Goal: Information Seeking & Learning: Learn about a topic

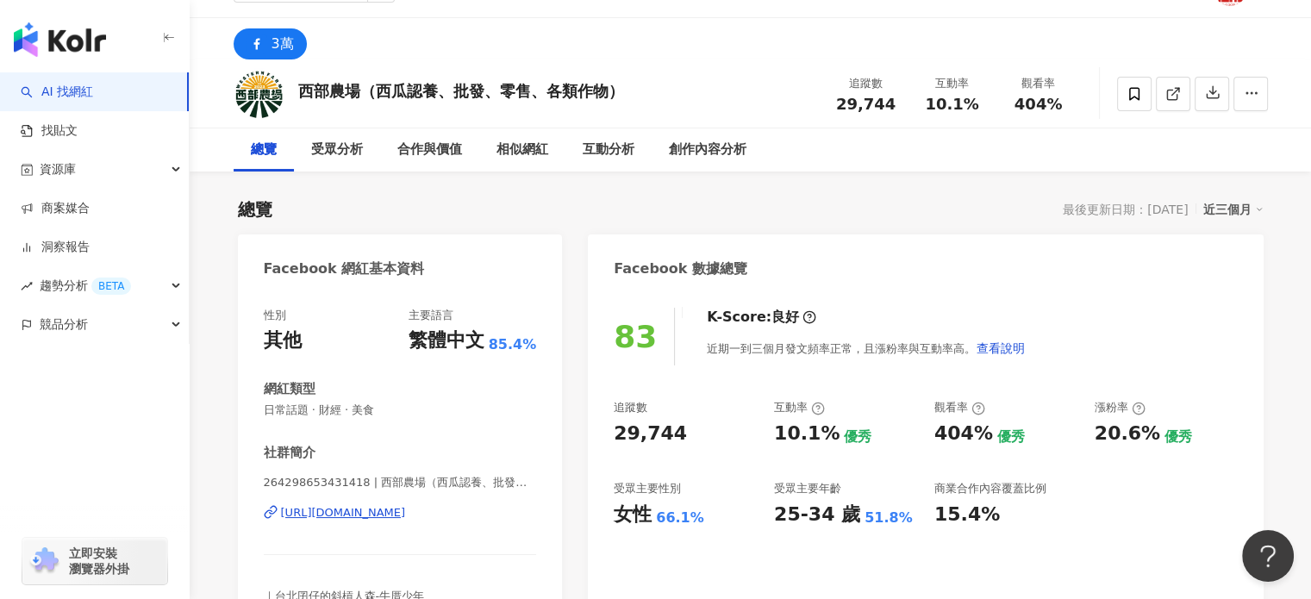
scroll to position [86, 0]
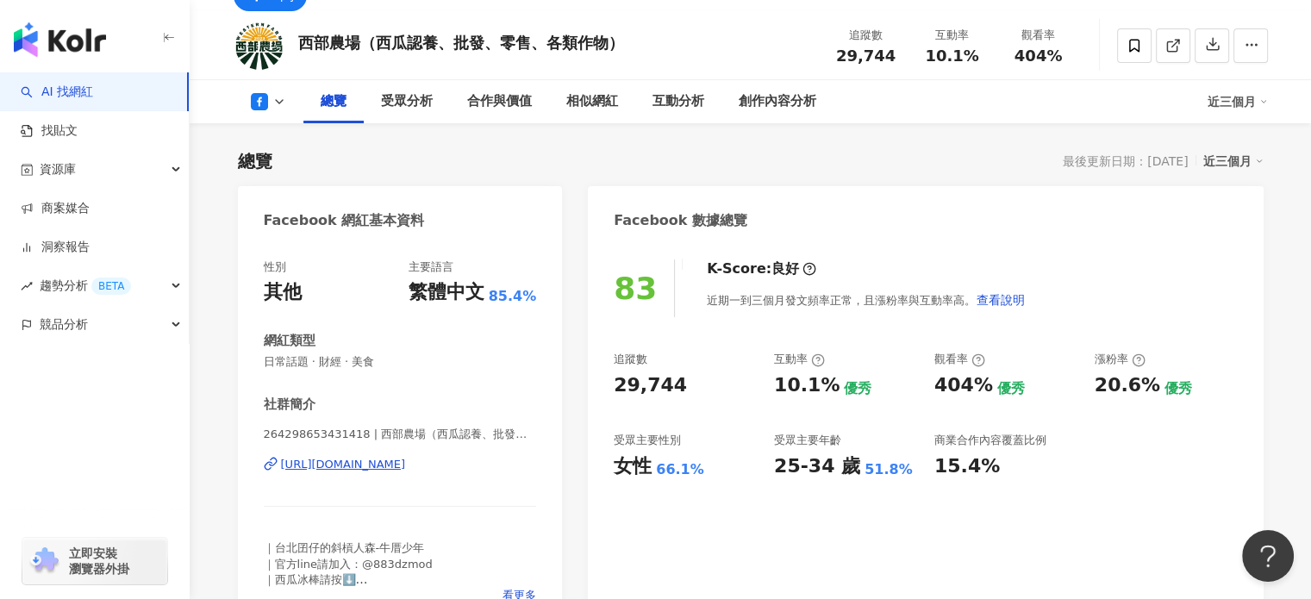
click at [406, 469] on div "https://www.facebook.com/264298653431418" at bounding box center [343, 465] width 125 height 16
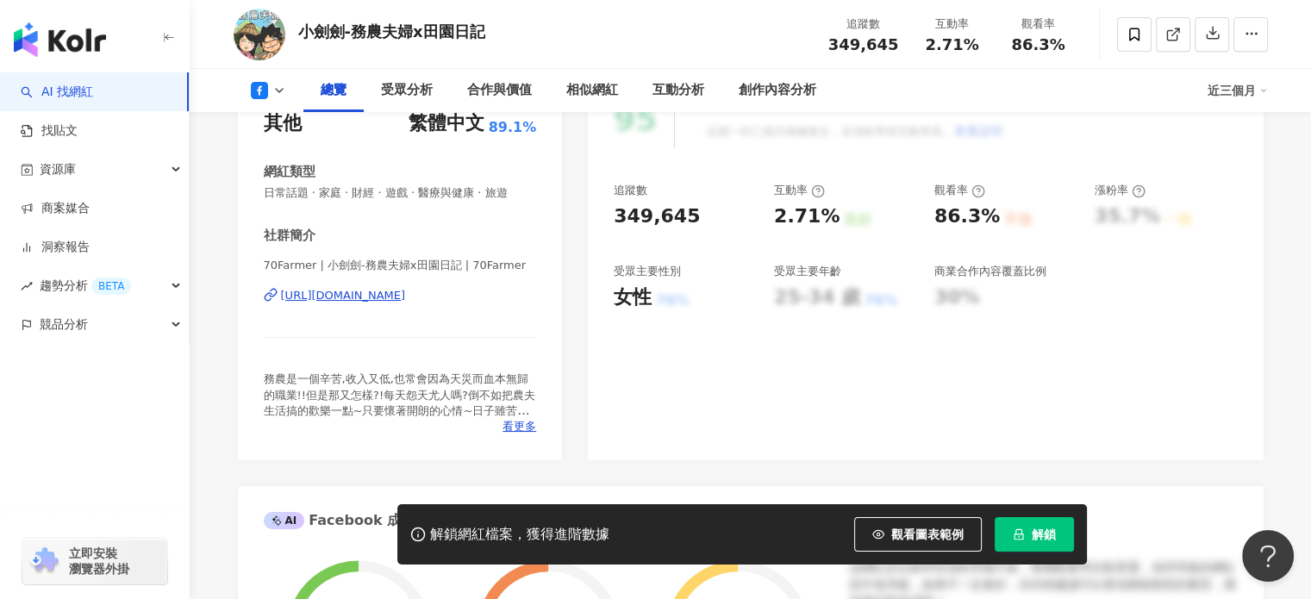
scroll to position [259, 0]
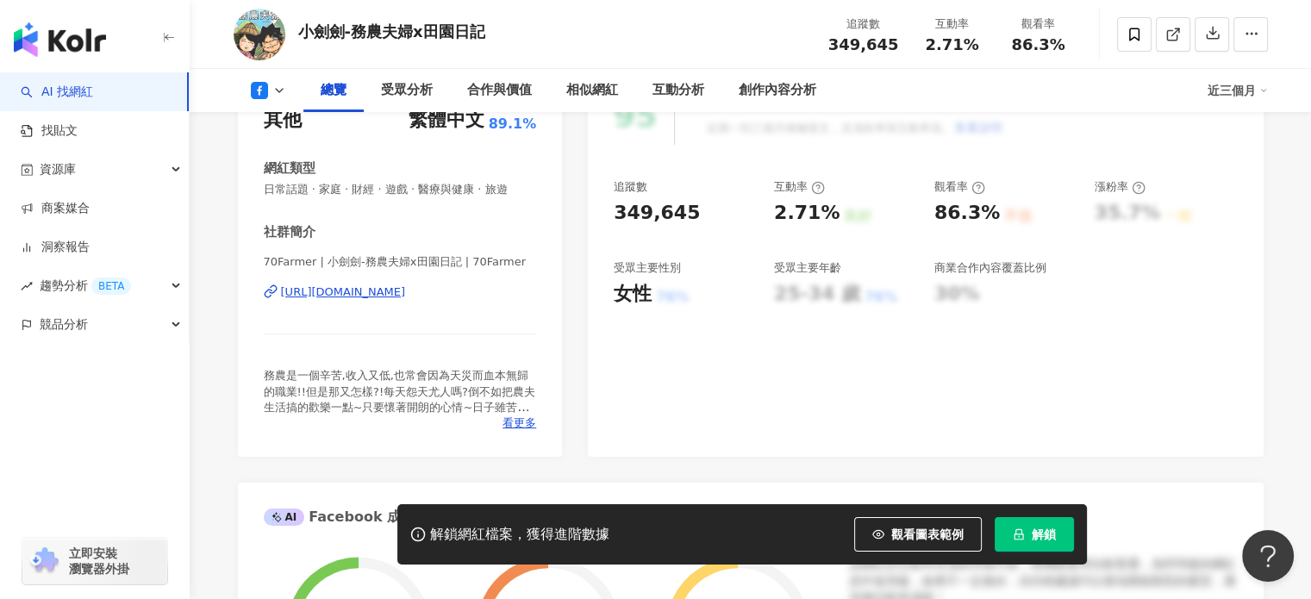
click at [406, 289] on div "https://www.facebook.com/529867133695825" at bounding box center [343, 293] width 125 height 16
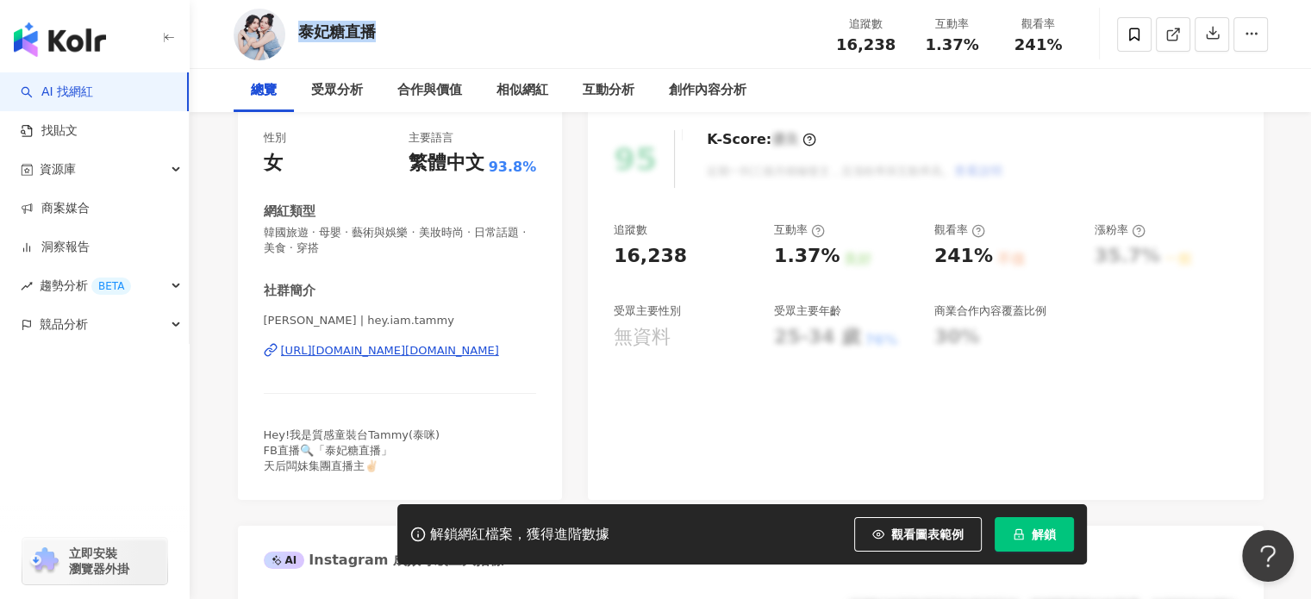
scroll to position [259, 0]
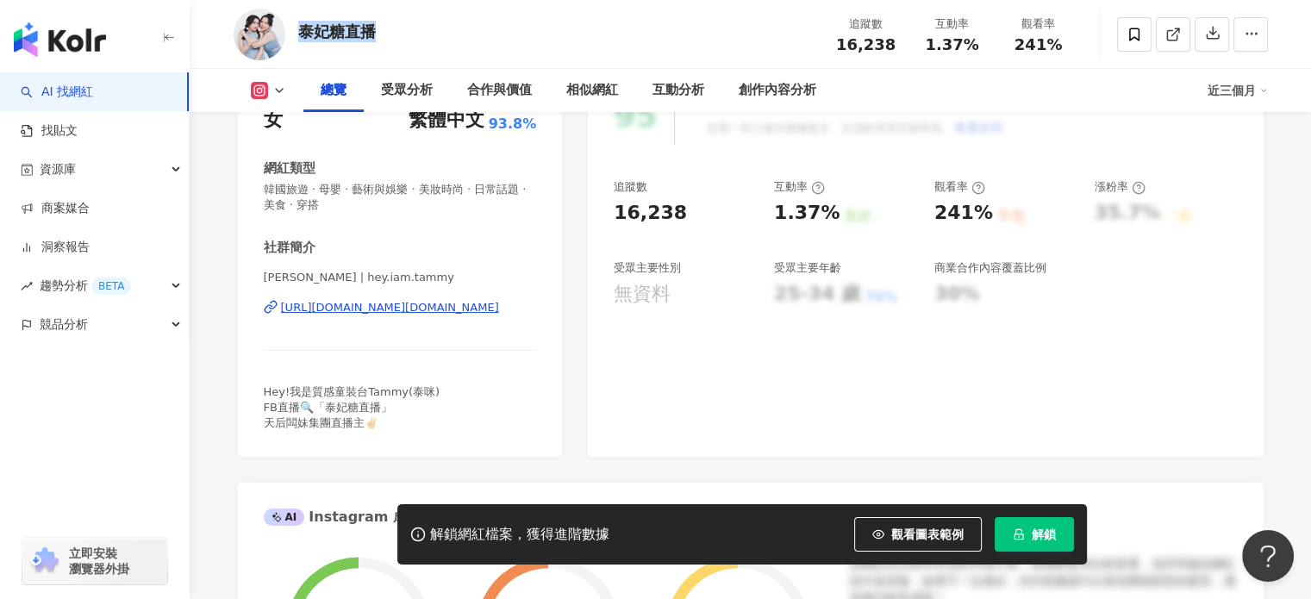
click at [427, 308] on div "[URL][DOMAIN_NAME][DOMAIN_NAME]" at bounding box center [390, 308] width 218 height 16
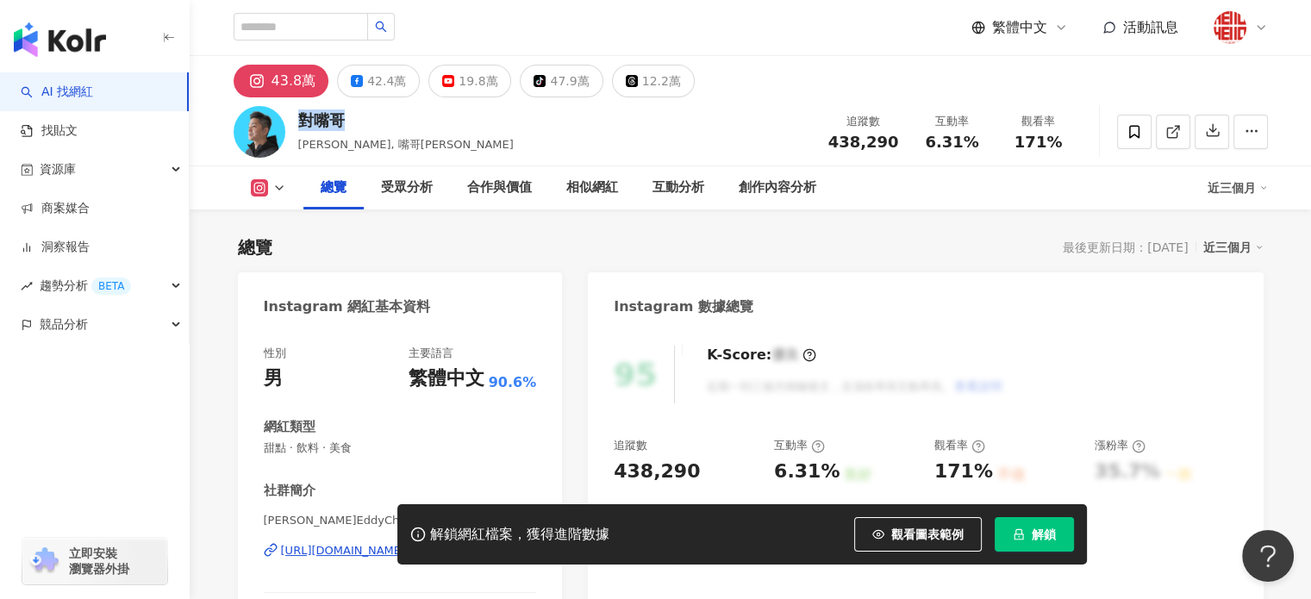
drag, startPoint x: 341, startPoint y: 120, endPoint x: 291, endPoint y: 112, distance: 50.6
click at [291, 112] on div "對嘴哥 Eddy Chang, 嘴哥Eddy 追蹤數 438,290 互動率 6.31% 觀看率 171%" at bounding box center [751, 131] width 1104 height 68
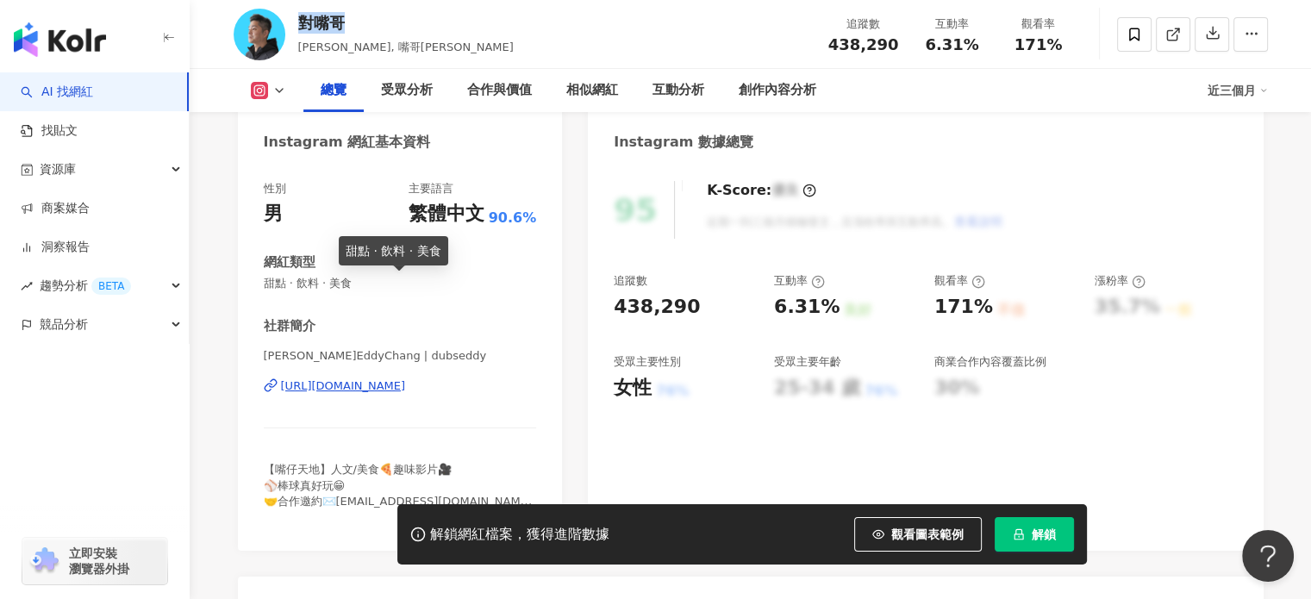
scroll to position [172, 0]
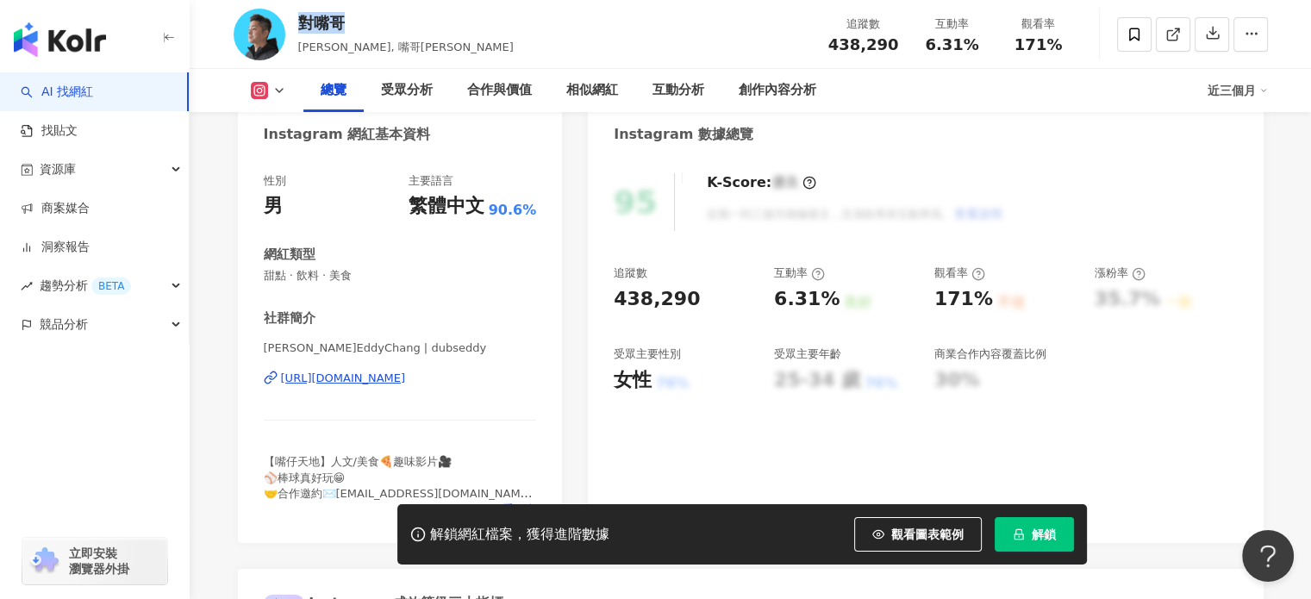
click at [390, 382] on div "https://www.instagram.com/dubseddy/" at bounding box center [343, 379] width 125 height 16
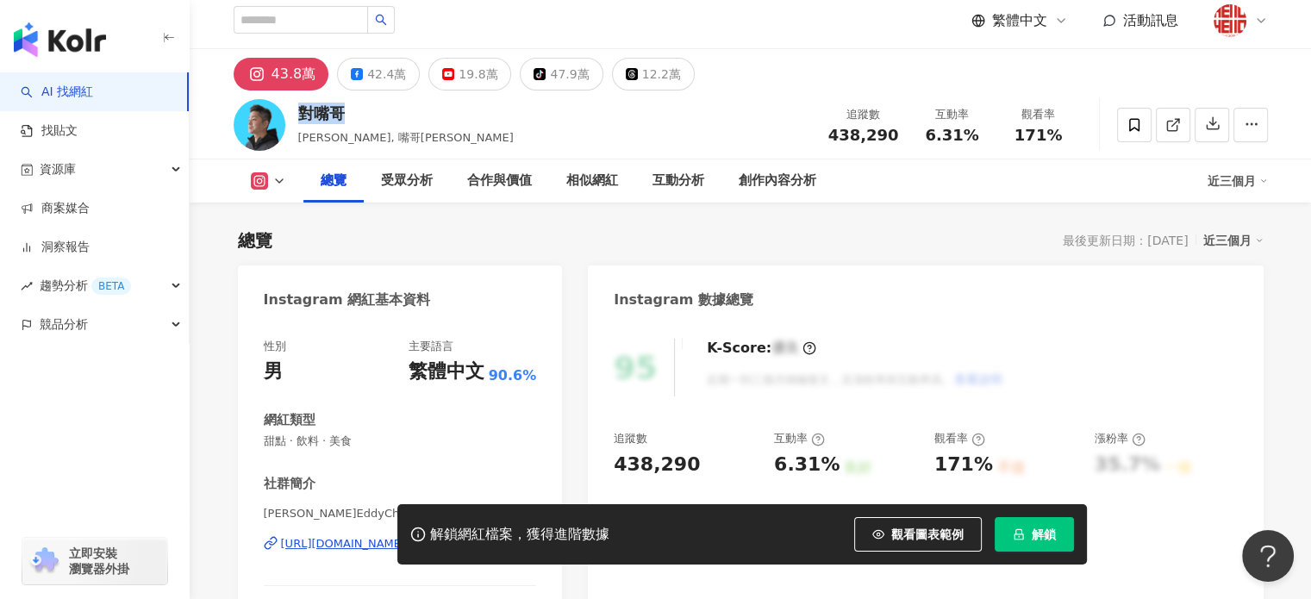
scroll to position [0, 0]
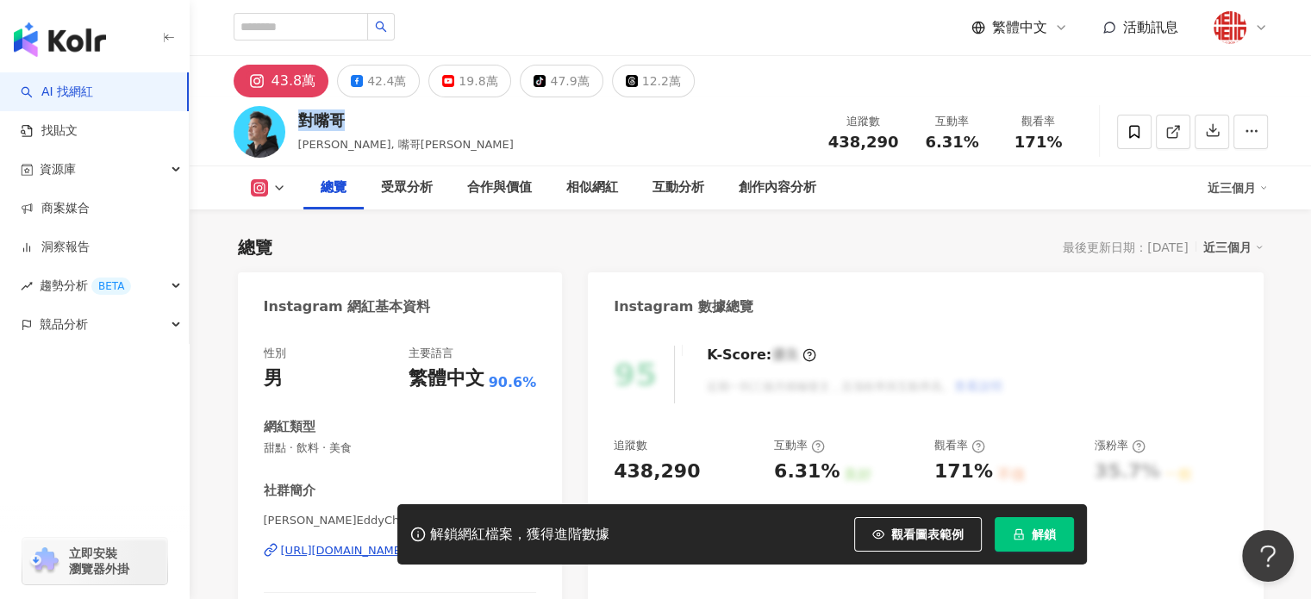
click at [349, 131] on div "對嘴哥 Eddy Chang, 嘴哥Eddy" at bounding box center [406, 130] width 216 height 43
drag, startPoint x: 316, startPoint y: 120, endPoint x: 343, endPoint y: 118, distance: 27.6
click at [343, 118] on div "對嘴哥" at bounding box center [406, 120] width 216 height 22
copy div "嘴哥"
click at [307, 551] on div "解鎖網紅檔案，獲得進階數據 觀看圖表範例 解鎖" at bounding box center [655, 534] width 1311 height 60
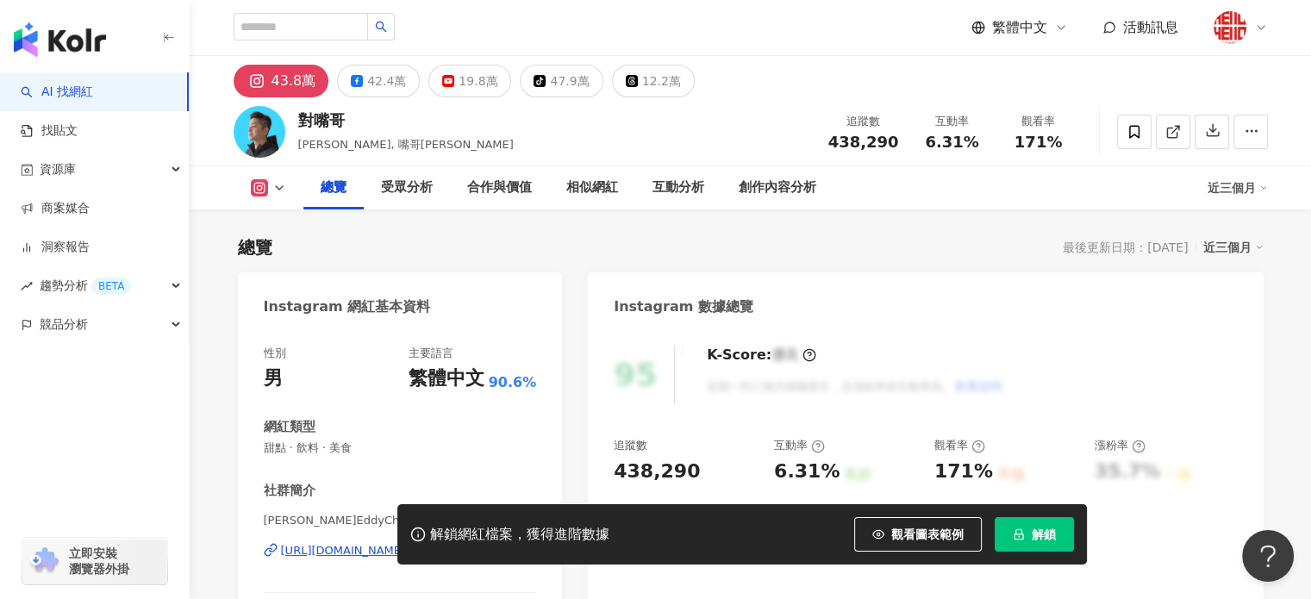
click at [321, 551] on div "解鎖網紅檔案，獲得進階數據 觀看圖表範例 解鎖" at bounding box center [655, 534] width 1311 height 60
click at [338, 550] on div "解鎖網紅檔案，獲得進階數據 觀看圖表範例 解鎖" at bounding box center [655, 534] width 1311 height 60
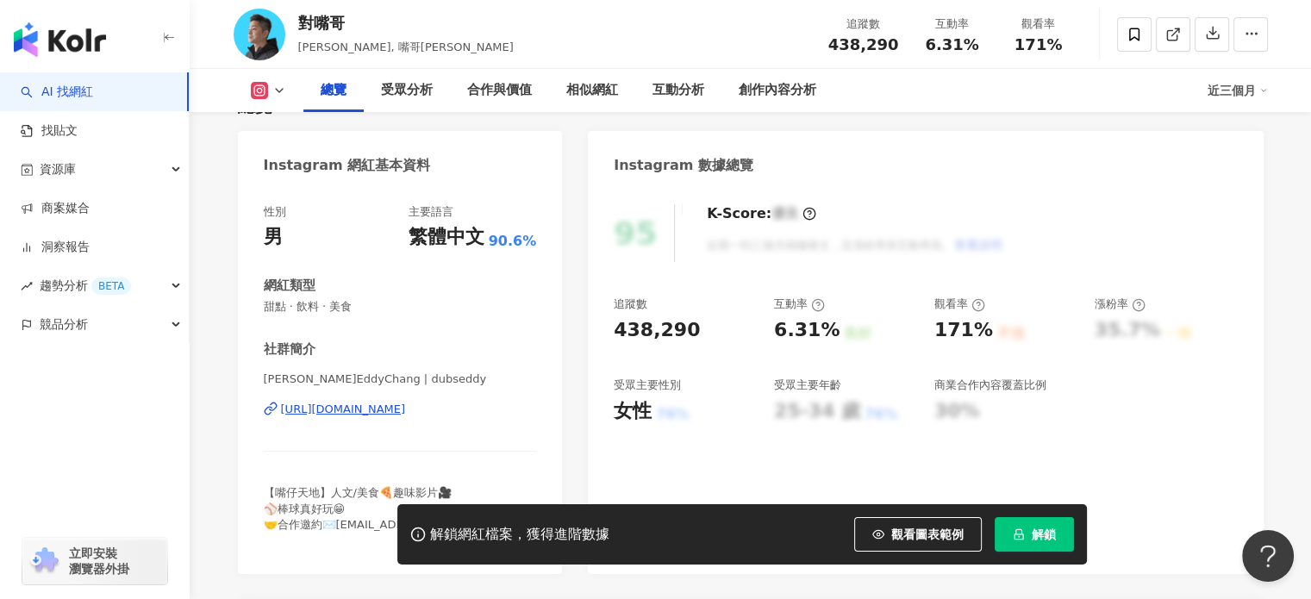
scroll to position [172, 0]
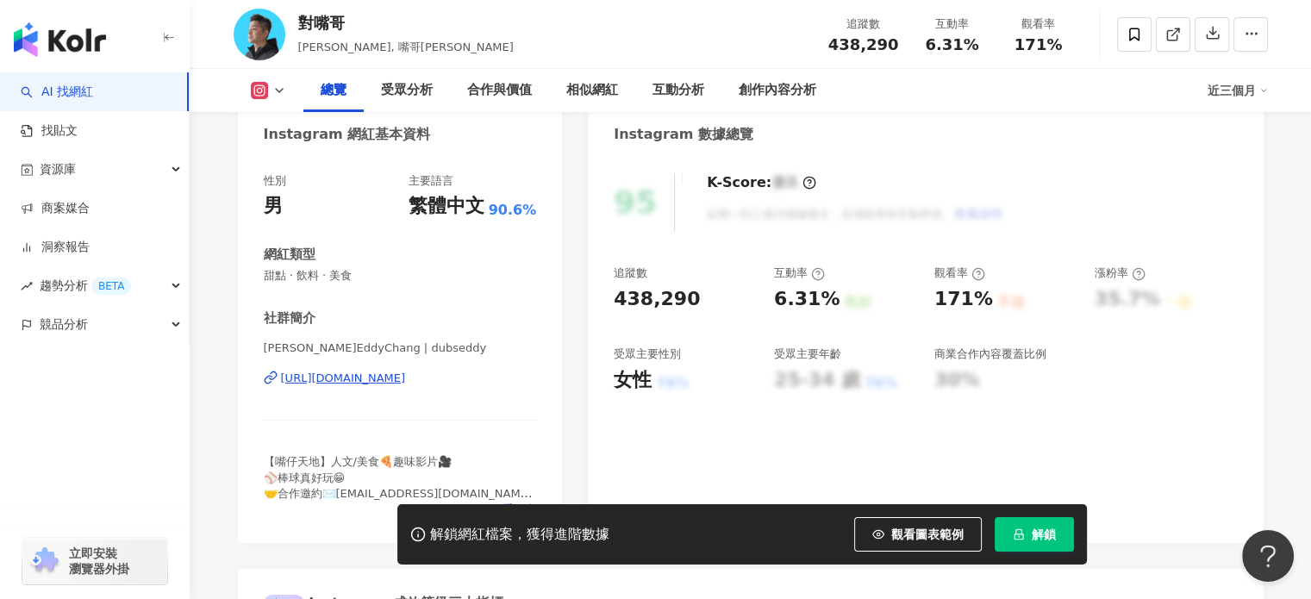
click at [404, 372] on div "https://www.instagram.com/dubseddy/" at bounding box center [343, 379] width 125 height 16
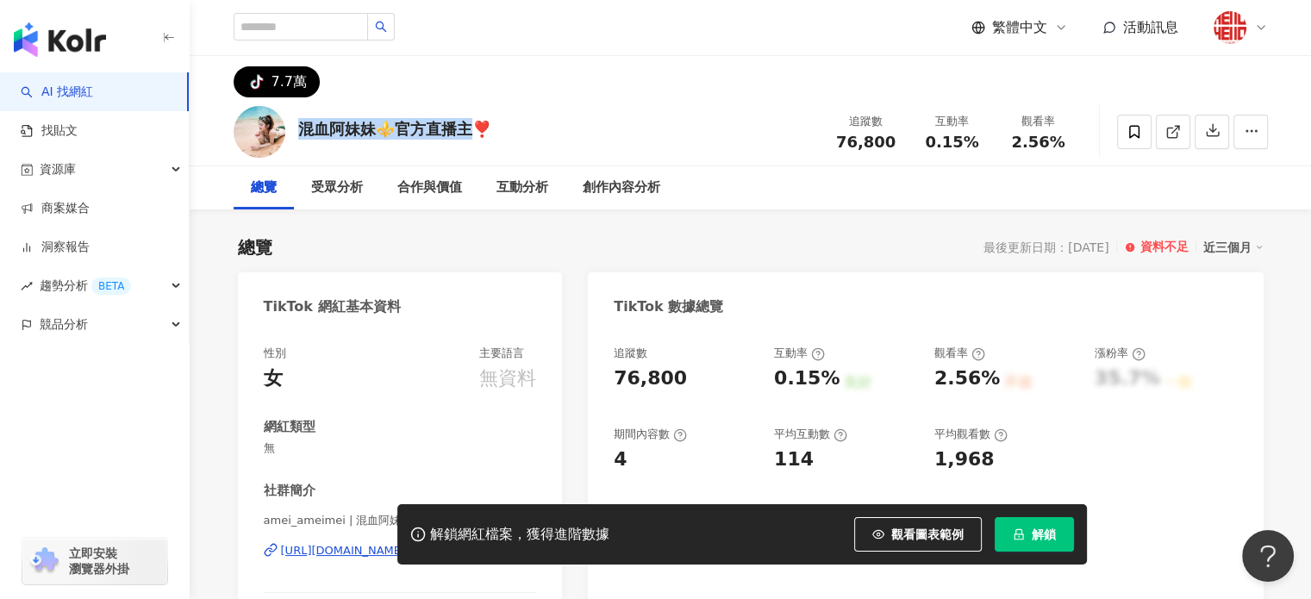
drag, startPoint x: 472, startPoint y: 134, endPoint x: 305, endPoint y: 134, distance: 167.3
click at [305, 134] on div "混血阿妹妹⚜️官方直播主❣️" at bounding box center [394, 129] width 193 height 22
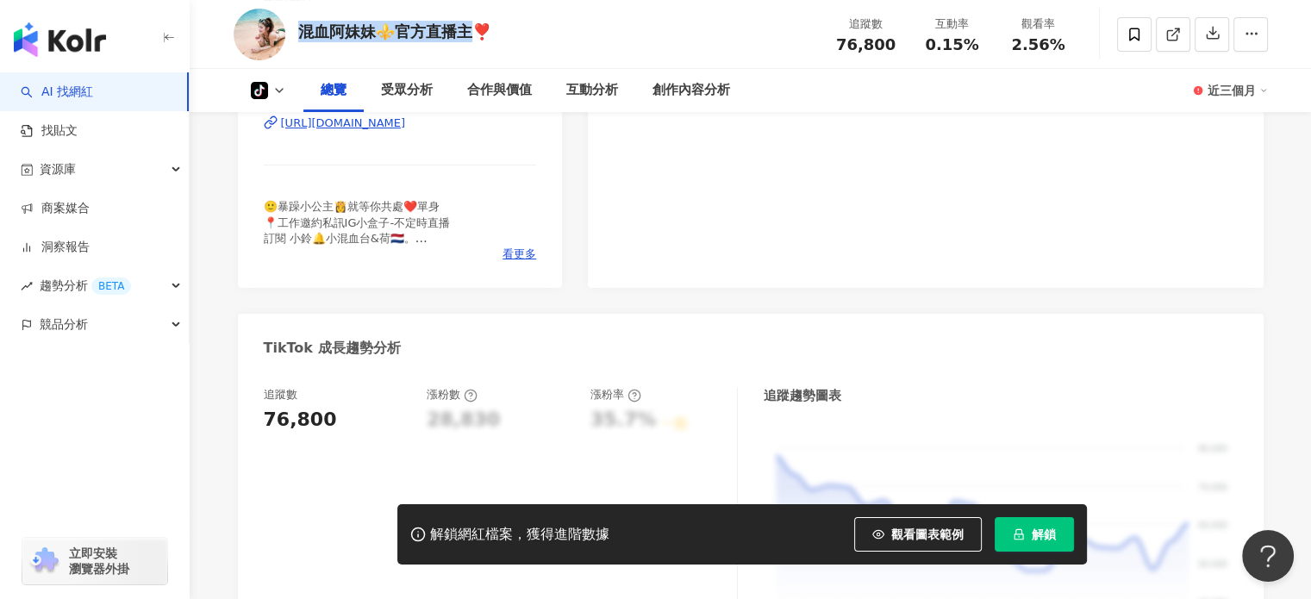
scroll to position [431, 0]
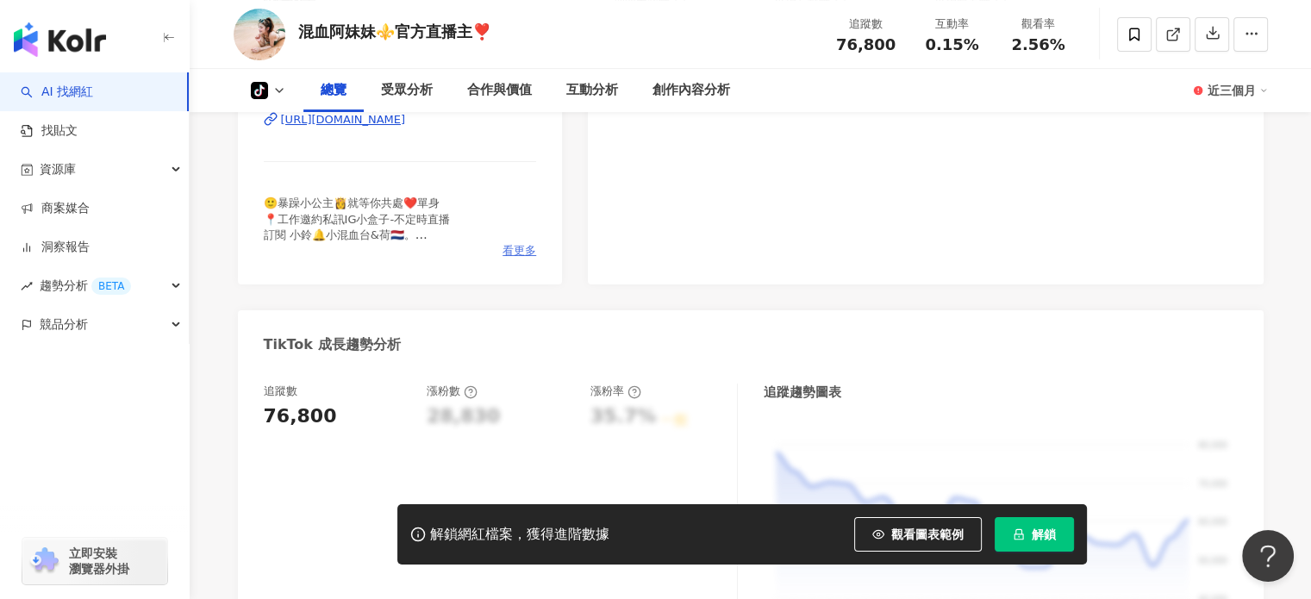
click at [521, 253] on span "看更多" at bounding box center [520, 251] width 34 height 16
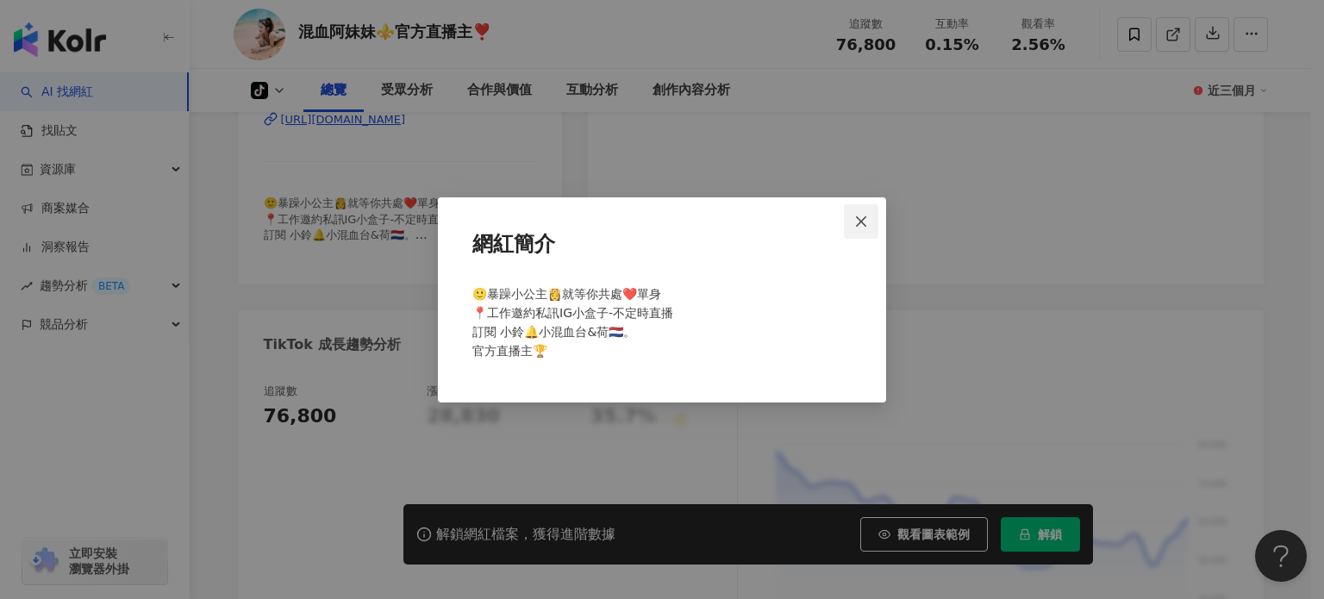
click at [862, 222] on icon "close" at bounding box center [861, 221] width 10 height 10
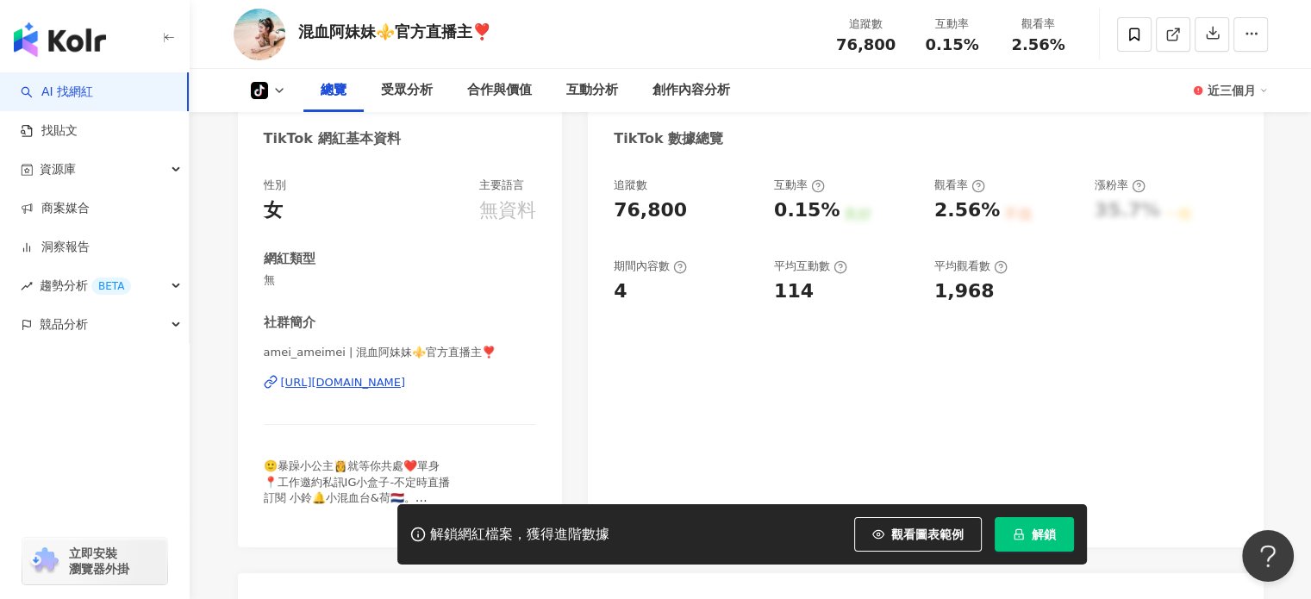
scroll to position [172, 0]
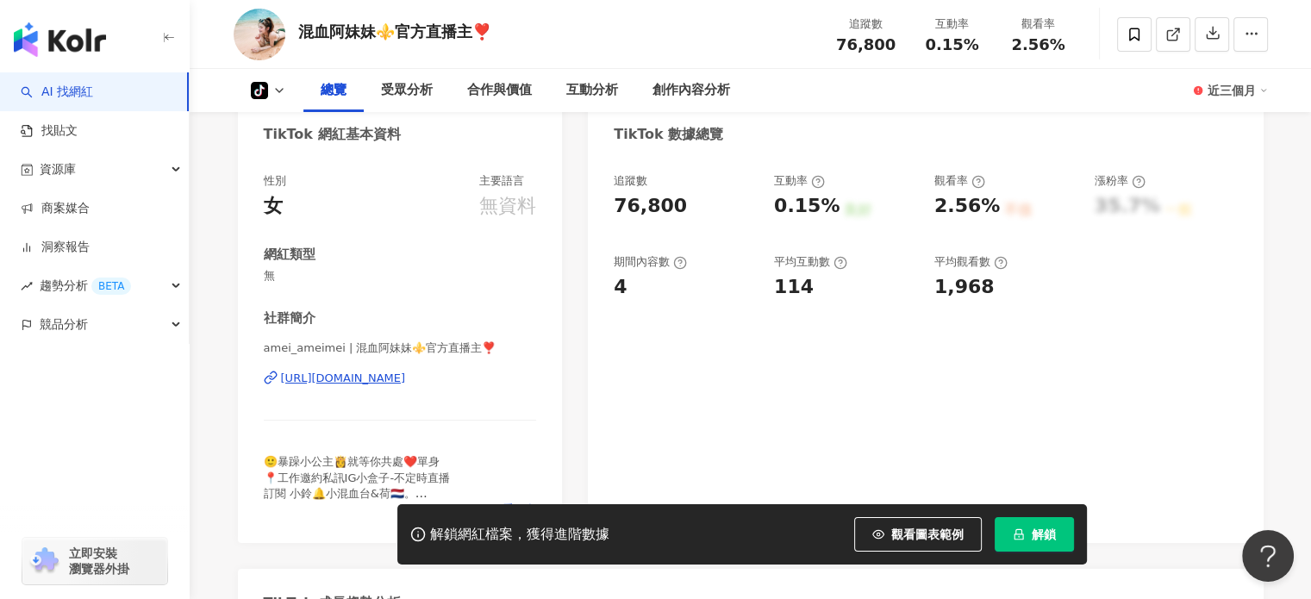
click at [406, 379] on div "https://www.tiktok.com/@6583510319201042434" at bounding box center [343, 379] width 125 height 16
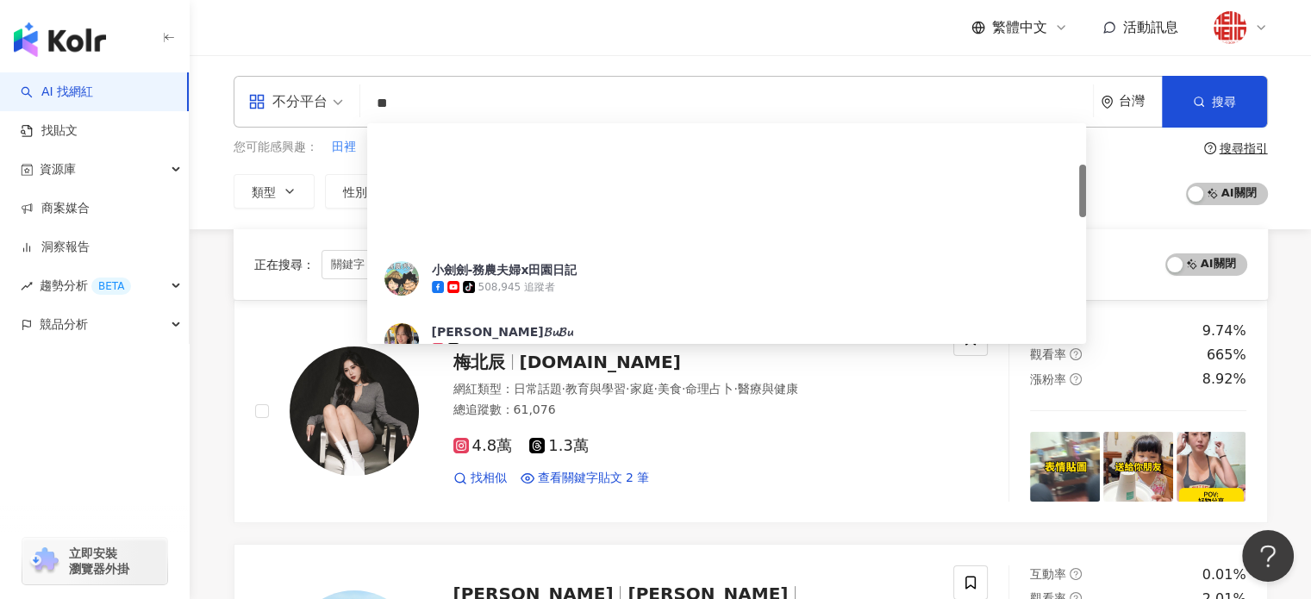
scroll to position [172, 0]
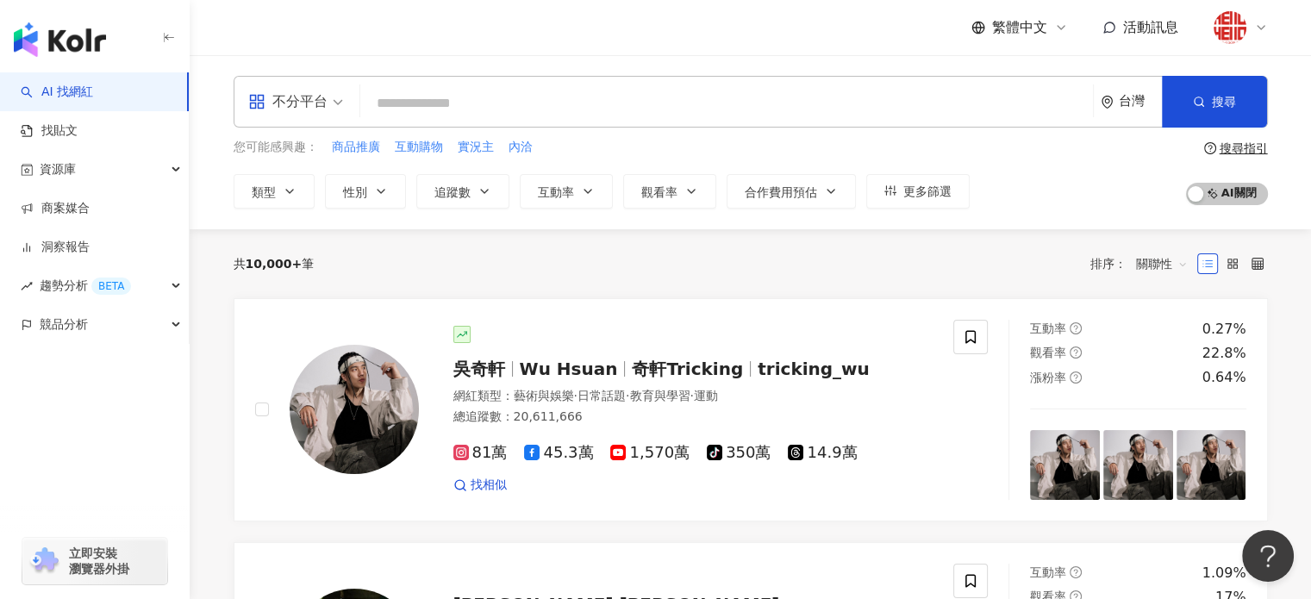
click at [441, 105] on input "search" at bounding box center [726, 103] width 719 height 33
click at [345, 147] on span "商品推廣" at bounding box center [356, 147] width 48 height 17
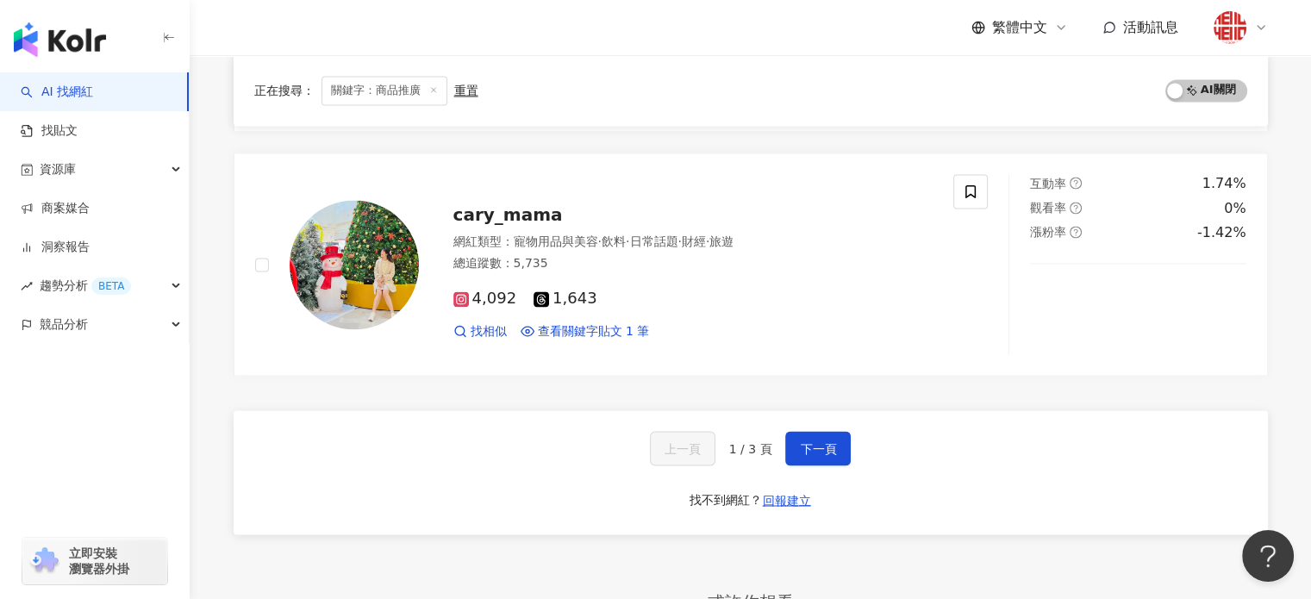
scroll to position [2845, 0]
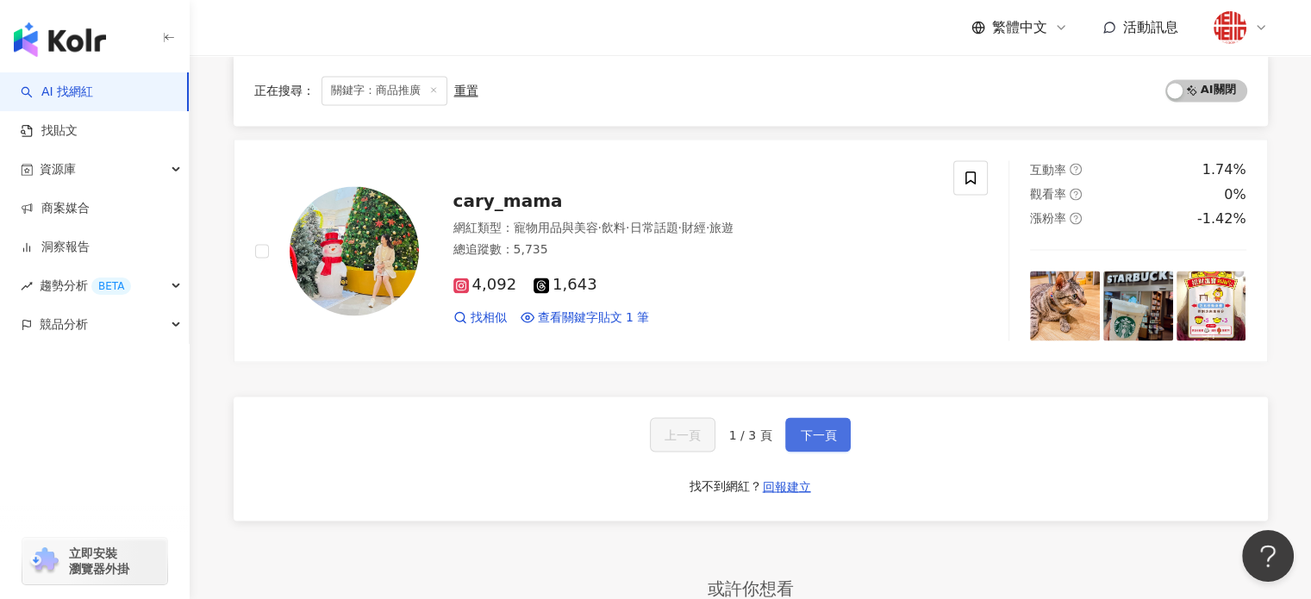
click at [820, 441] on span "下一頁" at bounding box center [818, 435] width 36 height 14
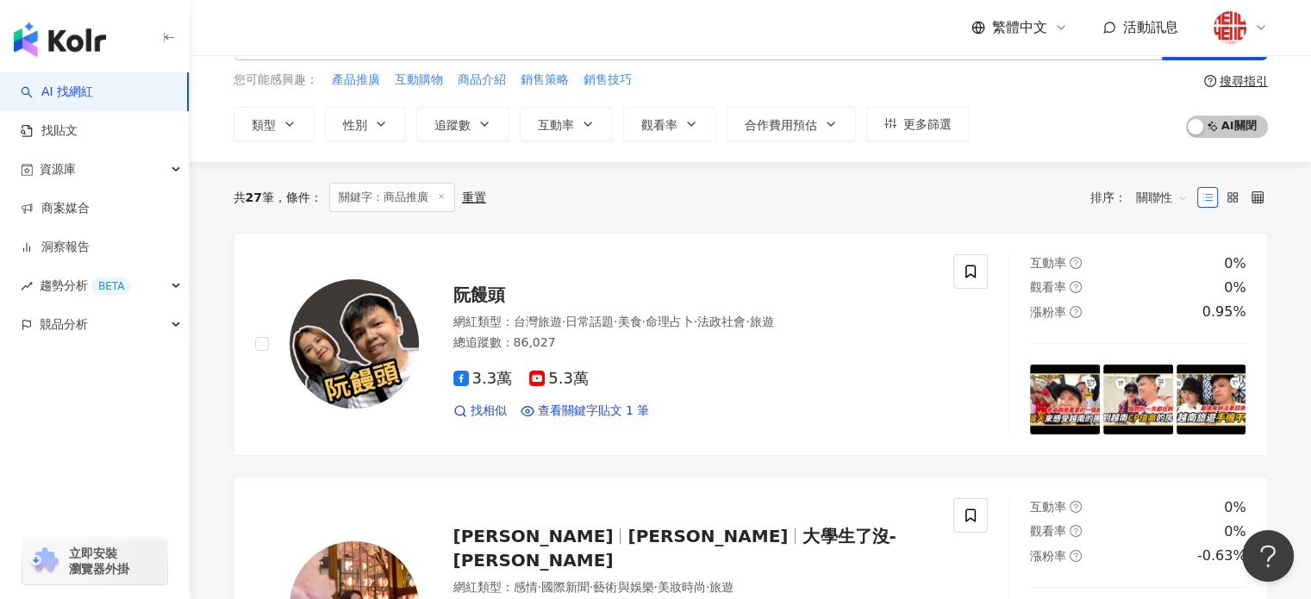
scroll to position [0, 0]
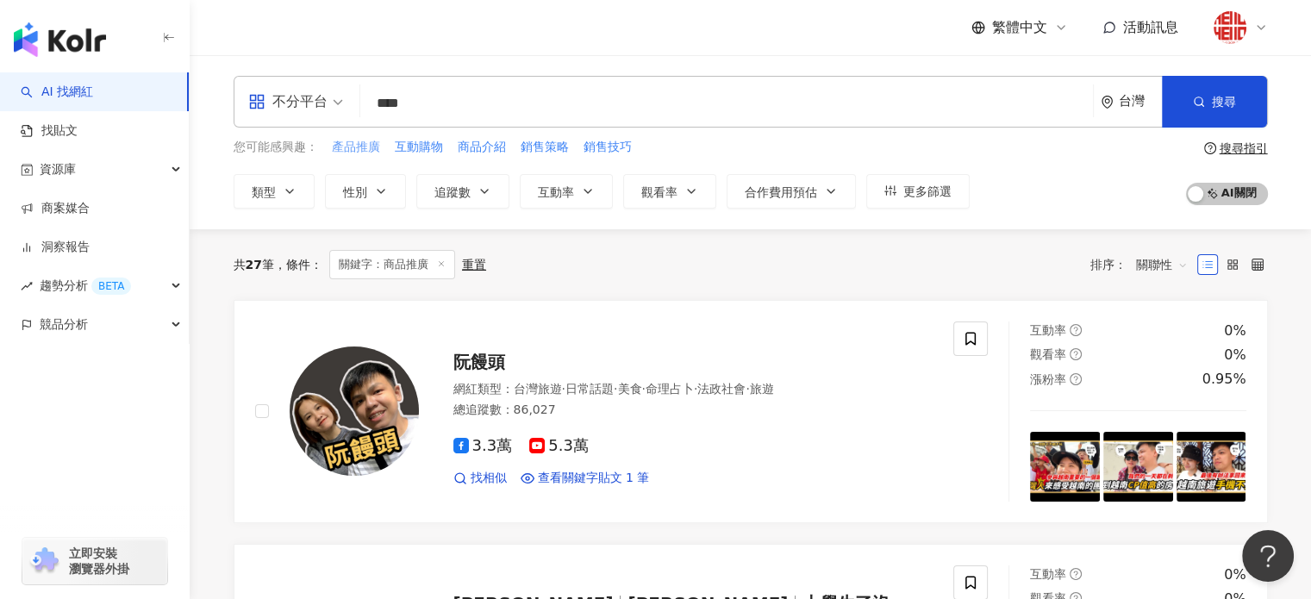
click at [348, 146] on span "產品推廣" at bounding box center [356, 147] width 48 height 17
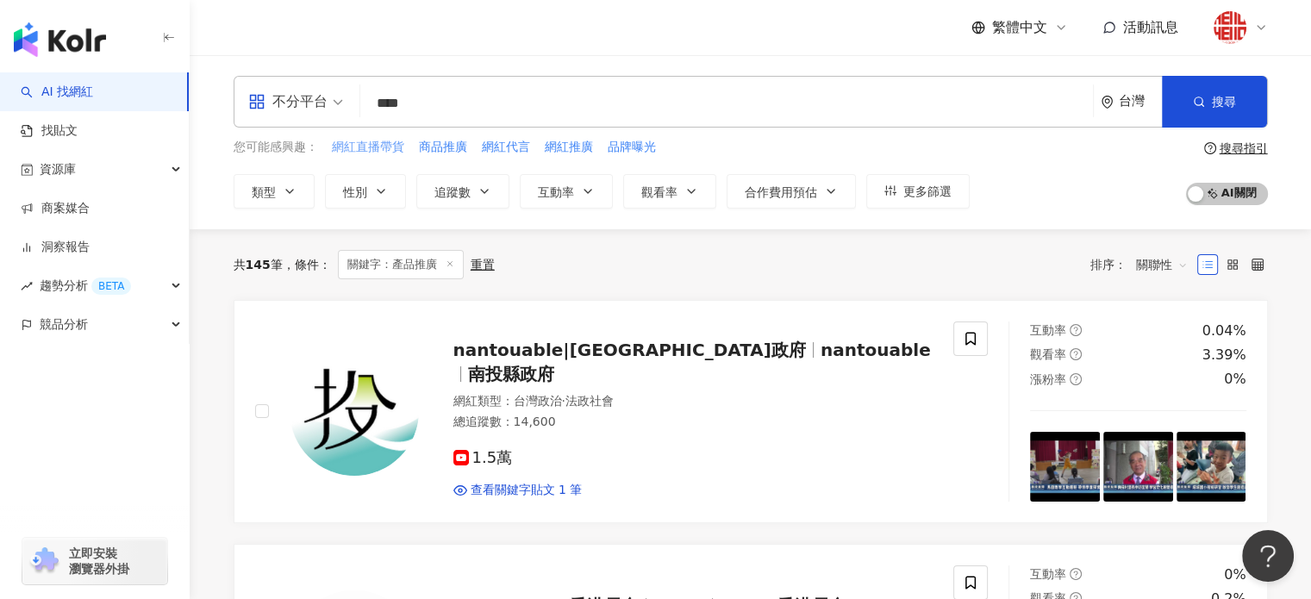
click at [369, 151] on span "網紅直播帶貨" at bounding box center [368, 147] width 72 height 17
type input "******"
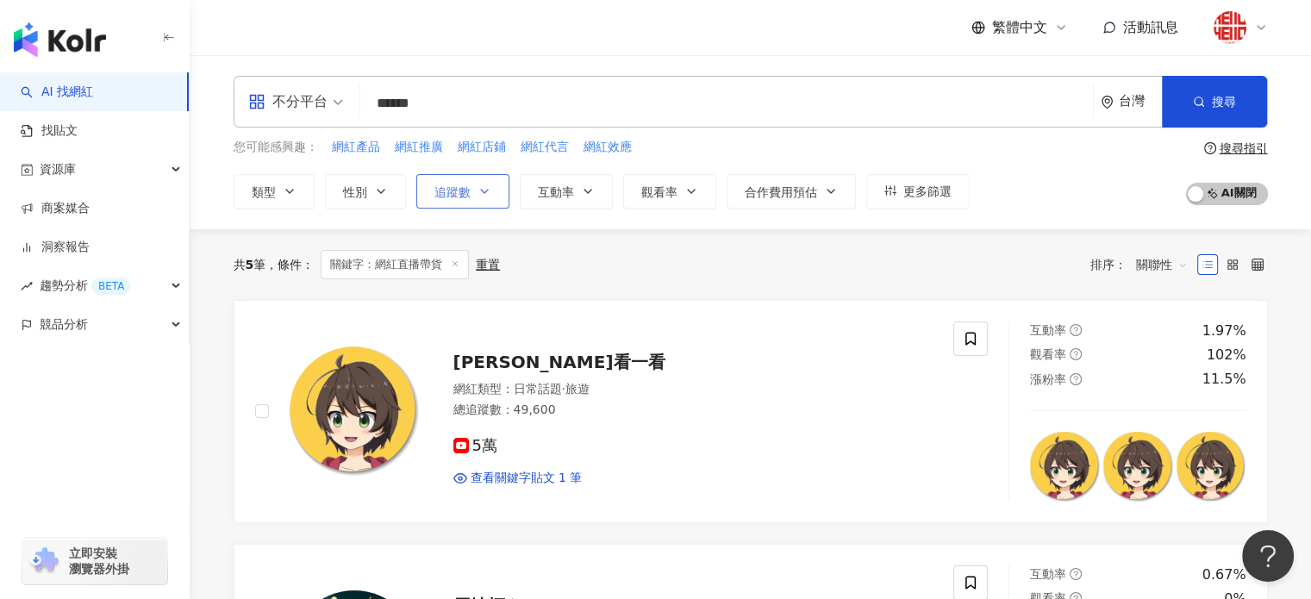
click at [463, 196] on span "追蹤數" at bounding box center [453, 192] width 36 height 14
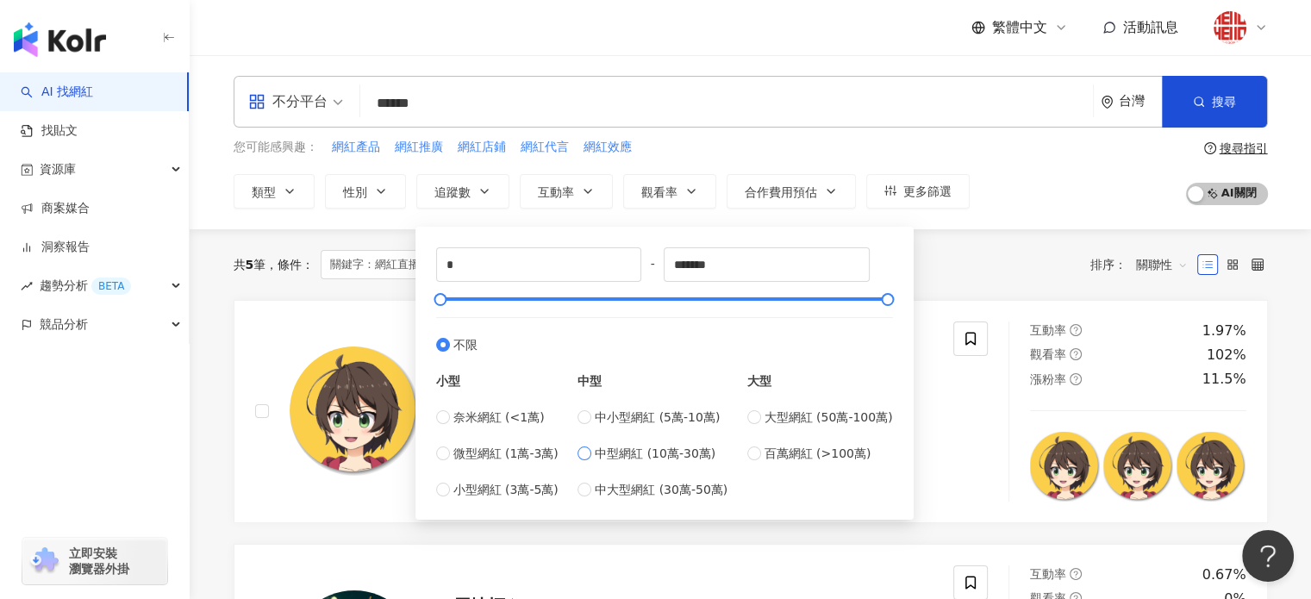
click at [641, 457] on span "中型網紅 (10萬-30萬)" at bounding box center [655, 453] width 121 height 19
type input "******"
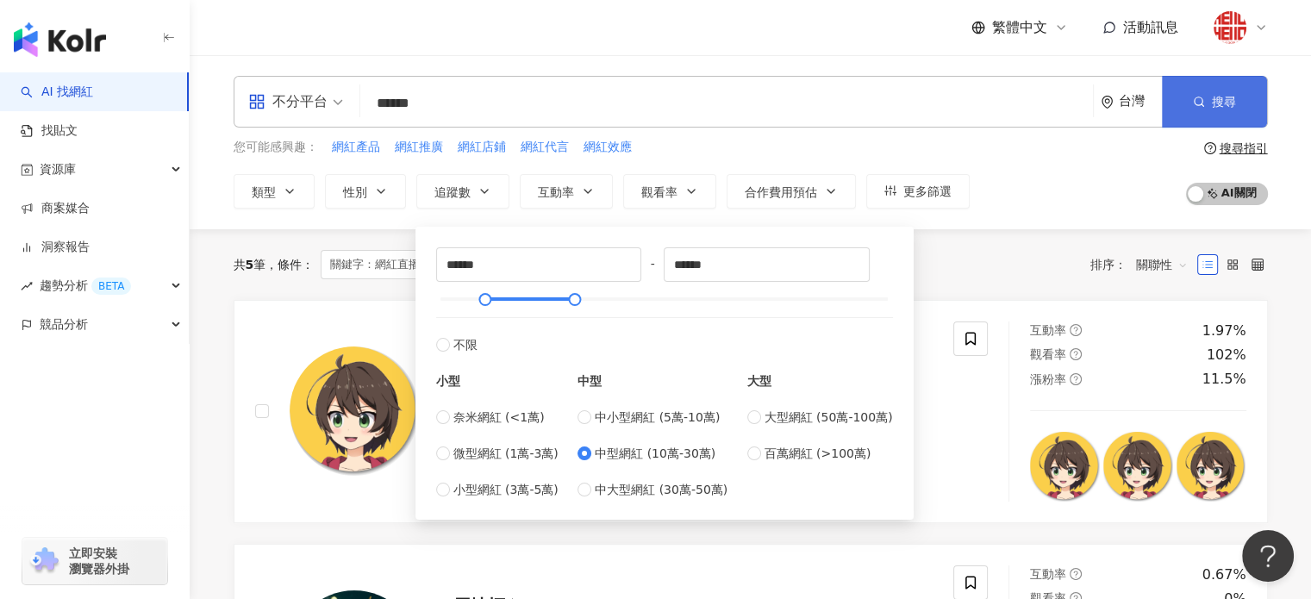
click at [1238, 92] on button "搜尋" at bounding box center [1214, 102] width 105 height 52
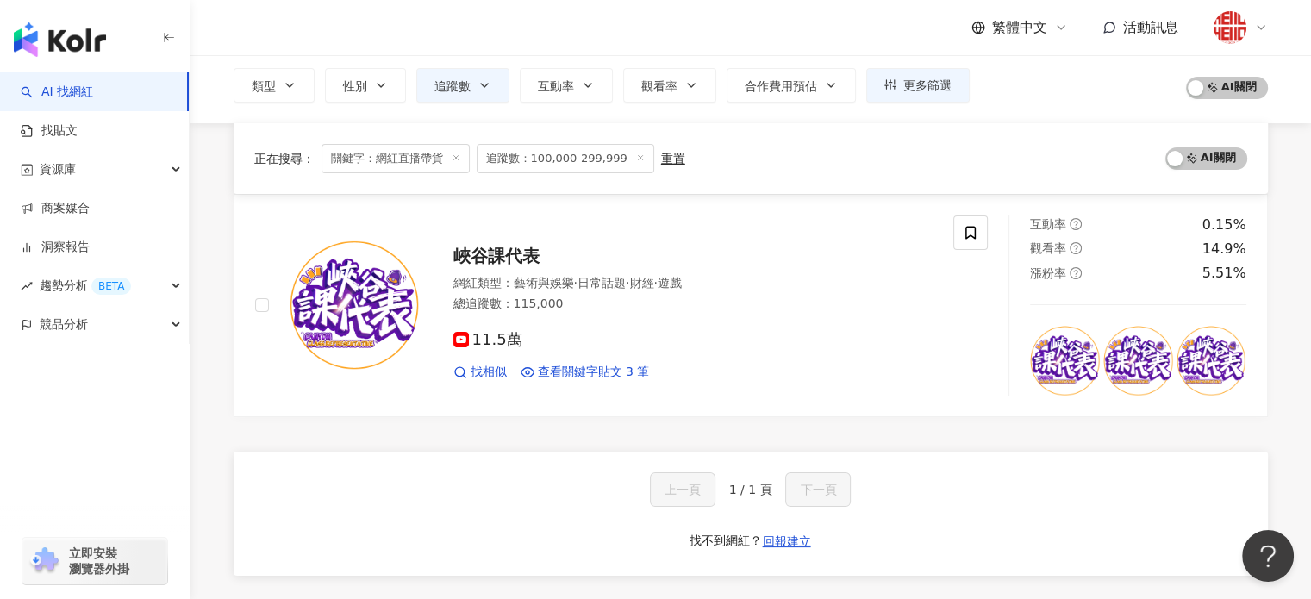
scroll to position [89, 0]
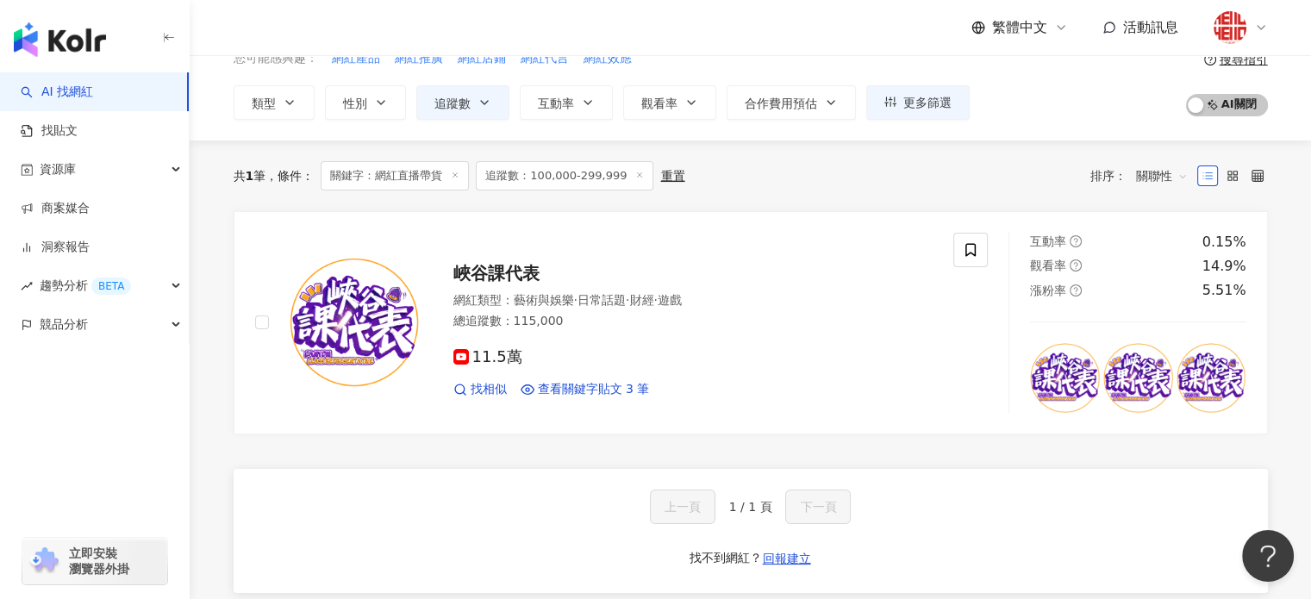
click at [459, 178] on icon at bounding box center [455, 175] width 9 height 9
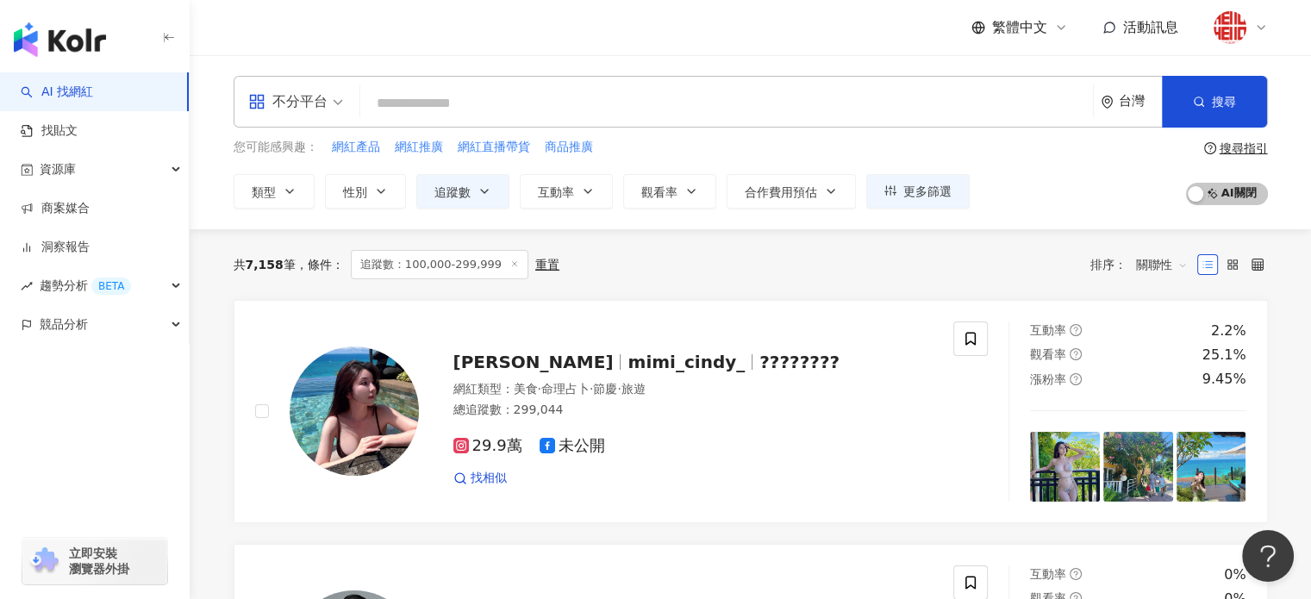
click at [459, 106] on input "search" at bounding box center [726, 103] width 719 height 33
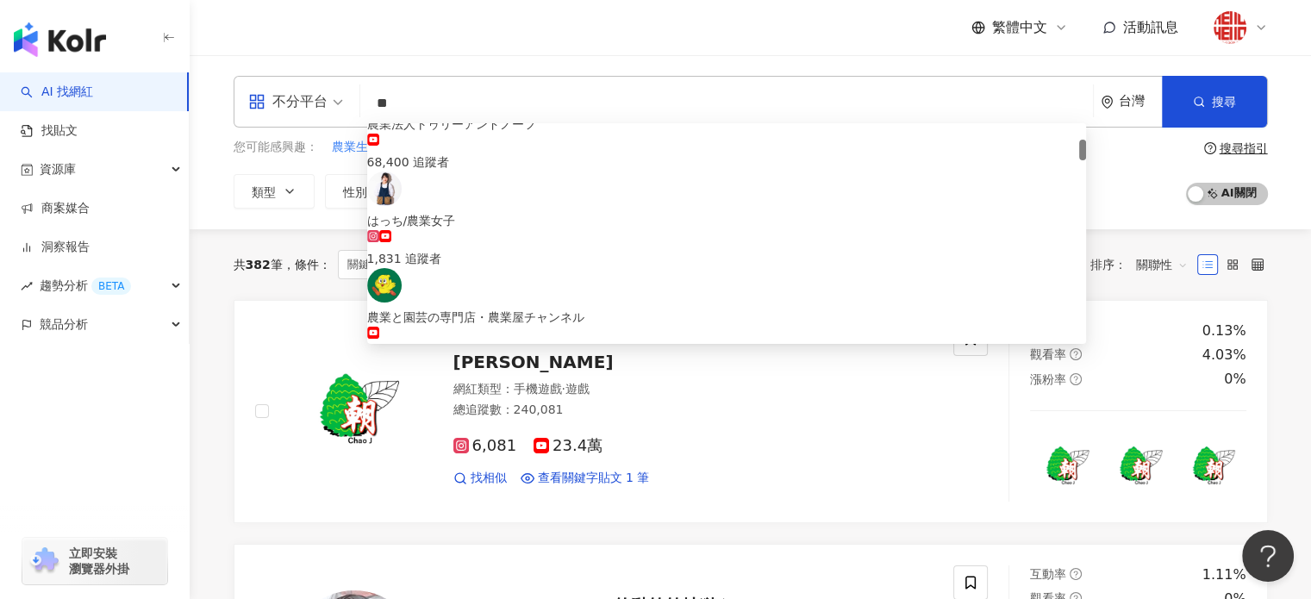
drag, startPoint x: 412, startPoint y: 99, endPoint x: 261, endPoint y: 76, distance: 152.7
click at [261, 76] on div "不分平台 ** 台灣 搜尋 4e11a9ec-8a48-4daf-a3e7-f763db3067ee bb7b53a9-b140-429d-9b70-71c2…" at bounding box center [751, 102] width 1035 height 52
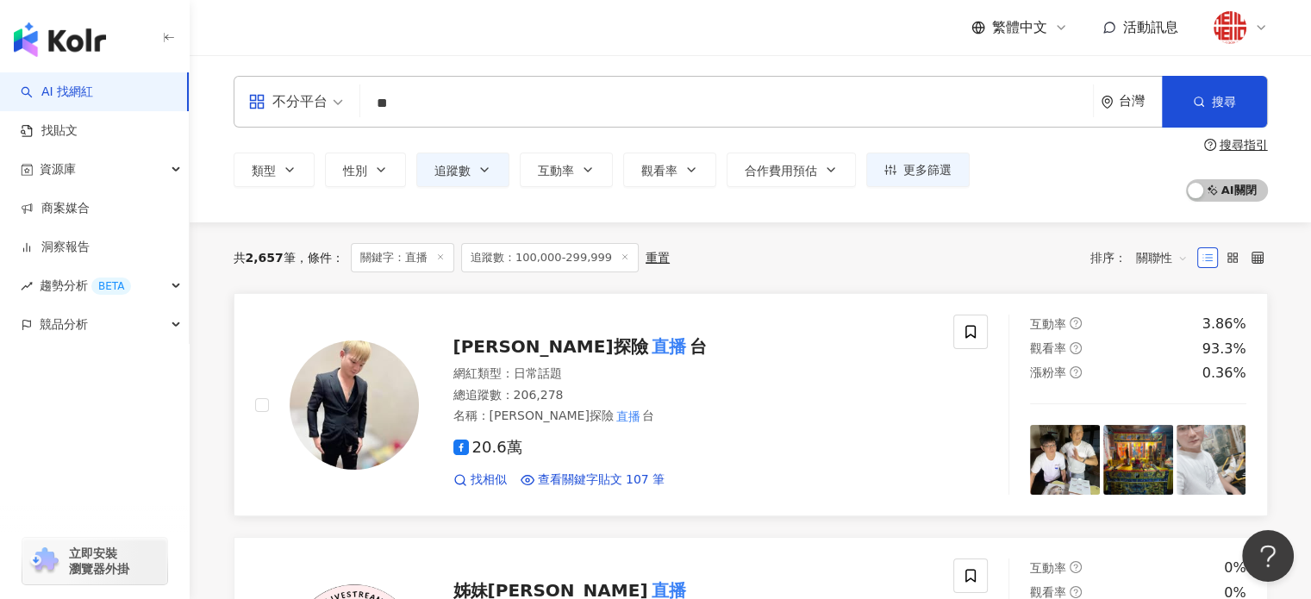
click at [791, 410] on div "名稱 ： 李憲探險 直播 台" at bounding box center [694, 416] width 480 height 17
click at [339, 175] on button "性別" at bounding box center [365, 170] width 81 height 34
click at [394, 235] on label "女" at bounding box center [414, 225] width 40 height 19
click at [1031, 195] on div "類型 性別 追蹤數 互動率 觀看率 合作費用預估 更多篩選 ****** - ****** 不限 小型 奈米網紅 (<1萬) 微型網紅 (1萬-3萬) 小型網…" at bounding box center [751, 170] width 1035 height 64
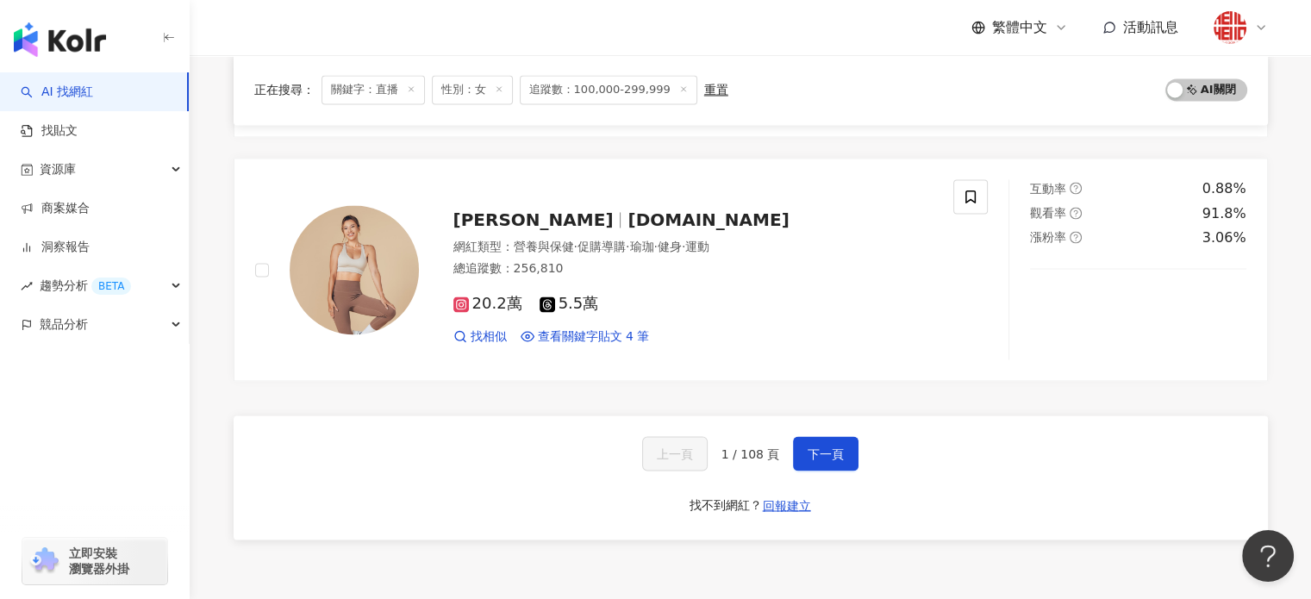
scroll to position [2845, 0]
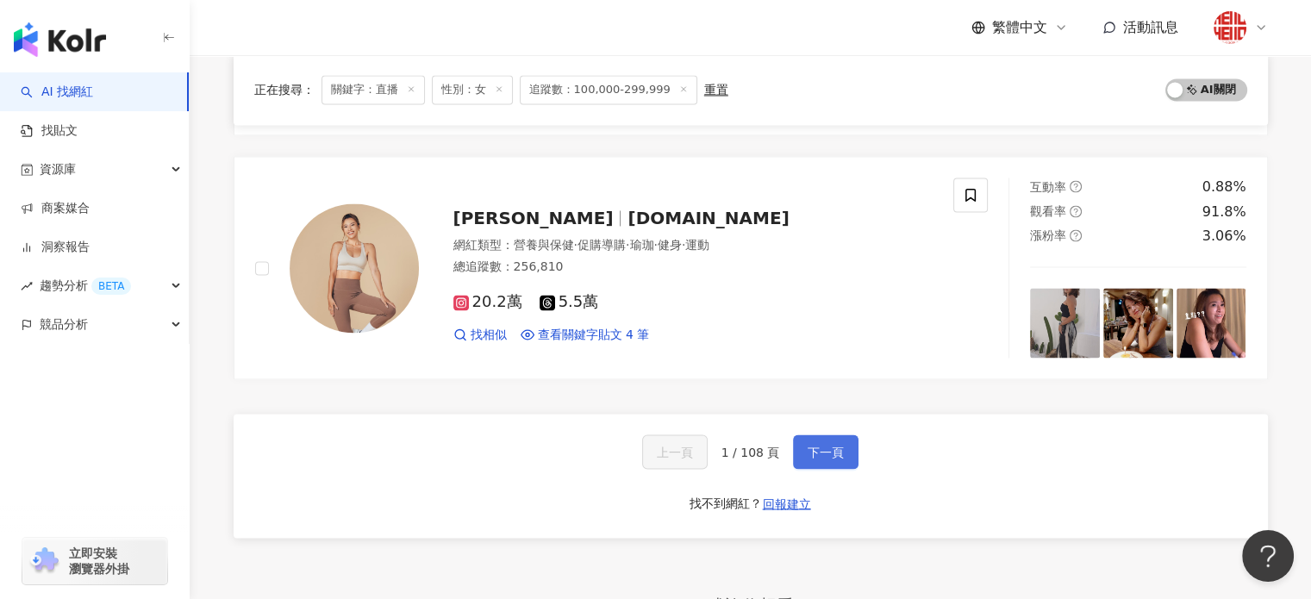
click at [822, 445] on span "下一頁" at bounding box center [826, 452] width 36 height 14
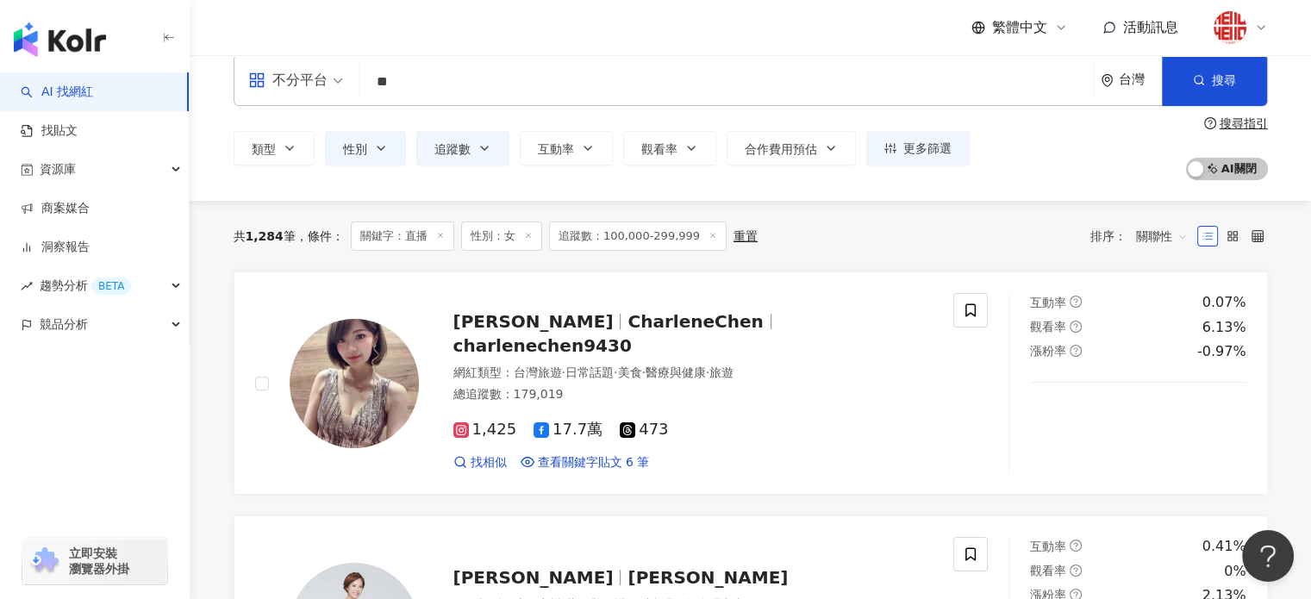
scroll to position [0, 0]
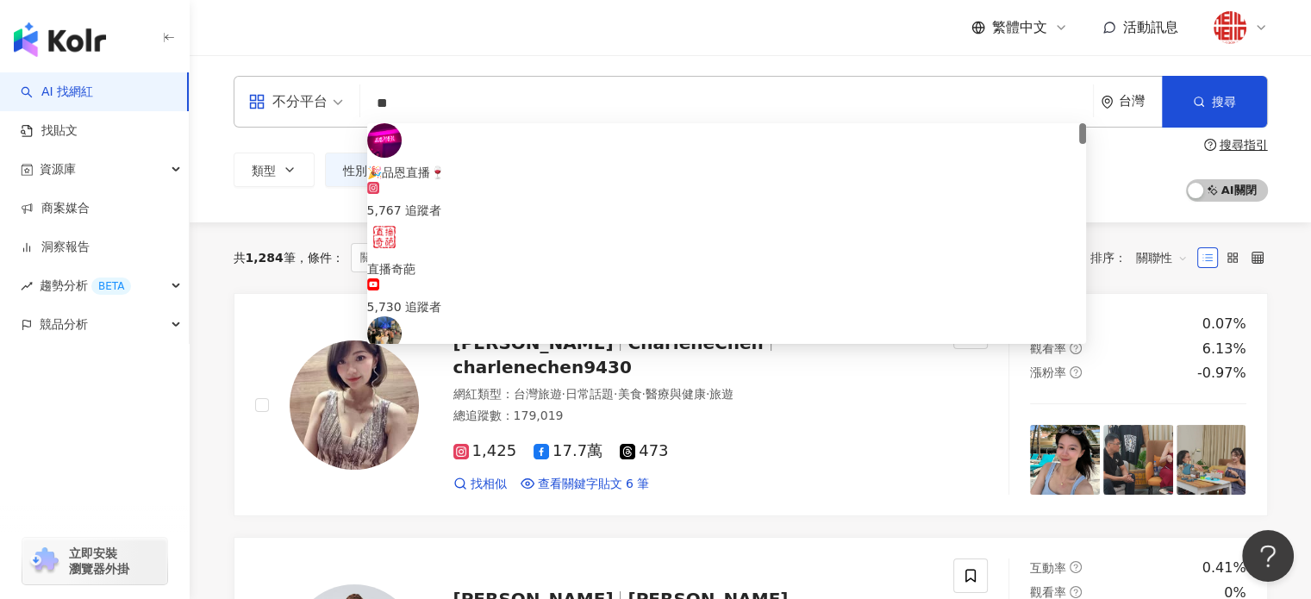
drag, startPoint x: 441, startPoint y: 109, endPoint x: 357, endPoint y: 103, distance: 83.8
click at [357, 103] on div "不分平台 ** 台灣 搜尋 b035ed14-1fe8-4a65-8e61-3f9fcb50f055 🎉品恩直播🍷 5,767 追蹤者 直播奇葩 5,730 …" at bounding box center [751, 102] width 1035 height 52
type input "*"
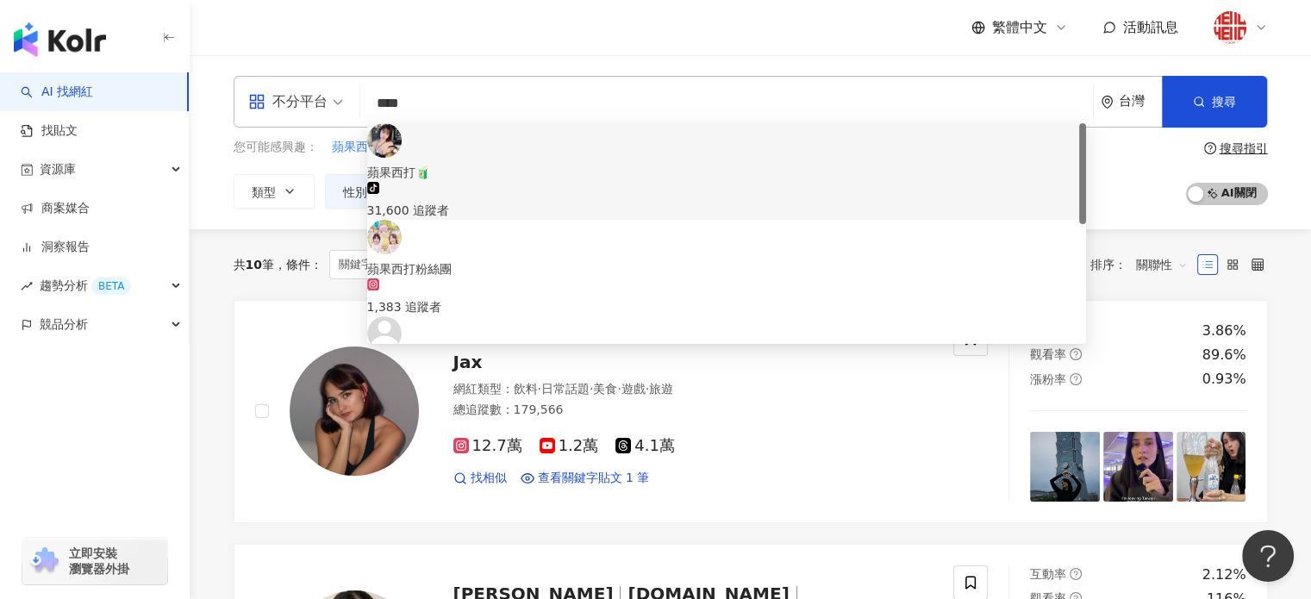
drag, startPoint x: 469, startPoint y: 104, endPoint x: 252, endPoint y: 95, distance: 217.5
click at [252, 95] on div "不分平台 **** 台灣 搜尋 c8531b8f-de63-4b8b-bffa-d0433af450bb 1a061dda-3e13-478b-9279-c5…" at bounding box center [751, 102] width 1035 height 52
click at [444, 99] on input "****" at bounding box center [726, 103] width 719 height 33
drag, startPoint x: 428, startPoint y: 99, endPoint x: 185, endPoint y: 77, distance: 243.3
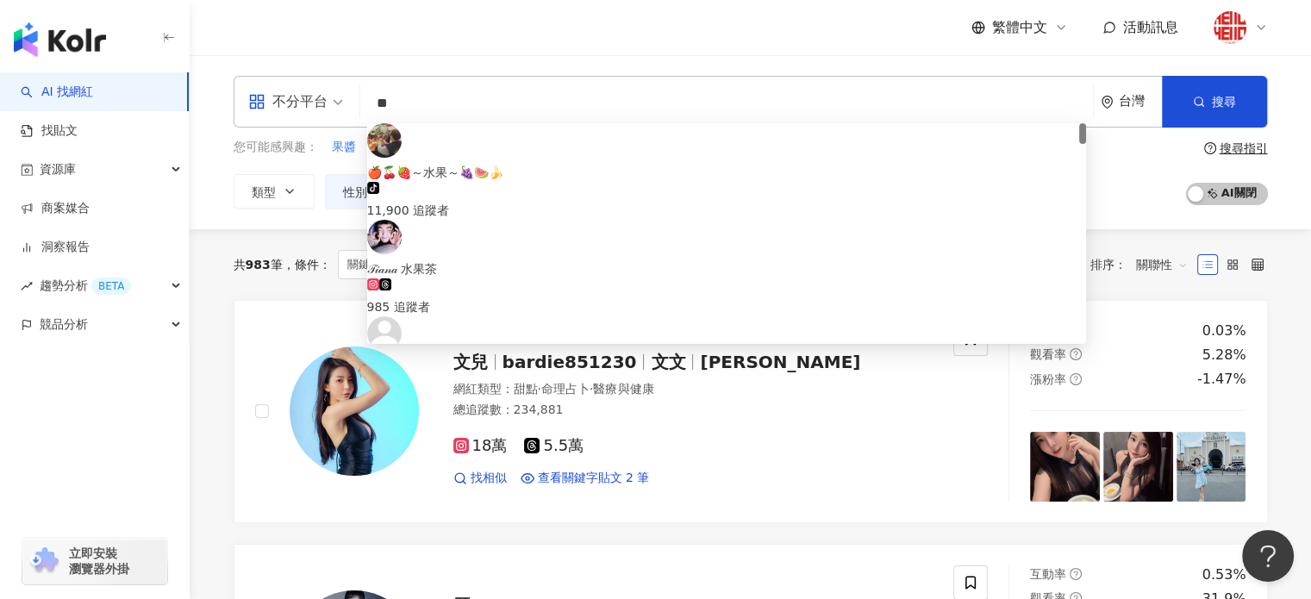
type input "**"
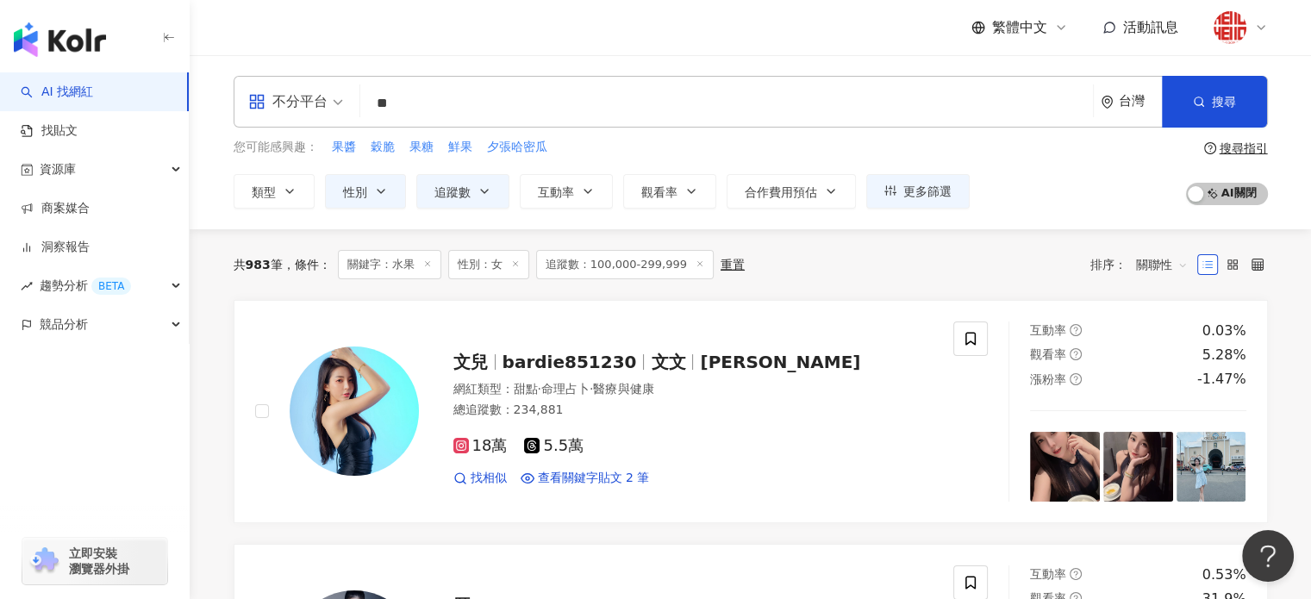
click at [304, 189] on button "類型" at bounding box center [274, 191] width 81 height 34
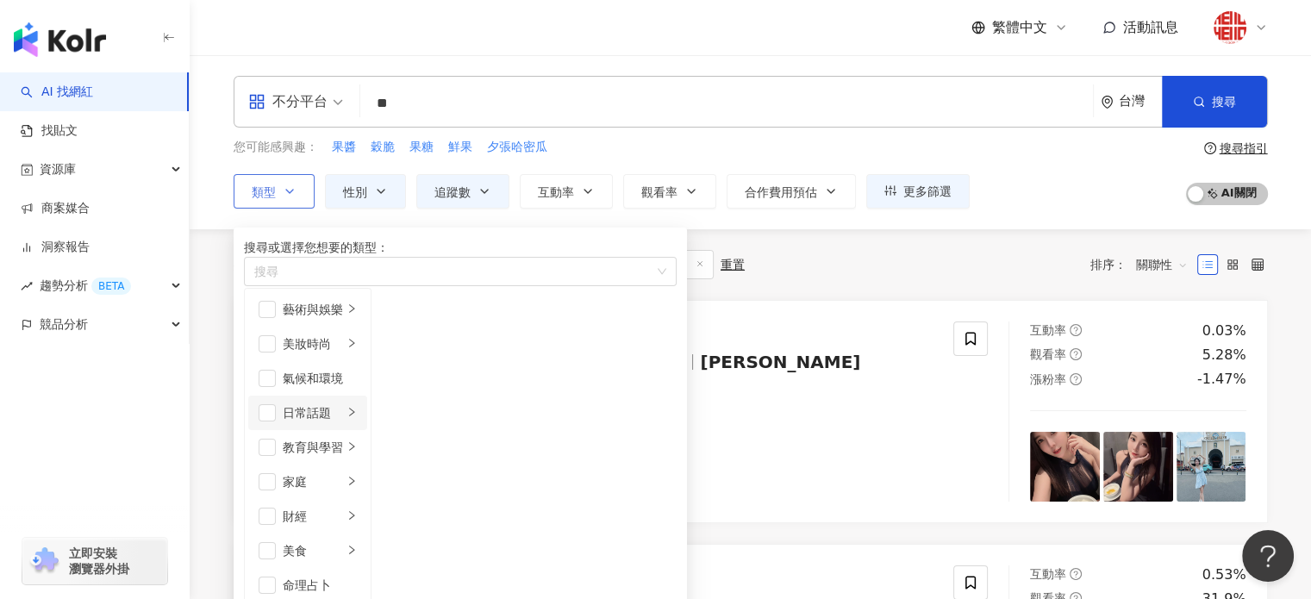
scroll to position [172, 0]
click at [335, 541] on div "美食" at bounding box center [313, 550] width 60 height 19
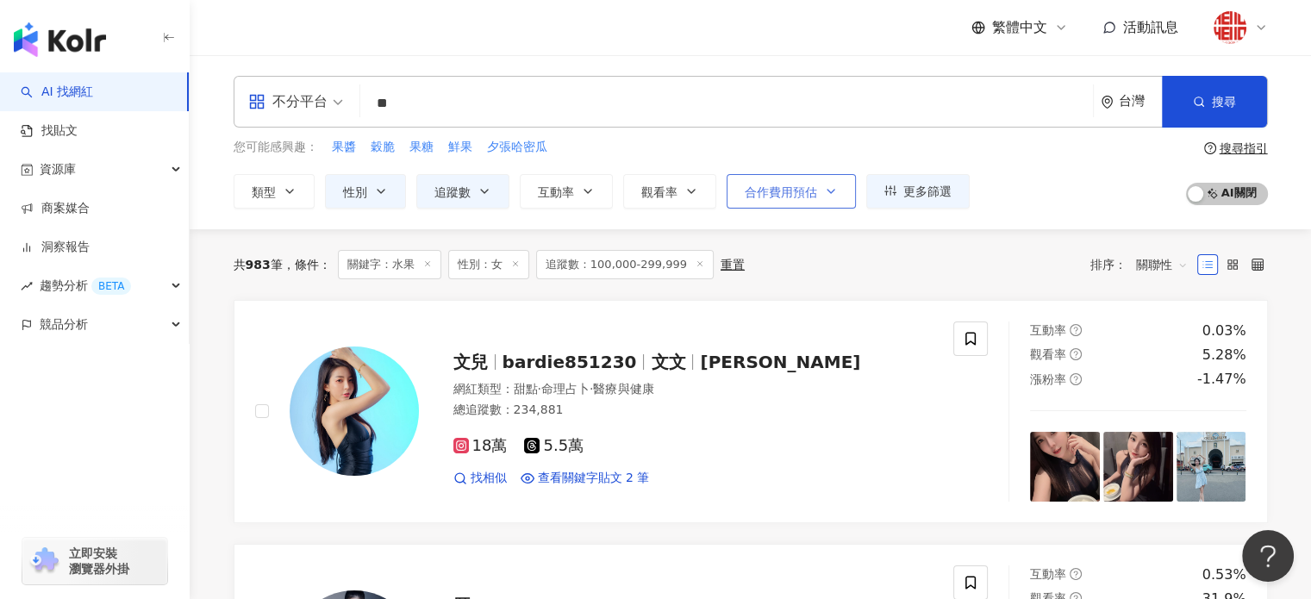
click at [814, 190] on span "合作費用預估" at bounding box center [781, 192] width 72 height 14
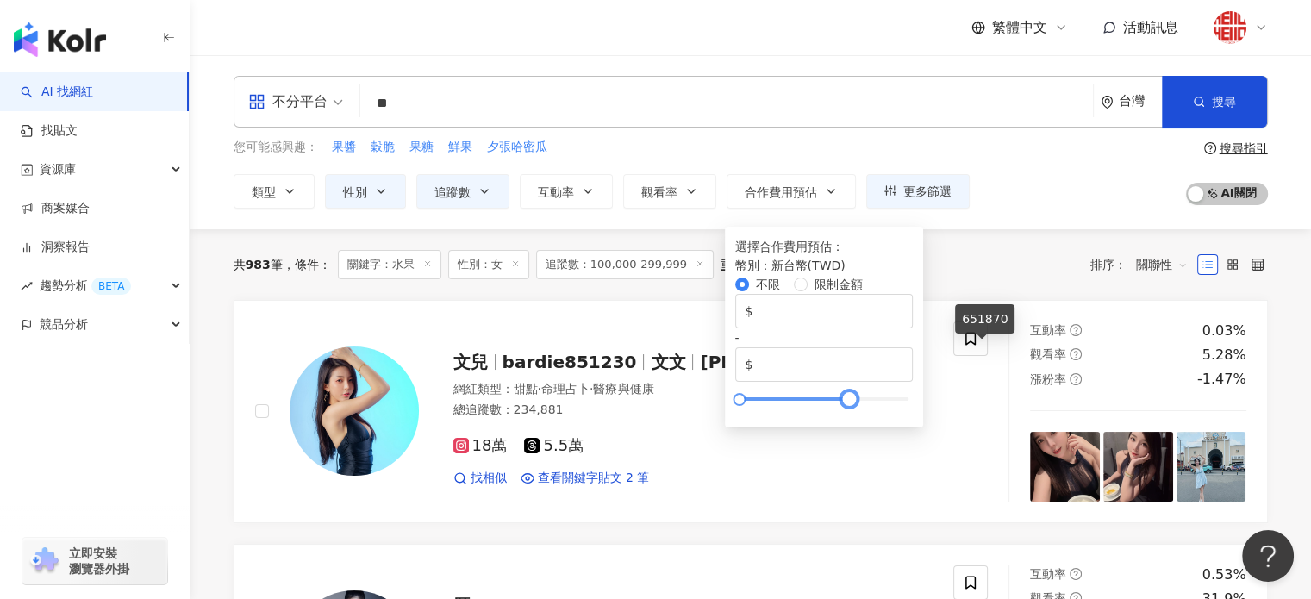
drag, startPoint x: 1097, startPoint y: 347, endPoint x: 978, endPoint y: 348, distance: 119.0
click at [854, 395] on div at bounding box center [849, 399] width 9 height 9
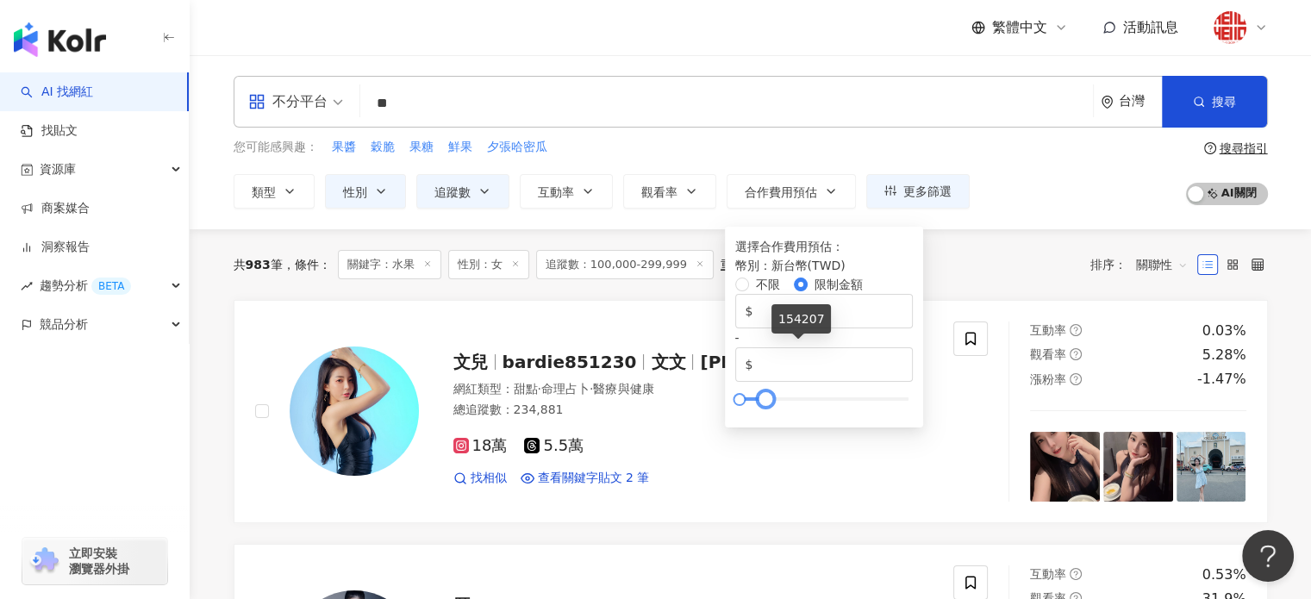
type input "******"
drag, startPoint x: 978, startPoint y: 352, endPoint x: 795, endPoint y: 347, distance: 182.8
click at [771, 395] on div at bounding box center [765, 399] width 9 height 9
click at [835, 447] on div "18萬 5.5萬" at bounding box center [694, 446] width 480 height 19
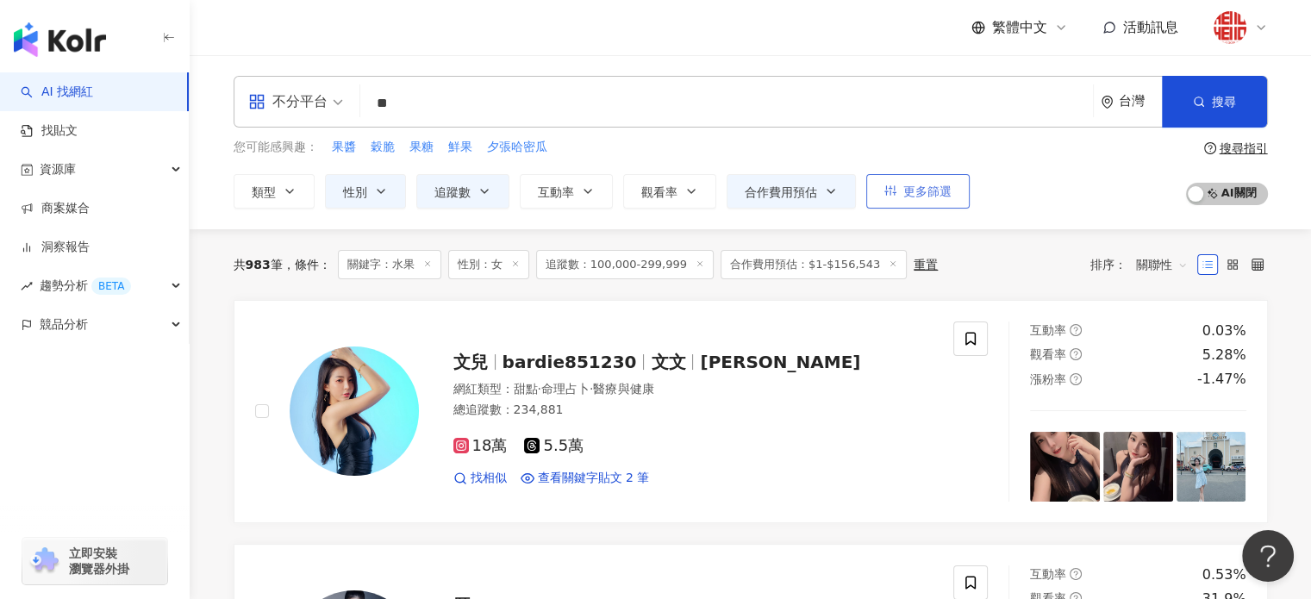
click at [938, 200] on button "更多篩選" at bounding box center [917, 191] width 103 height 34
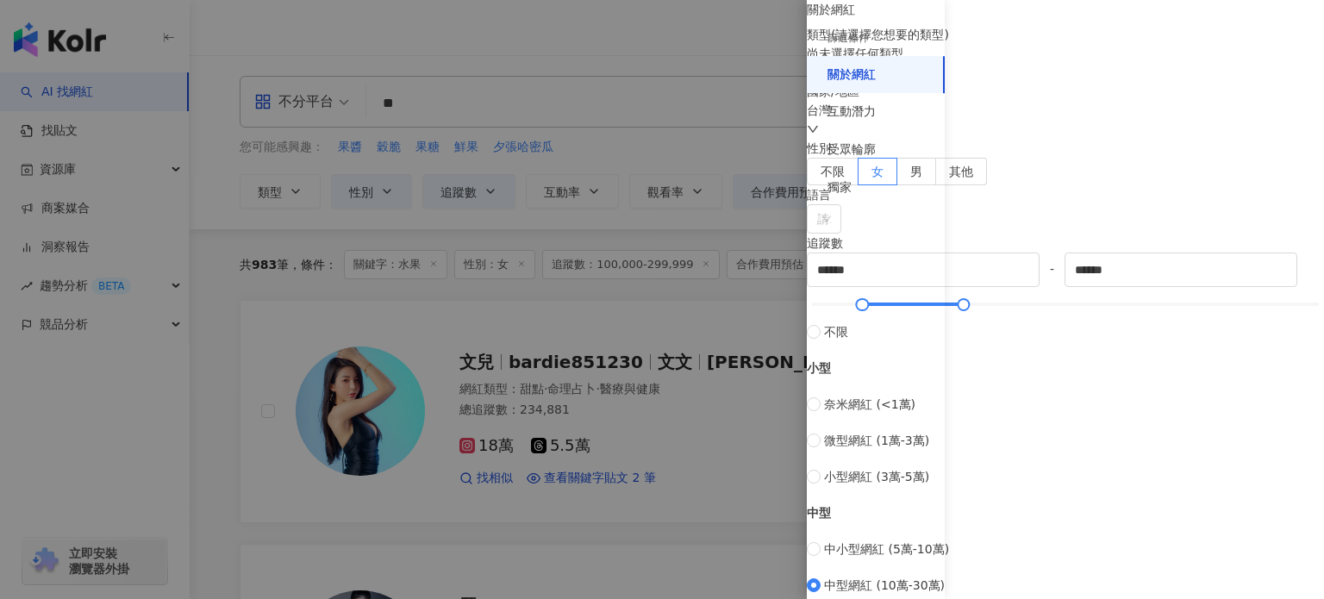
click at [737, 191] on div at bounding box center [662, 299] width 1324 height 599
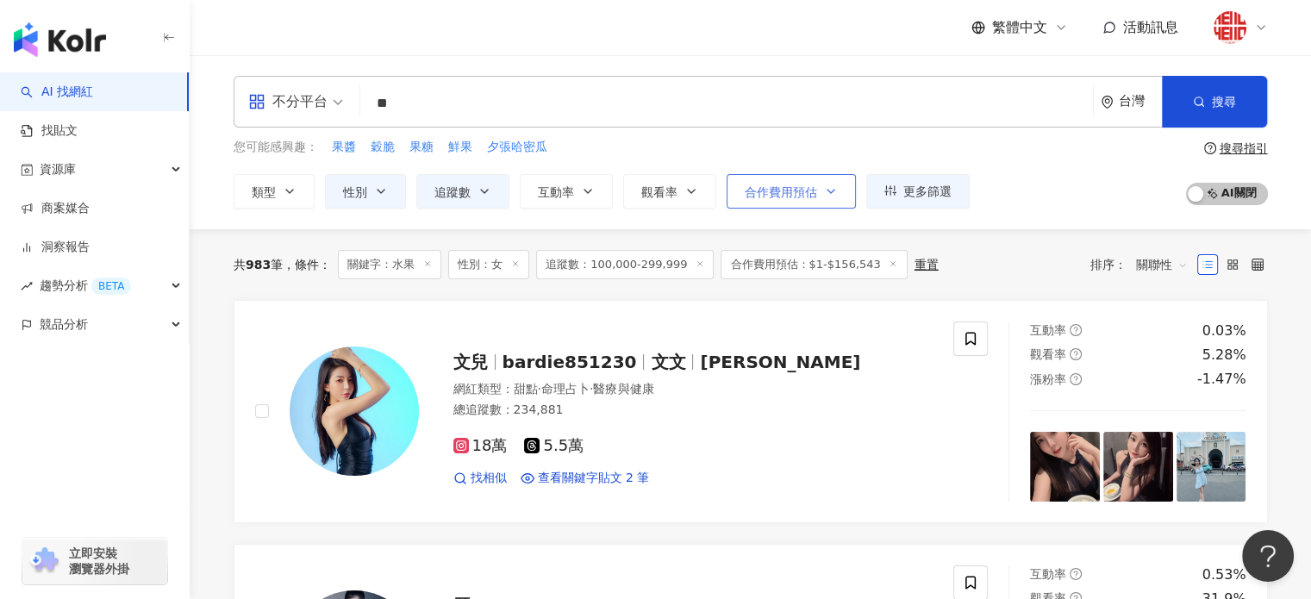
click at [779, 191] on span "合作費用預估" at bounding box center [781, 192] width 72 height 14
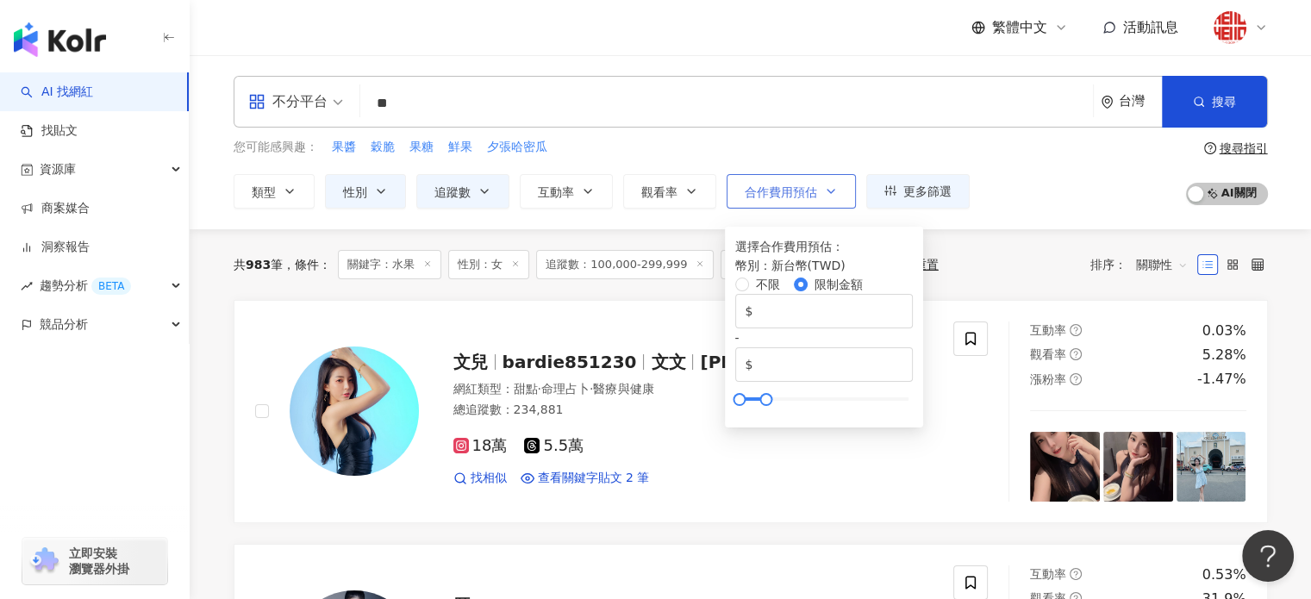
click at [779, 191] on span "合作費用預估" at bounding box center [781, 192] width 72 height 14
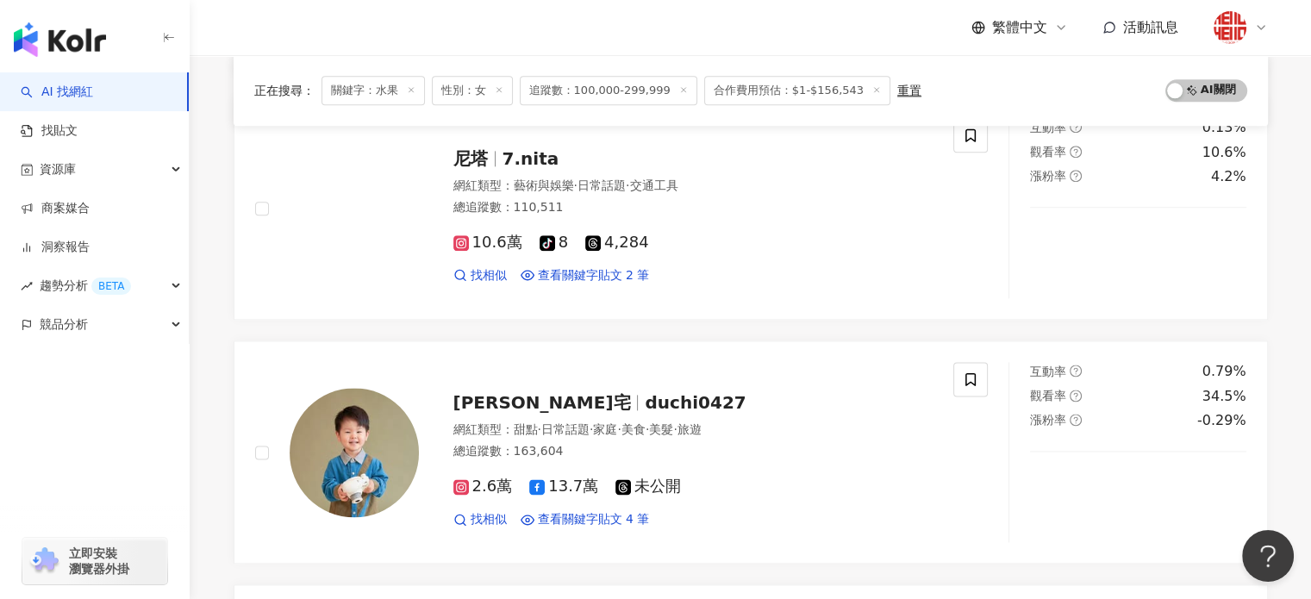
scroll to position [2242, 0]
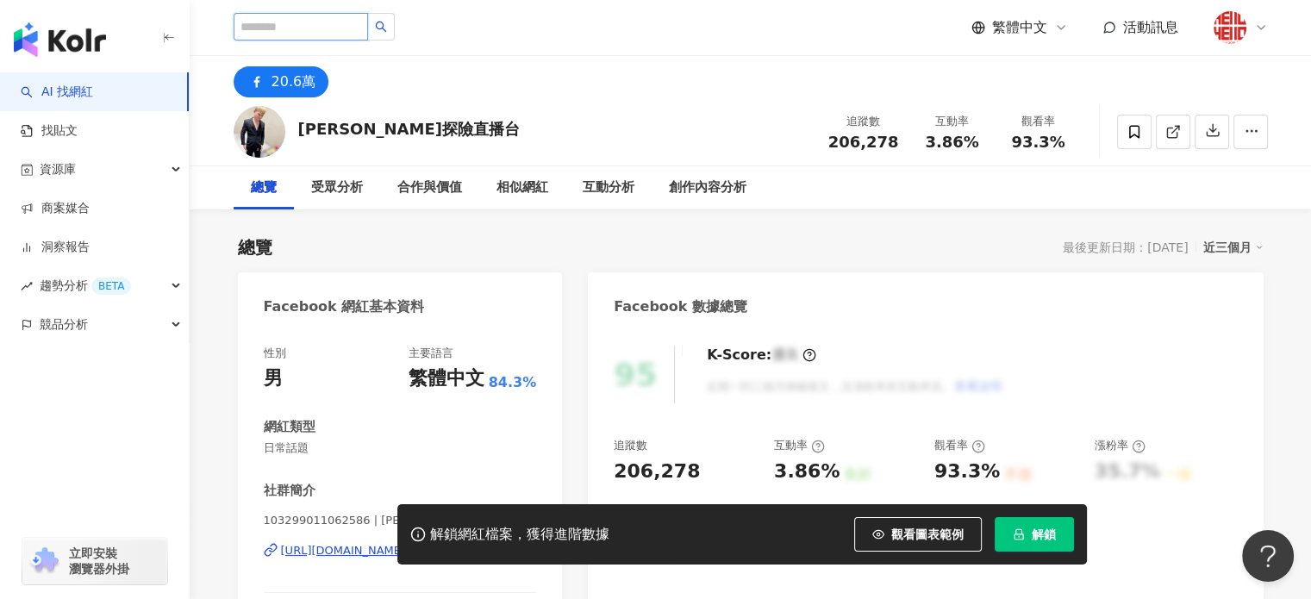
click at [310, 27] on input "search" at bounding box center [301, 27] width 134 height 28
type input "*"
type input "****"
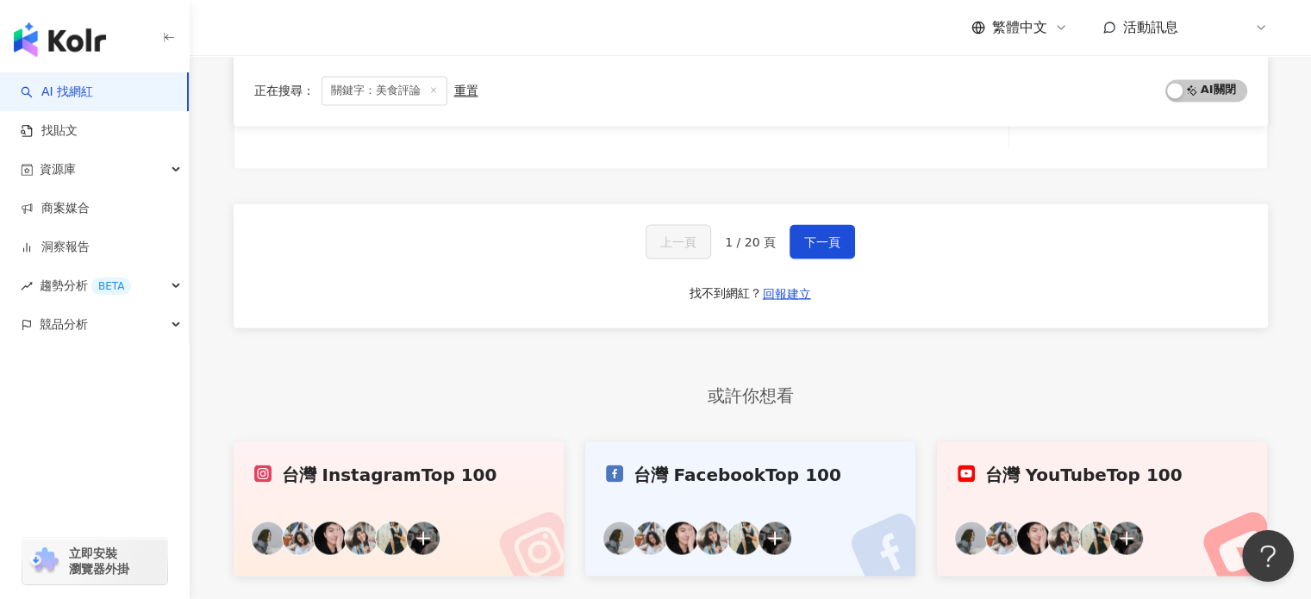
scroll to position [3104, 0]
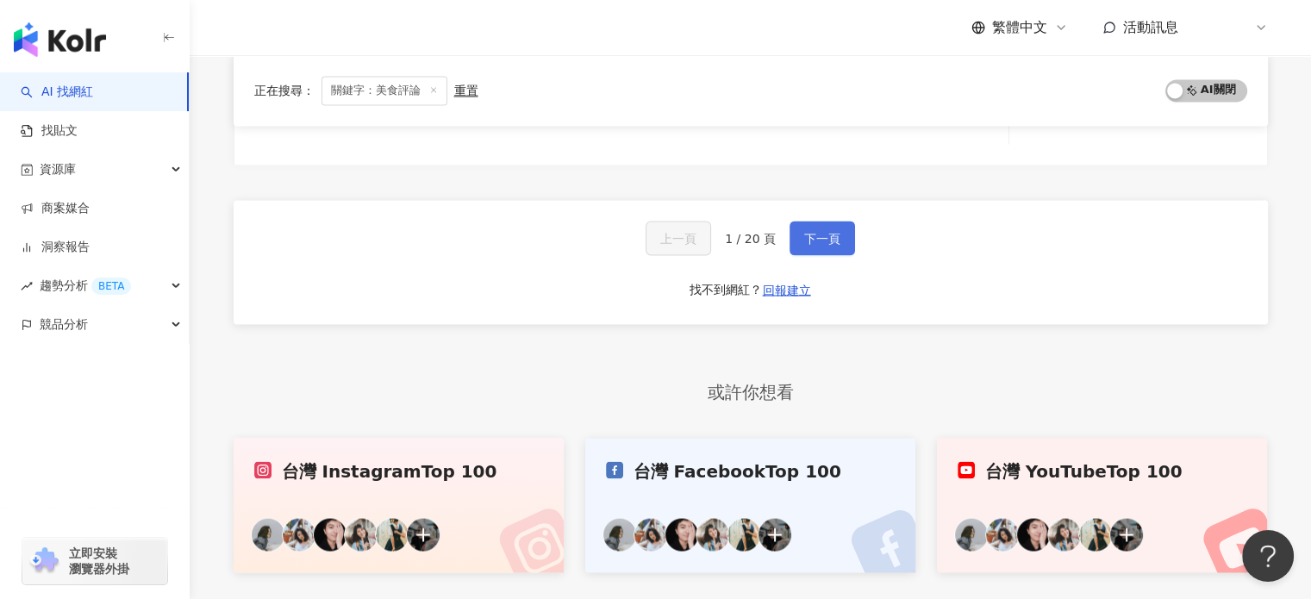
click at [836, 231] on span "下一頁" at bounding box center [822, 238] width 36 height 14
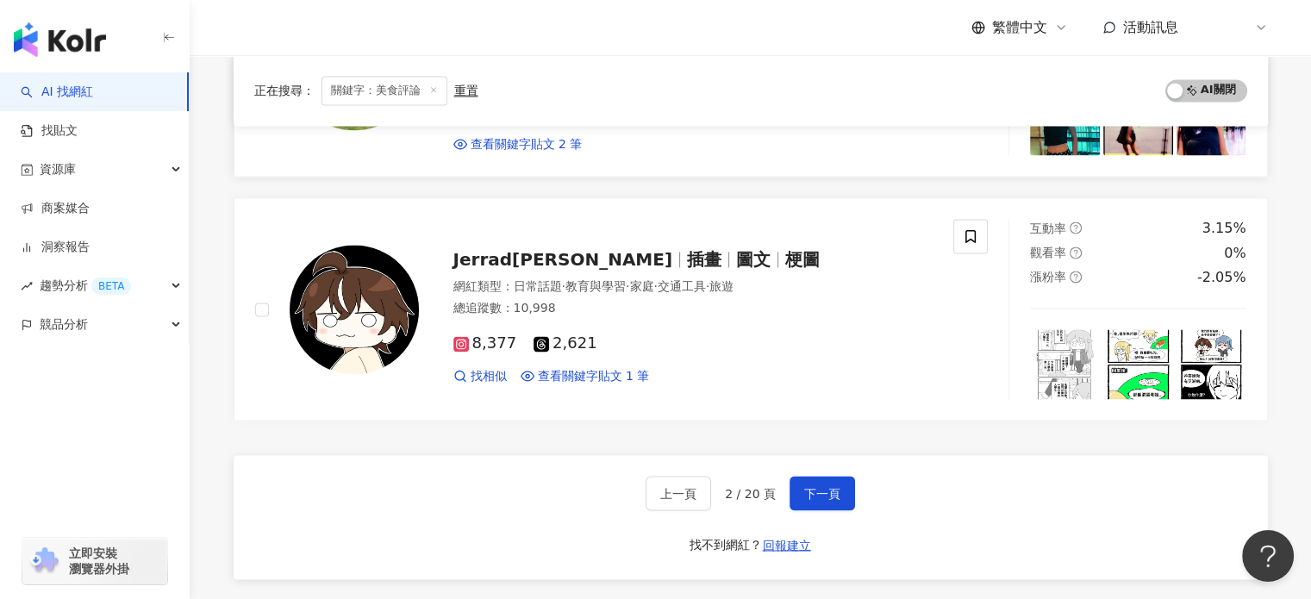
scroll to position [2845, 0]
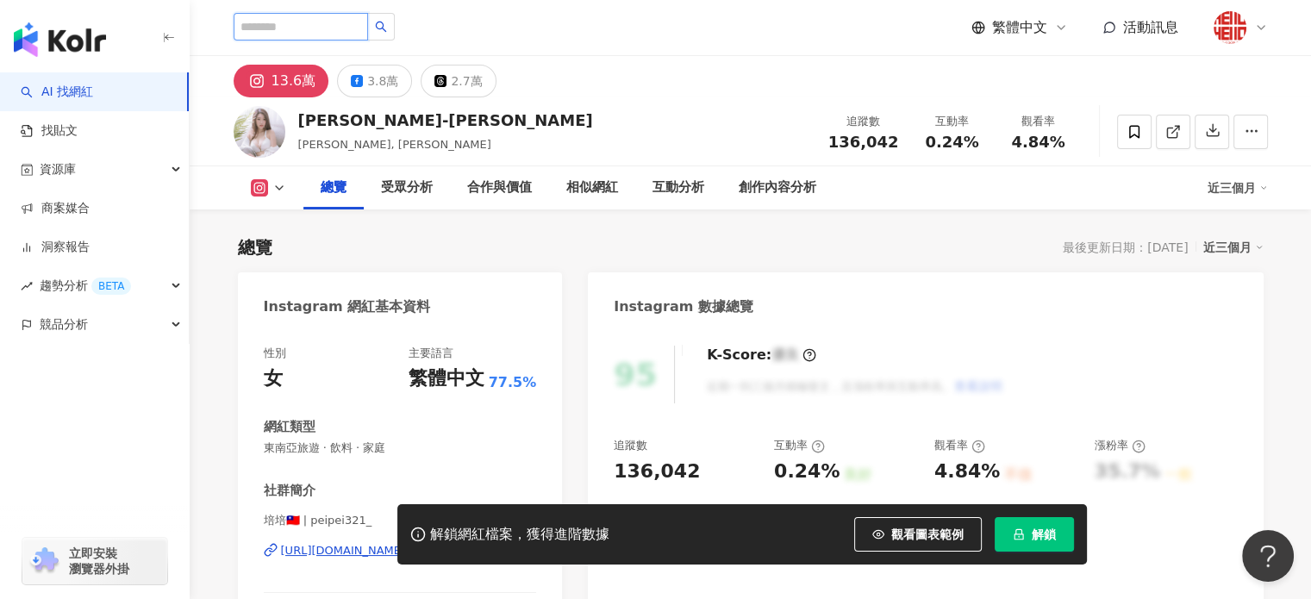
click at [338, 34] on input "search" at bounding box center [301, 27] width 134 height 28
click at [348, 31] on input "search" at bounding box center [301, 27] width 134 height 28
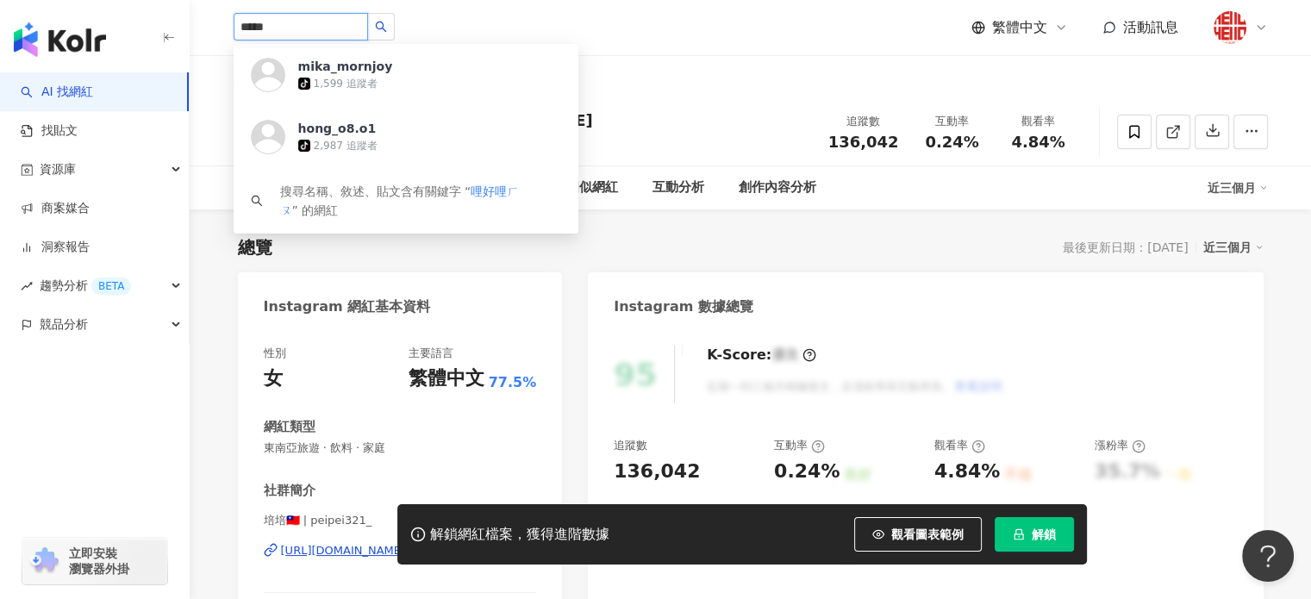
type input "****"
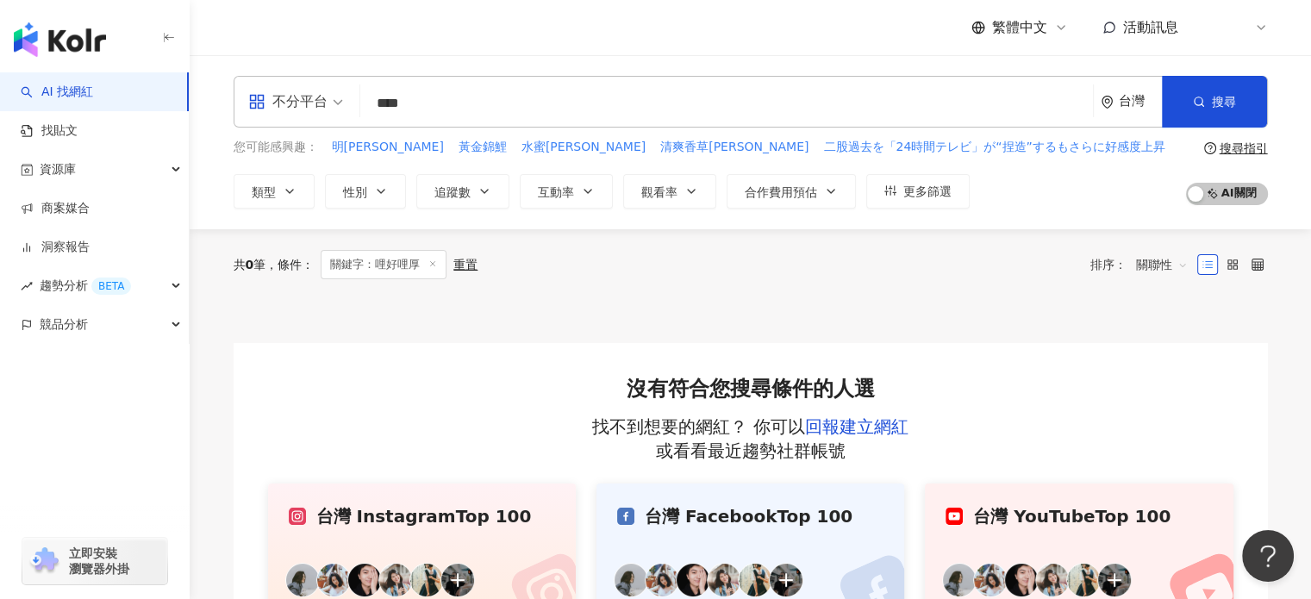
drag, startPoint x: 464, startPoint y: 109, endPoint x: 283, endPoint y: 88, distance: 182.3
click at [283, 88] on div "不分平台 哩好哩厚 **** 台灣 搜尋" at bounding box center [751, 102] width 1035 height 52
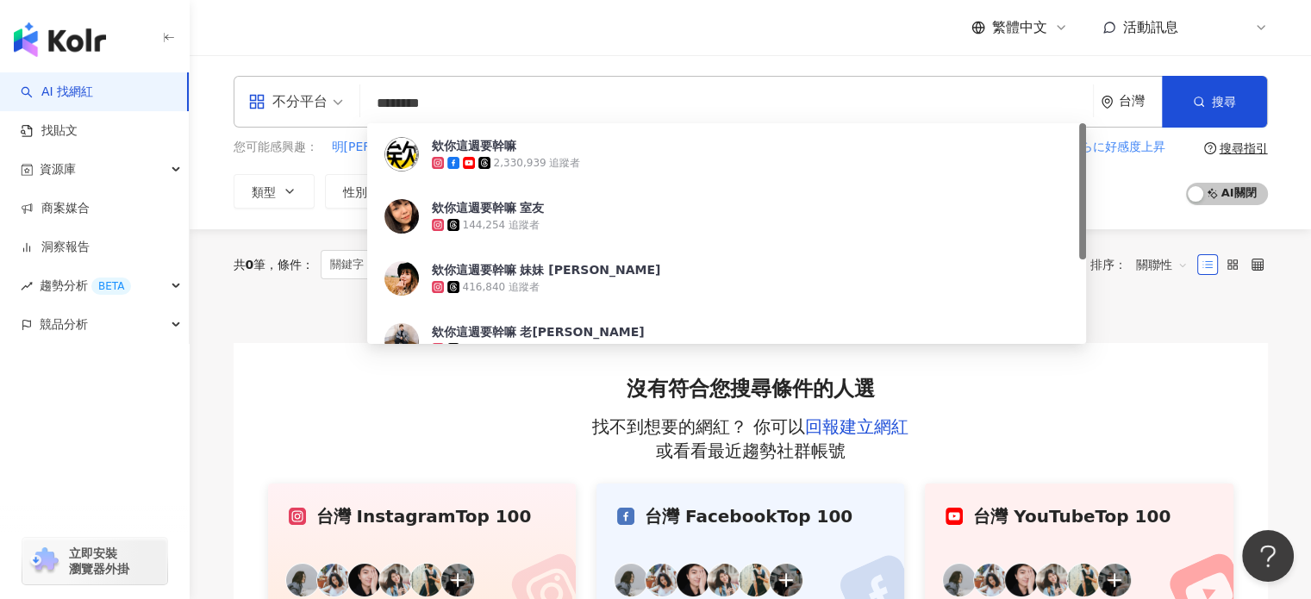
type input "*******"
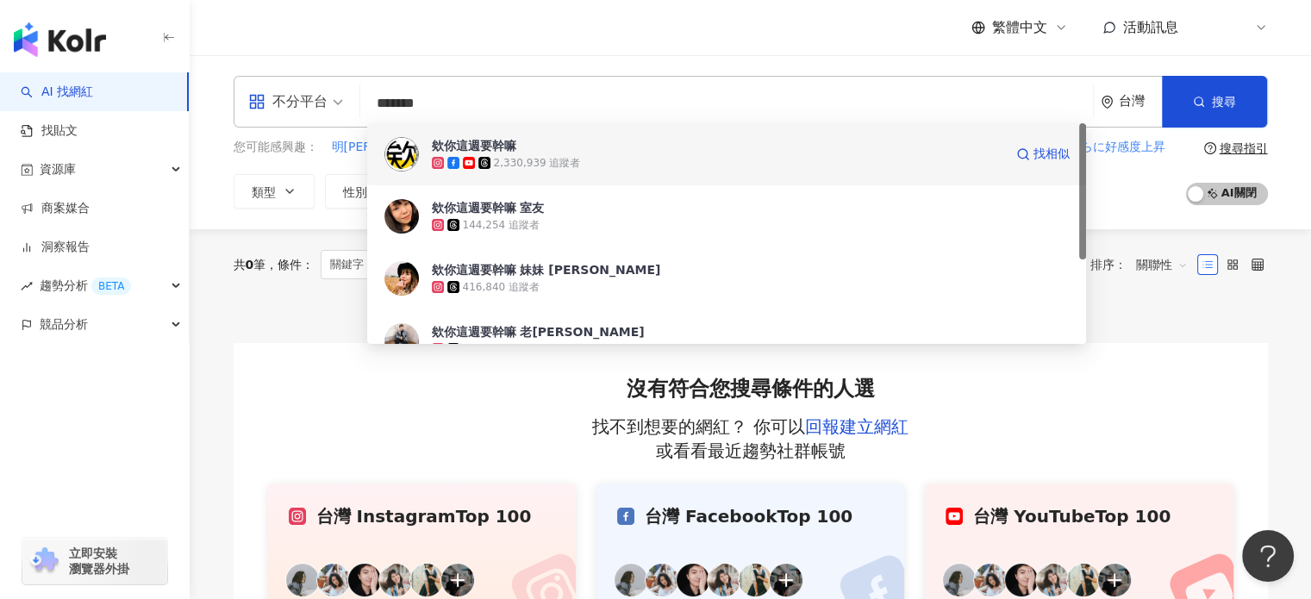
click at [544, 153] on span "欸你這週要幹嘛" at bounding box center [718, 145] width 572 height 17
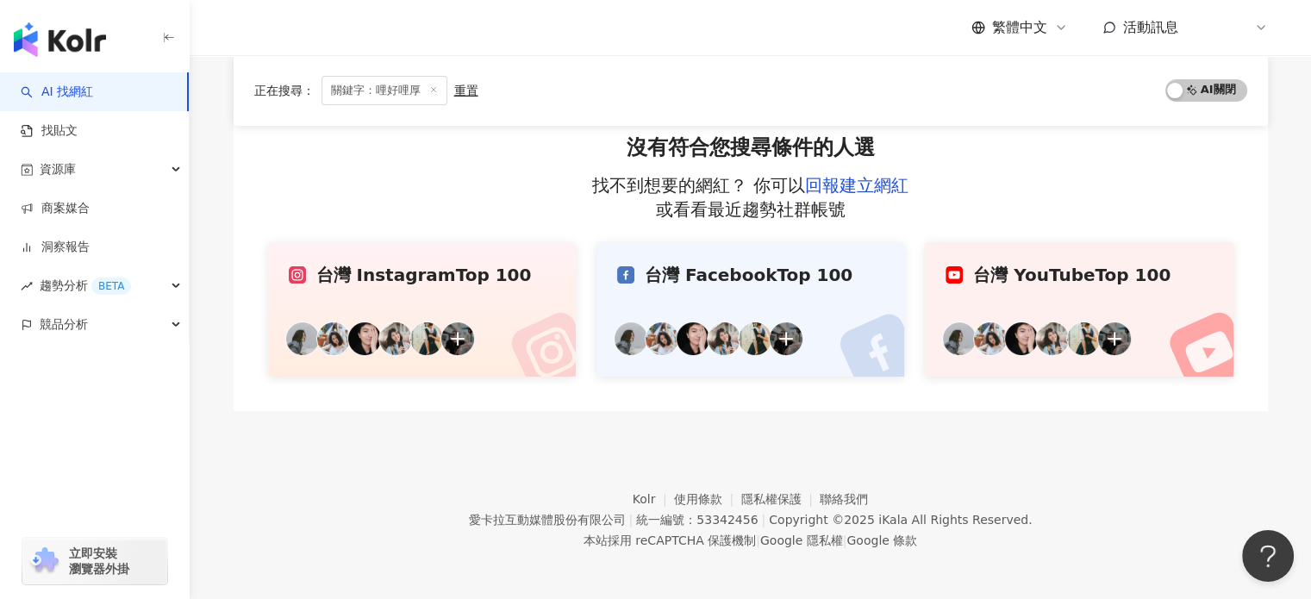
scroll to position [244, 0]
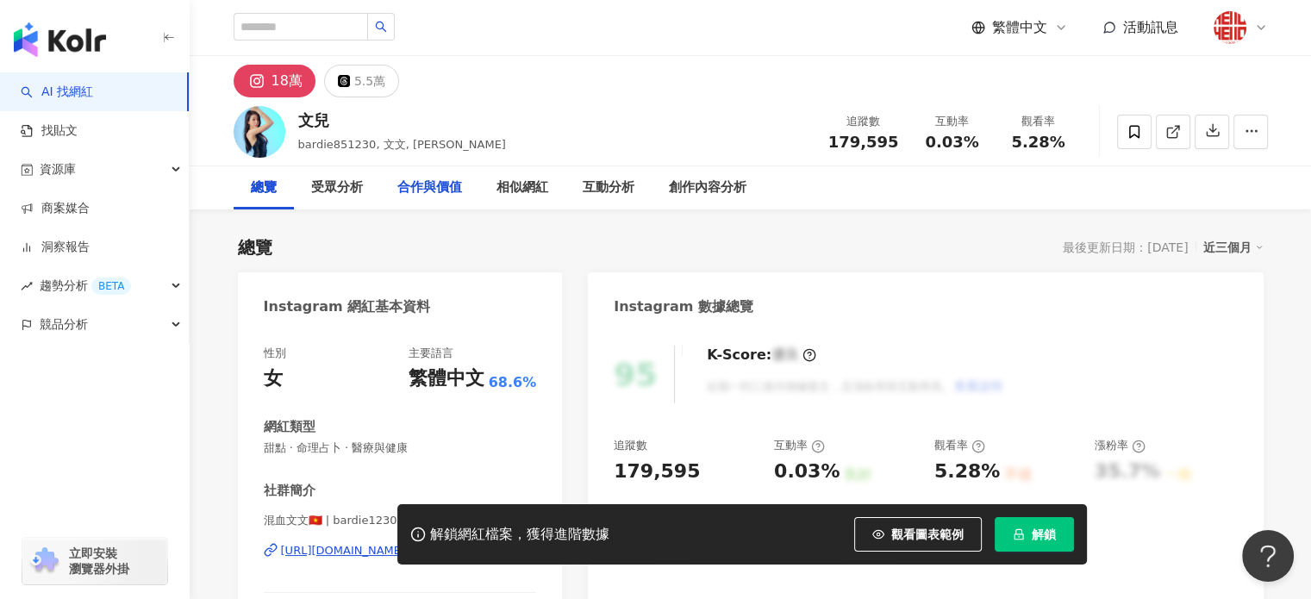
click at [412, 192] on div "合作與價值" at bounding box center [429, 188] width 65 height 21
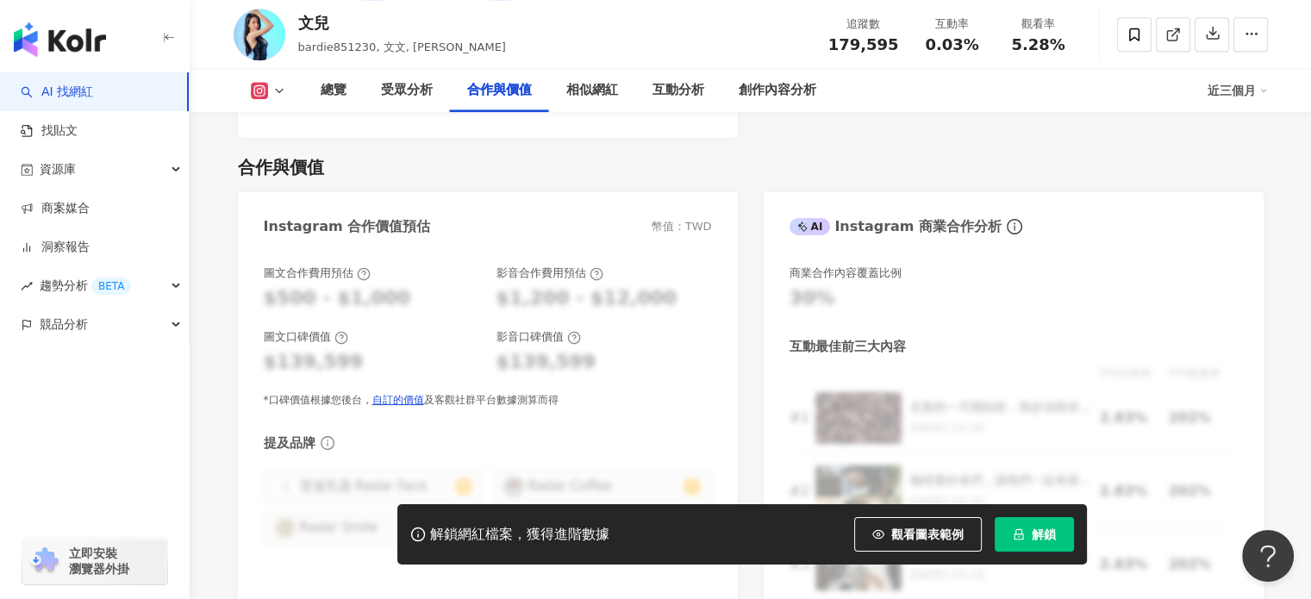
click at [272, 27] on img at bounding box center [260, 35] width 52 height 52
click at [92, 86] on link "AI 找網紅" at bounding box center [57, 92] width 72 height 17
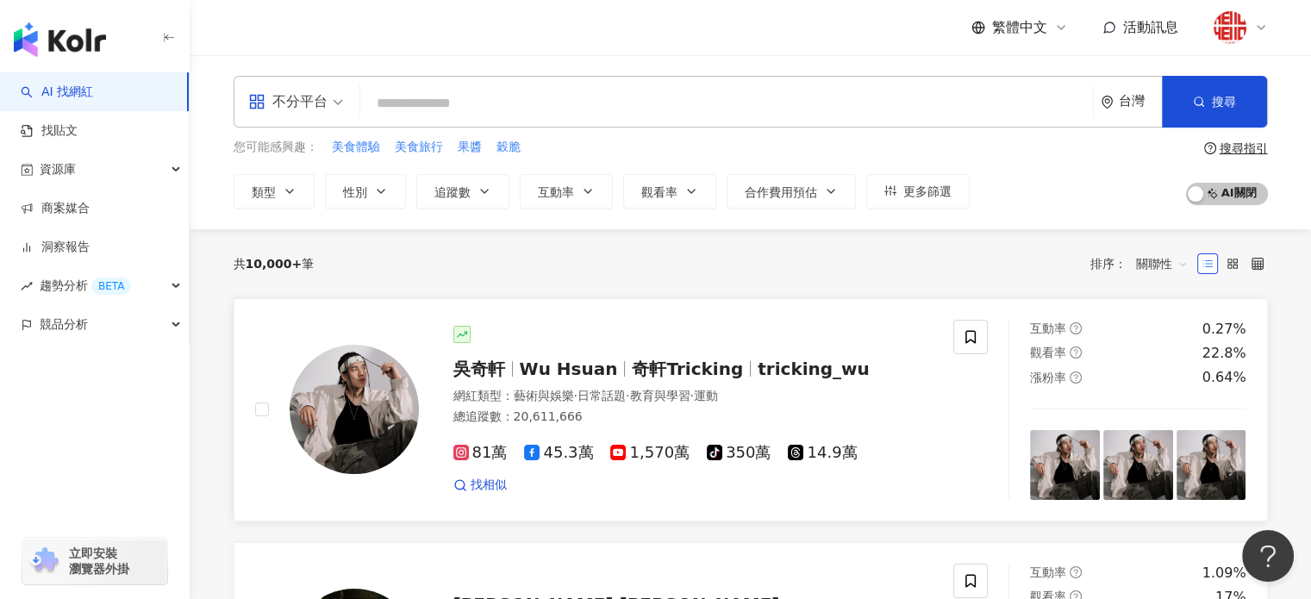
click at [697, 372] on span "奇軒Tricking" at bounding box center [687, 369] width 111 height 21
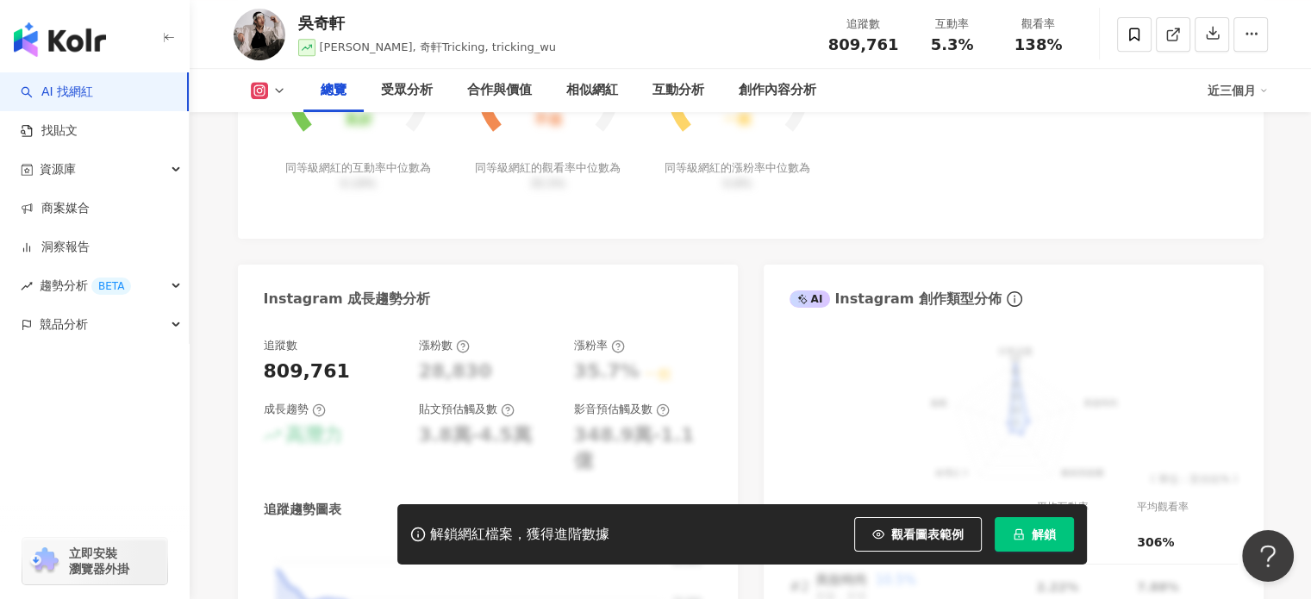
scroll to position [862, 0]
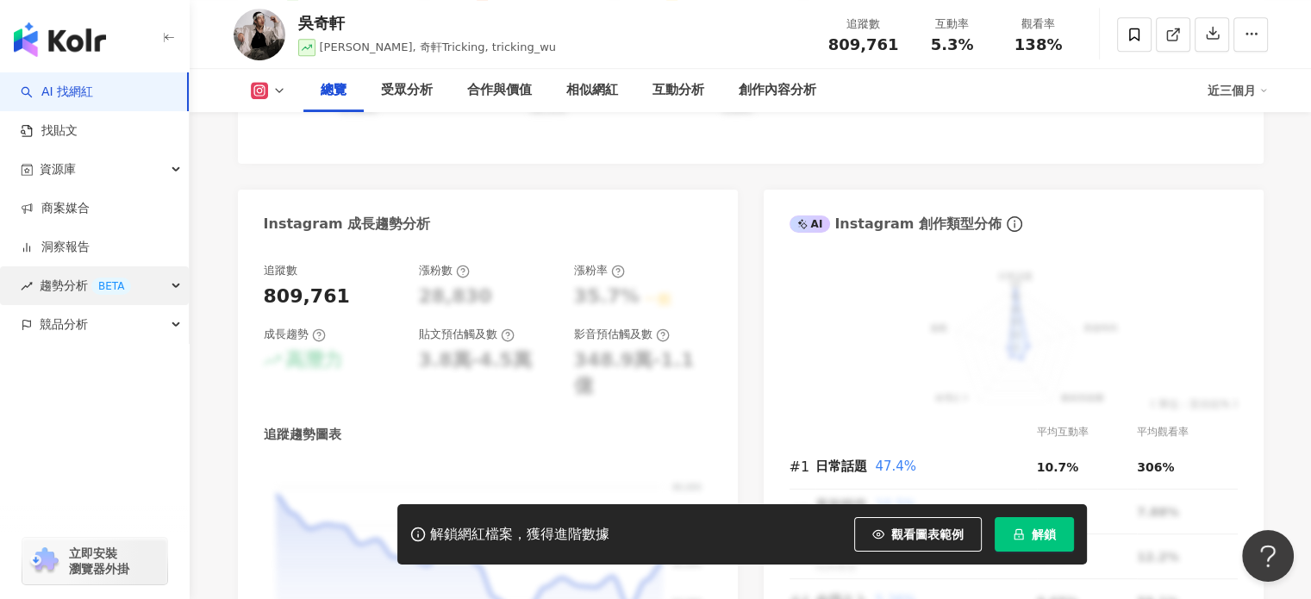
click at [147, 279] on div "趨勢分析 BETA" at bounding box center [94, 285] width 189 height 39
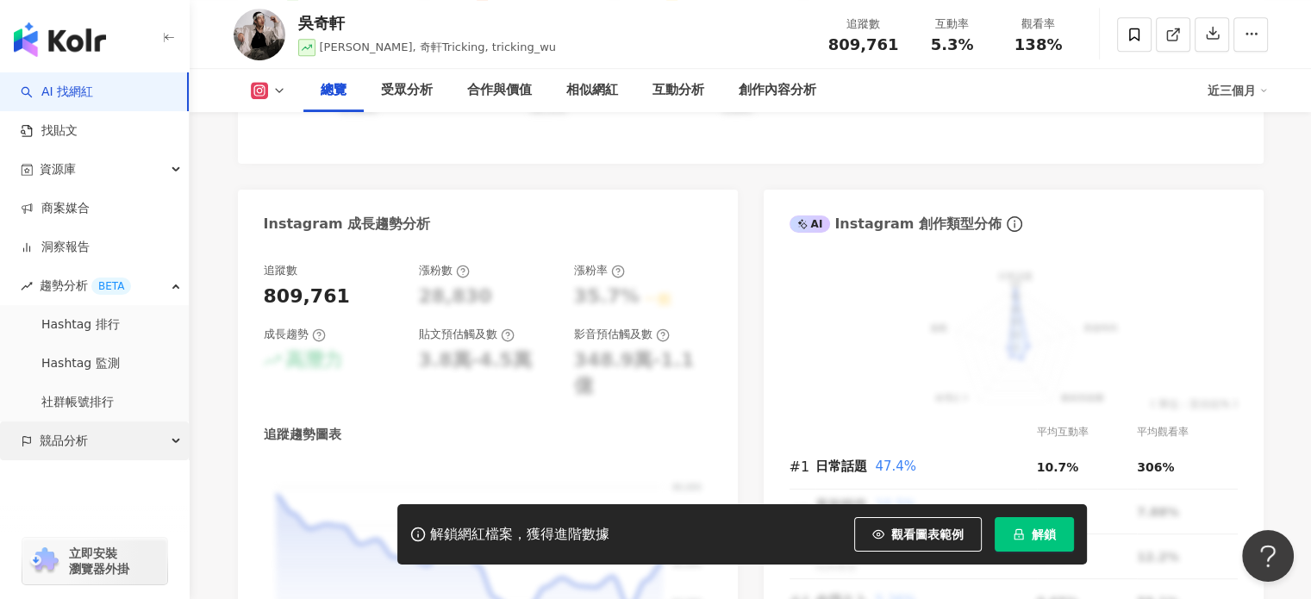
click at [83, 447] on span "競品分析" at bounding box center [64, 441] width 48 height 39
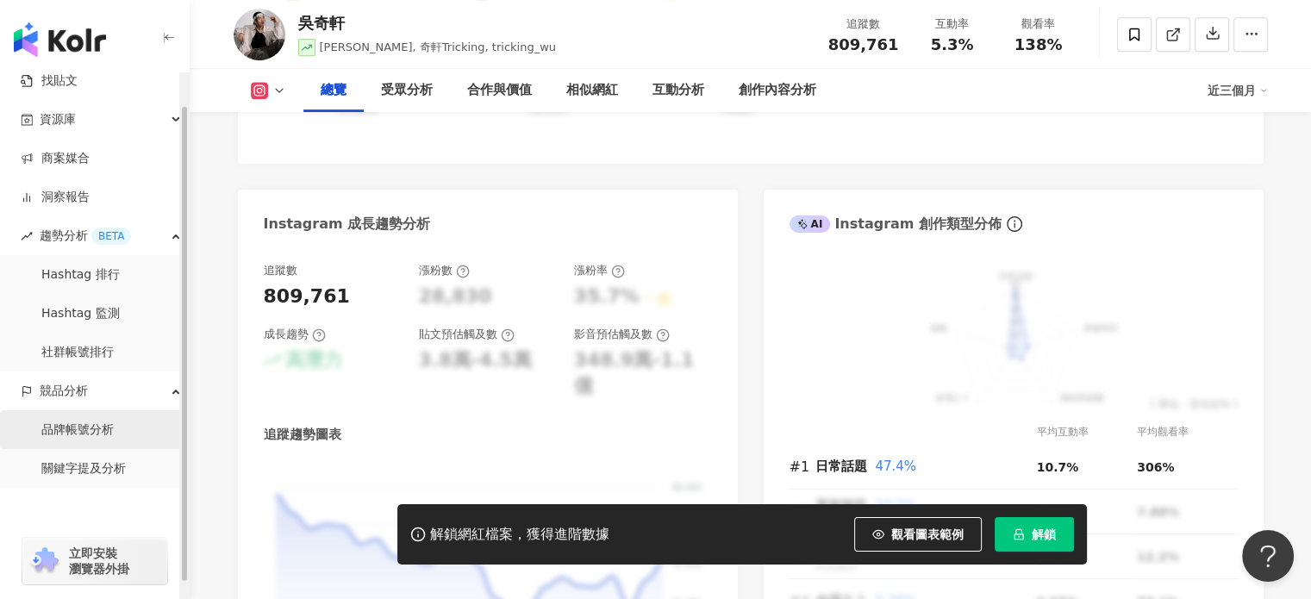
scroll to position [52, 0]
click at [266, 85] on icon at bounding box center [259, 90] width 17 height 17
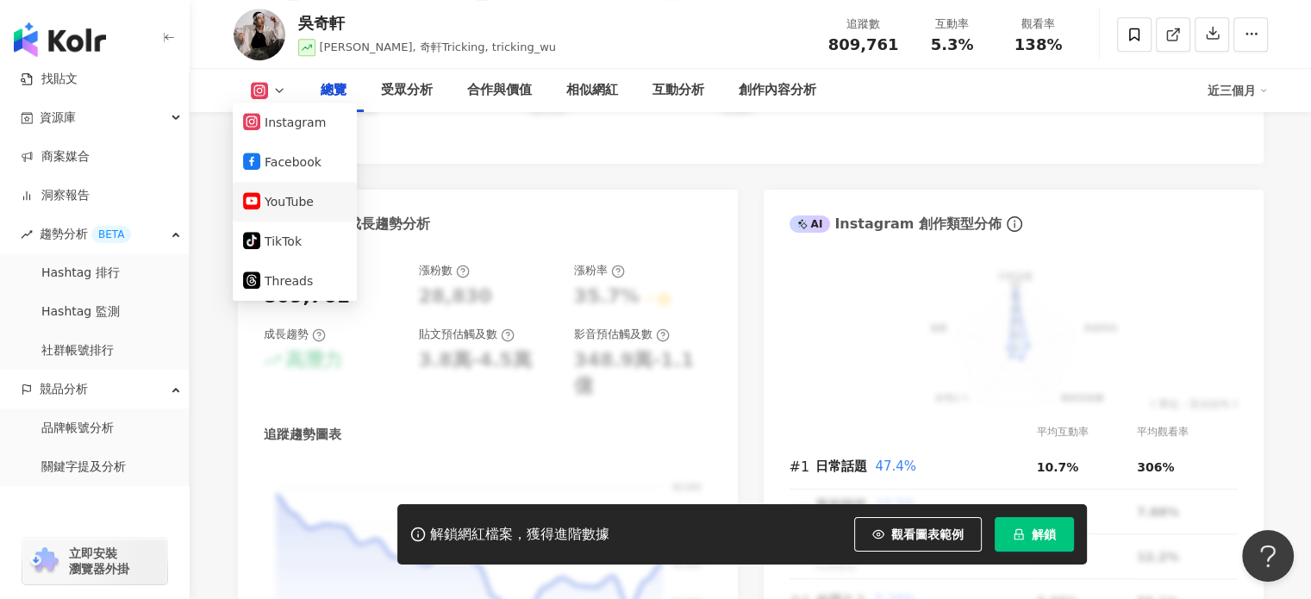
click at [282, 200] on button "YouTube" at bounding box center [294, 202] width 103 height 24
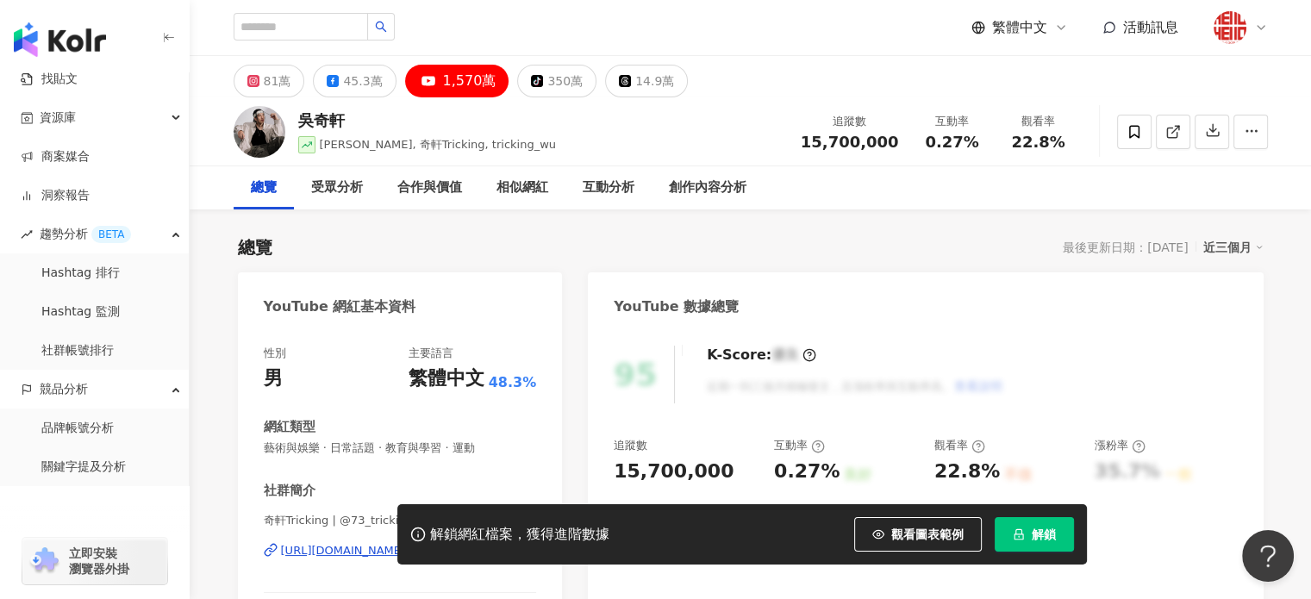
click at [252, 131] on img at bounding box center [260, 132] width 52 height 52
click at [288, 24] on input "search" at bounding box center [301, 27] width 134 height 28
click at [59, 88] on link "找貼文" at bounding box center [49, 79] width 57 height 17
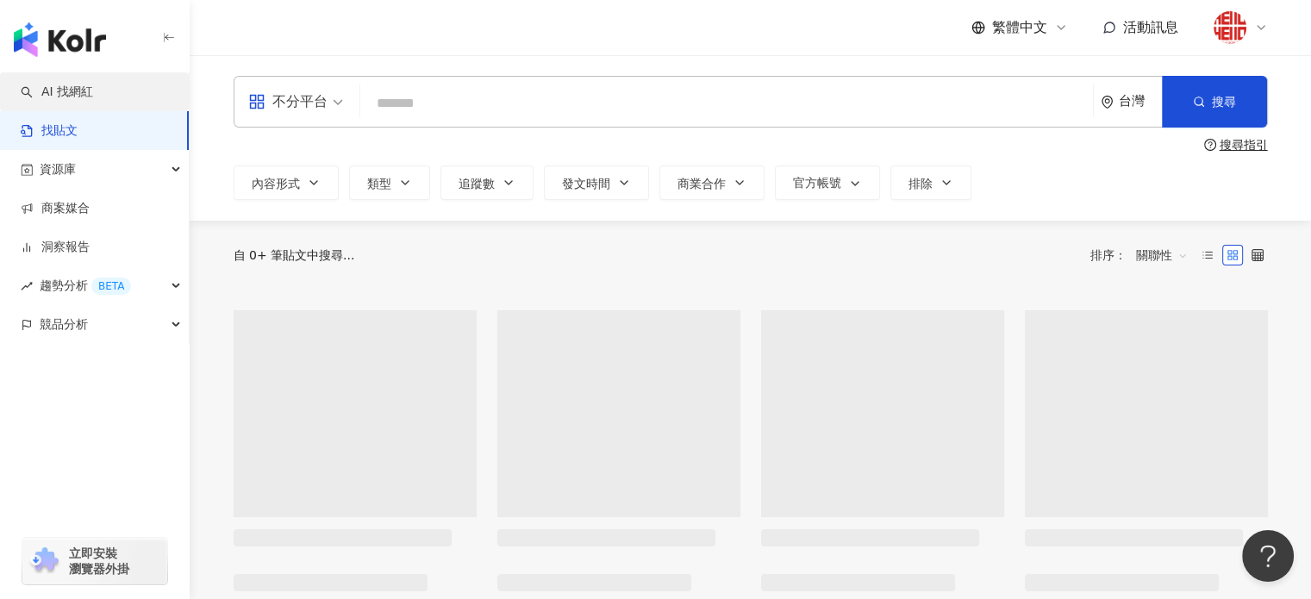
click at [67, 98] on link "AI 找網紅" at bounding box center [57, 92] width 72 height 17
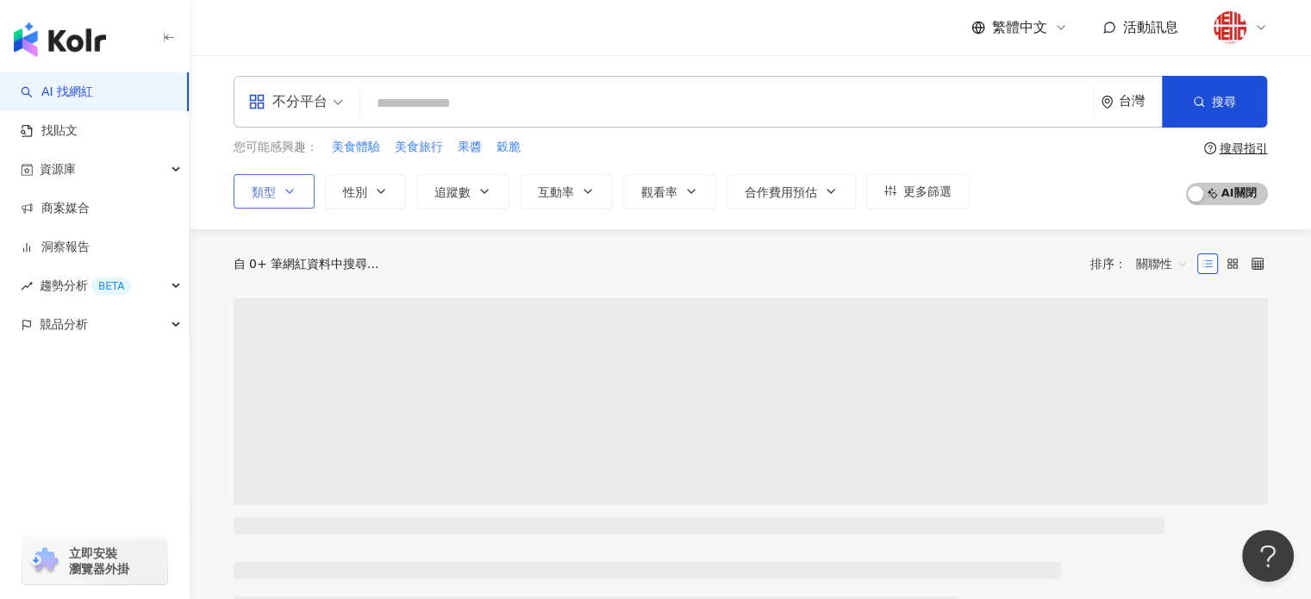
click at [297, 189] on button "類型" at bounding box center [274, 191] width 81 height 34
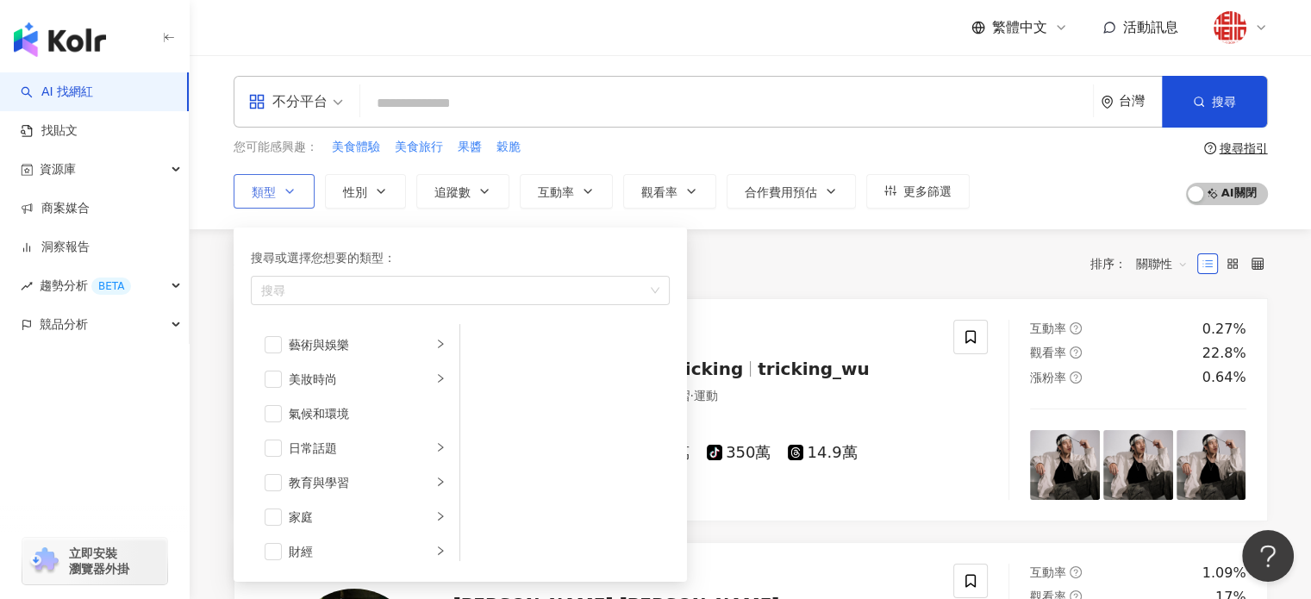
click at [297, 189] on button "類型 搜尋或選擇您想要的類型： 搜尋 藝術與娛樂 美妝時尚 氣候和環境 日常話題 教育與學習 家庭 財經 美食 命理占卜 遊戲 法政社會 生活風格 影視娛樂 …" at bounding box center [274, 191] width 81 height 34
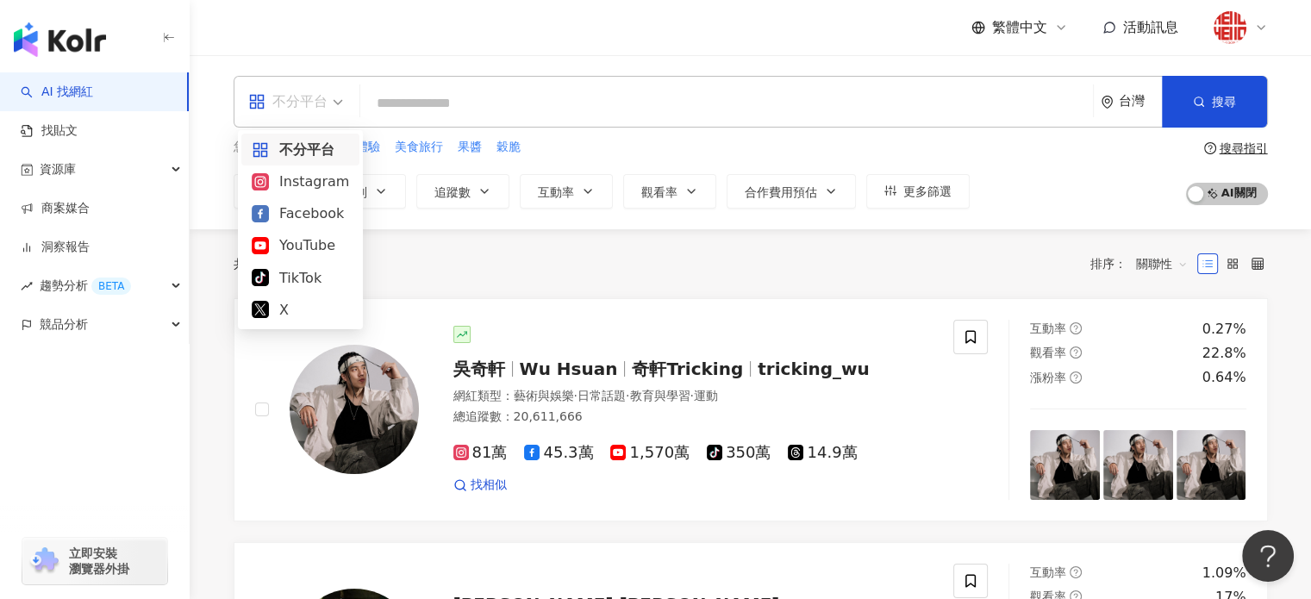
click at [318, 105] on div "不分平台" at bounding box center [287, 102] width 79 height 28
click at [303, 253] on div "YouTube" at bounding box center [300, 246] width 97 height 22
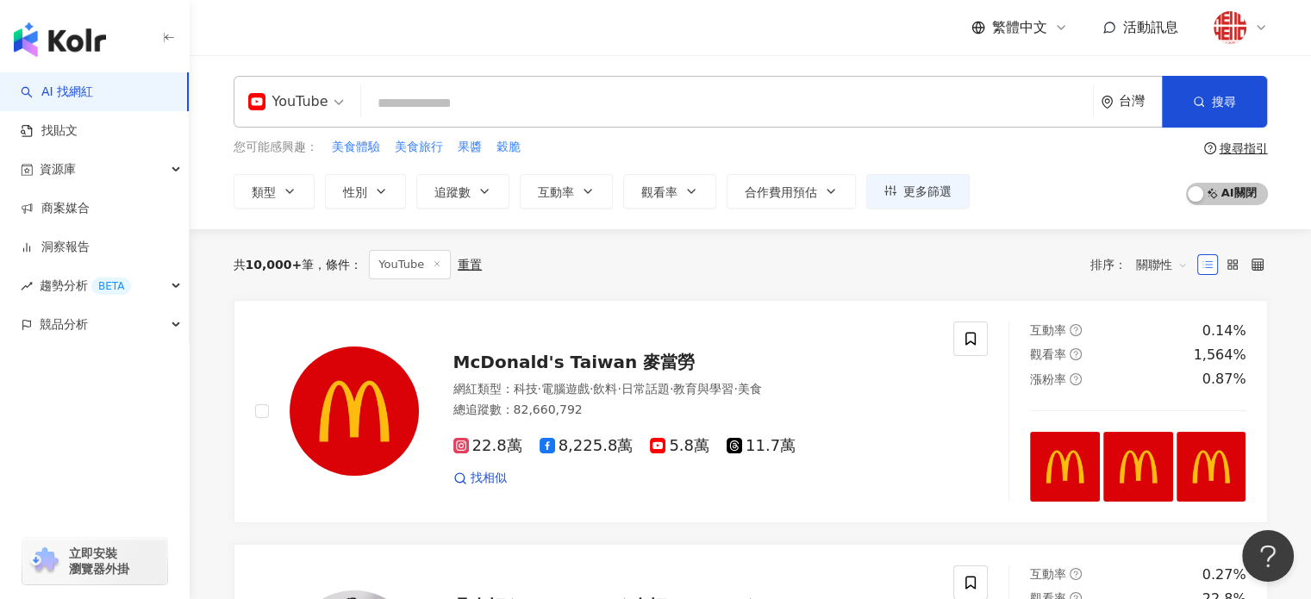
click at [429, 106] on input "search" at bounding box center [727, 103] width 718 height 33
click at [710, 180] on button "觀看率" at bounding box center [669, 191] width 93 height 34
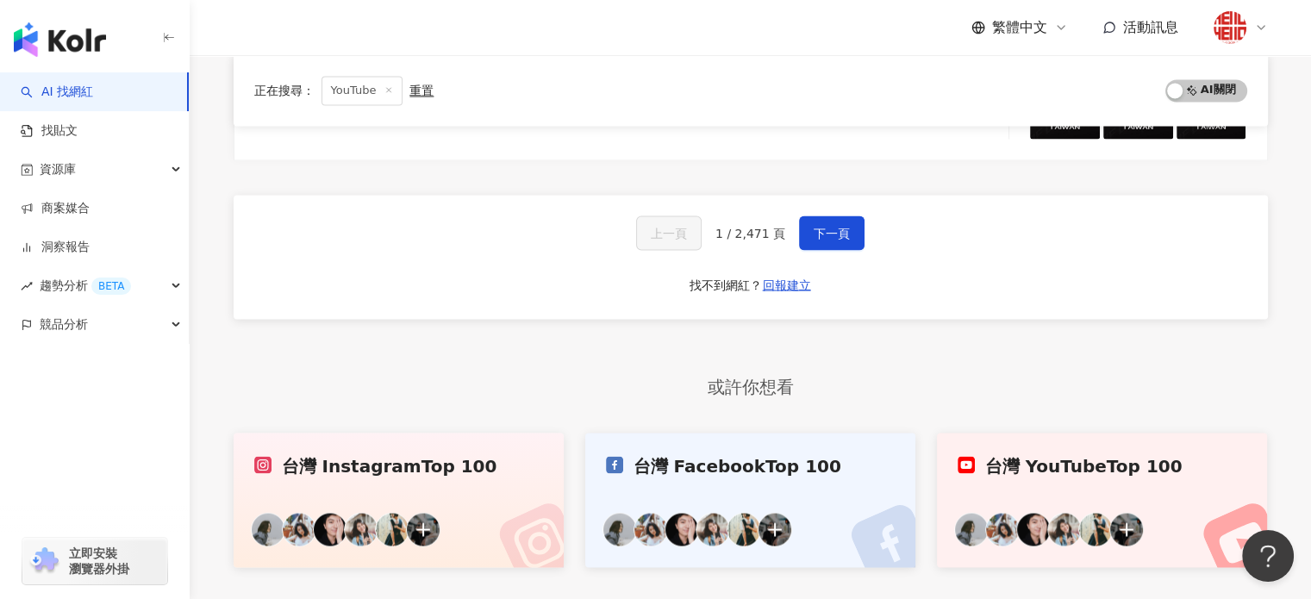
scroll to position [3200, 0]
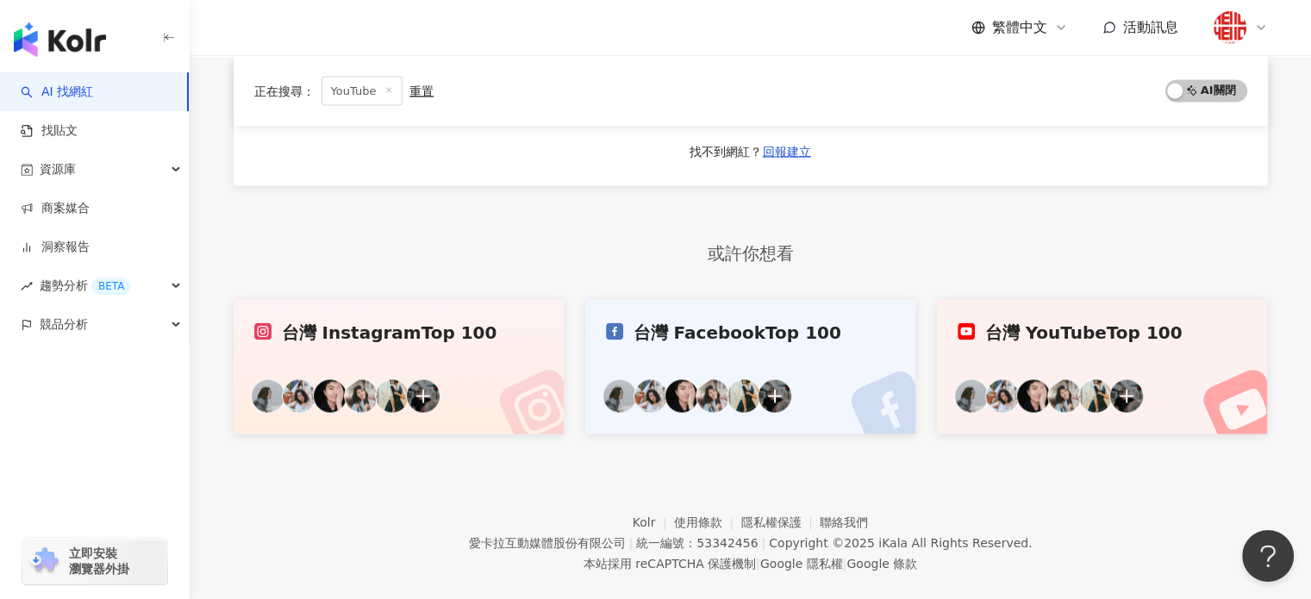
click at [1097, 348] on link "台灣 YouTube Top 100" at bounding box center [1102, 366] width 331 height 134
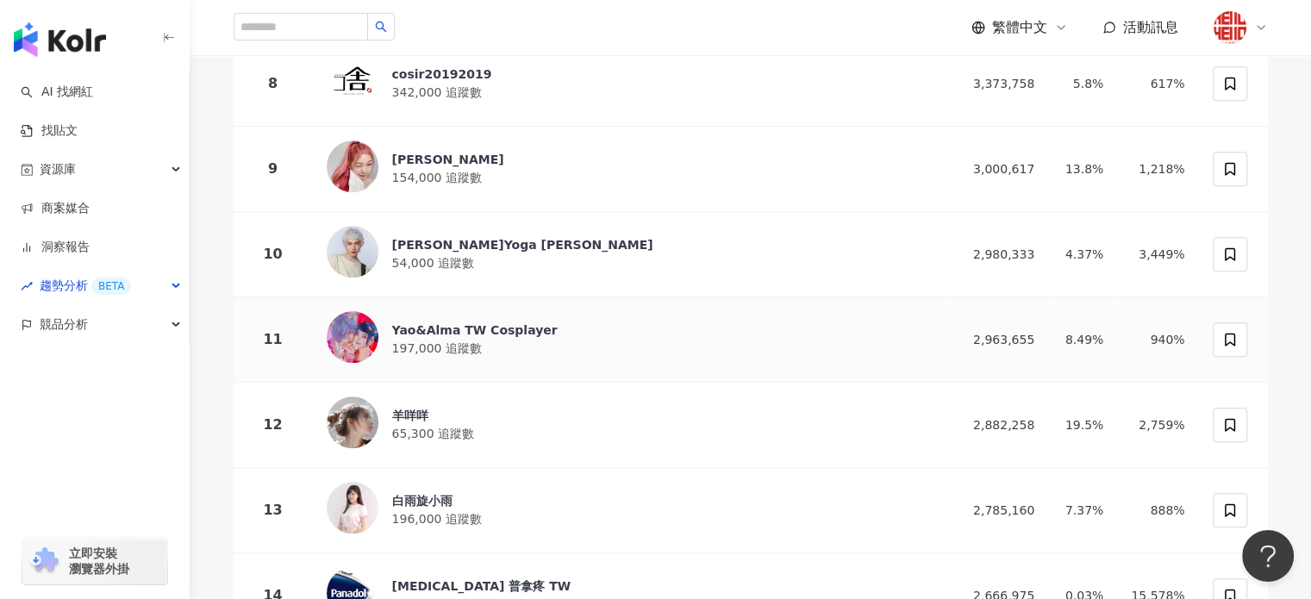
scroll to position [948, 0]
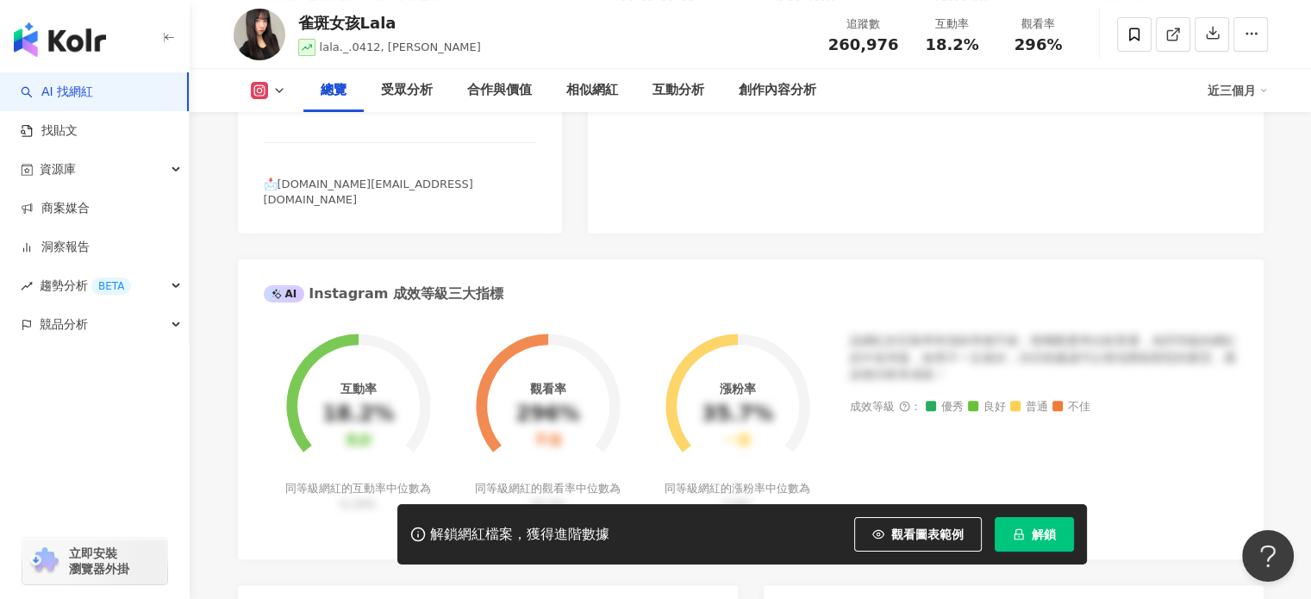
scroll to position [345, 0]
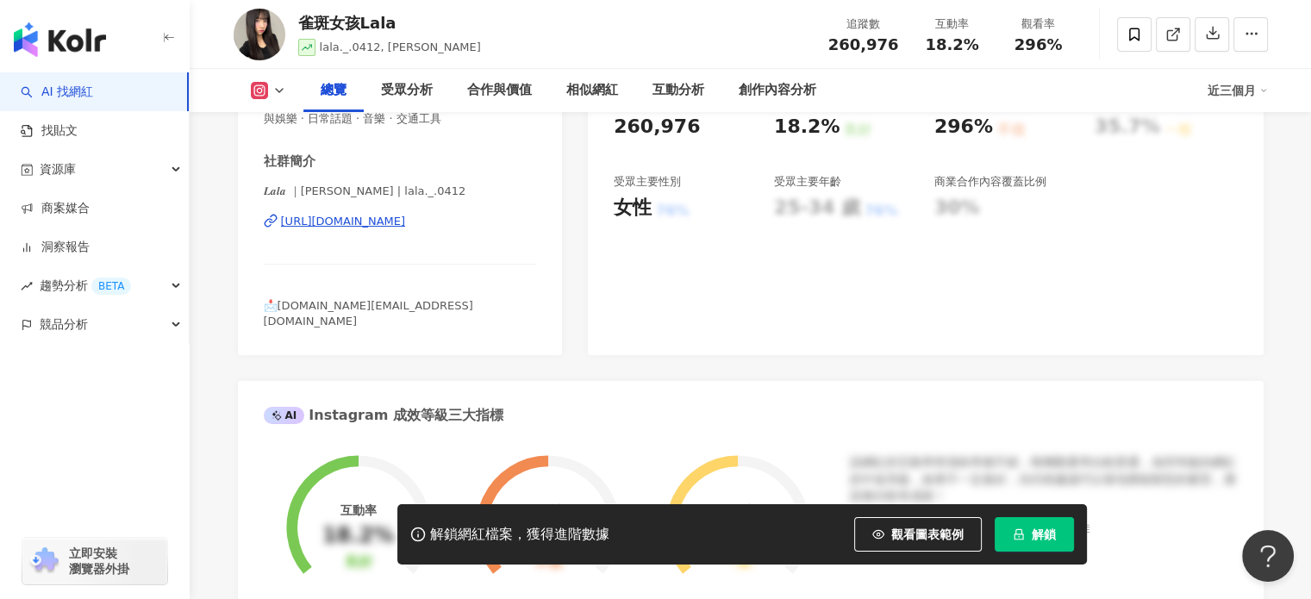
click at [378, 216] on div "https://www.instagram.com/lala._.0412/" at bounding box center [343, 222] width 125 height 16
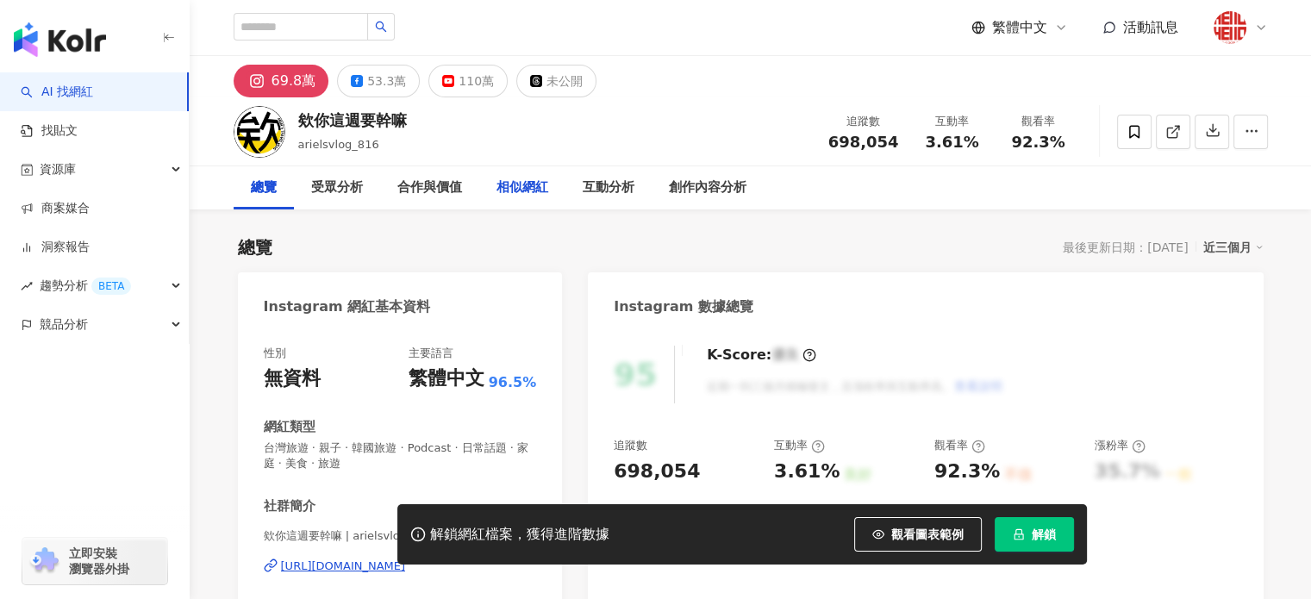
click at [534, 192] on div "相似網紅" at bounding box center [523, 188] width 52 height 21
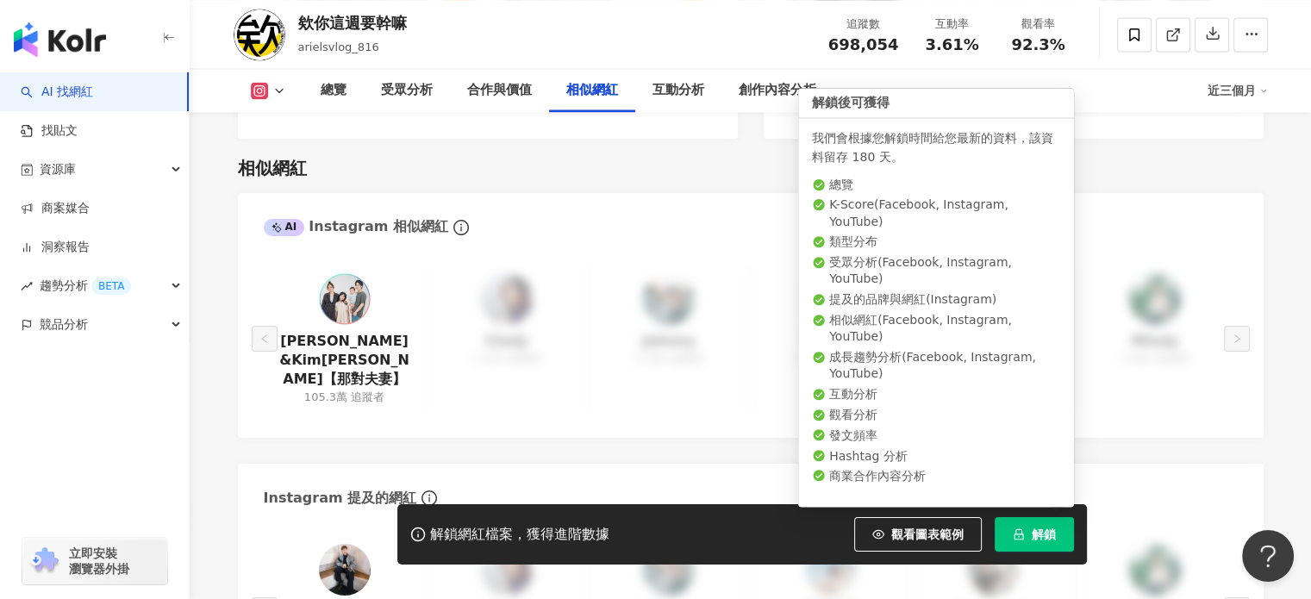
click at [1055, 533] on span "解鎖" at bounding box center [1044, 535] width 24 height 14
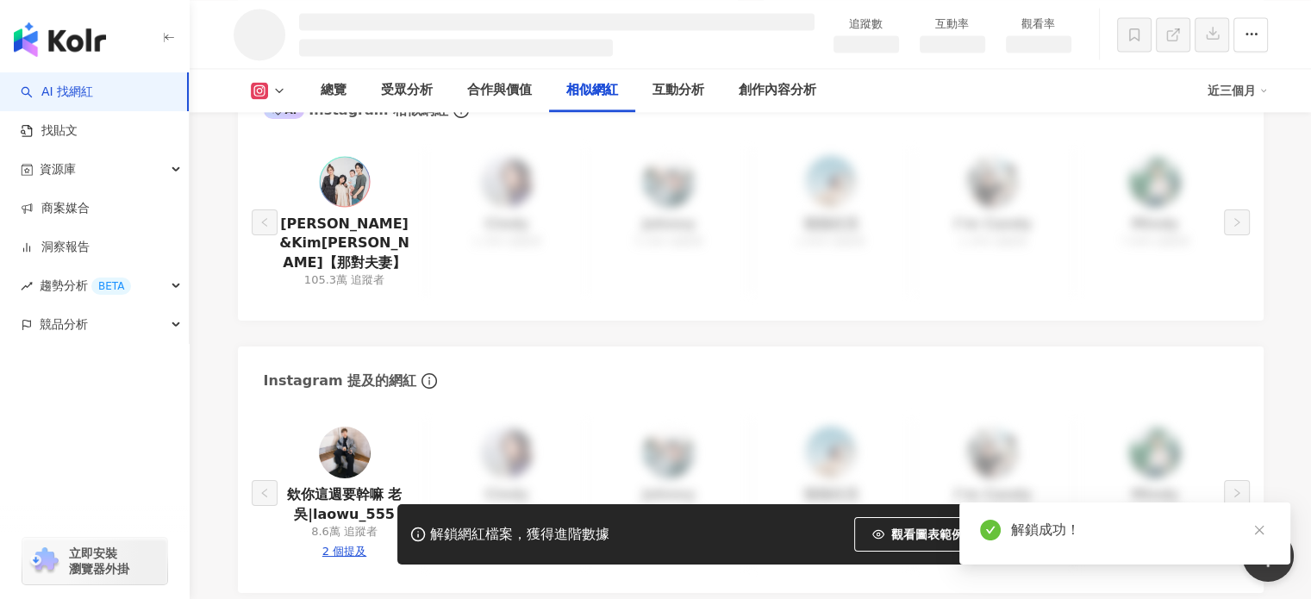
scroll to position [2436, 0]
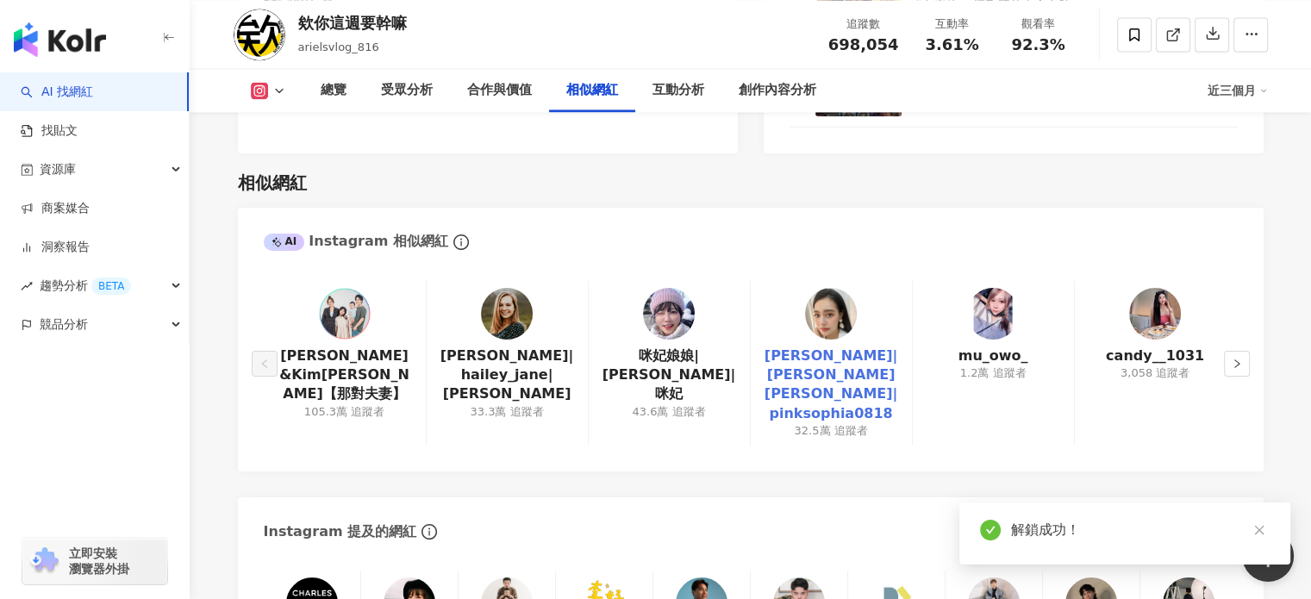
scroll to position [2840, 0]
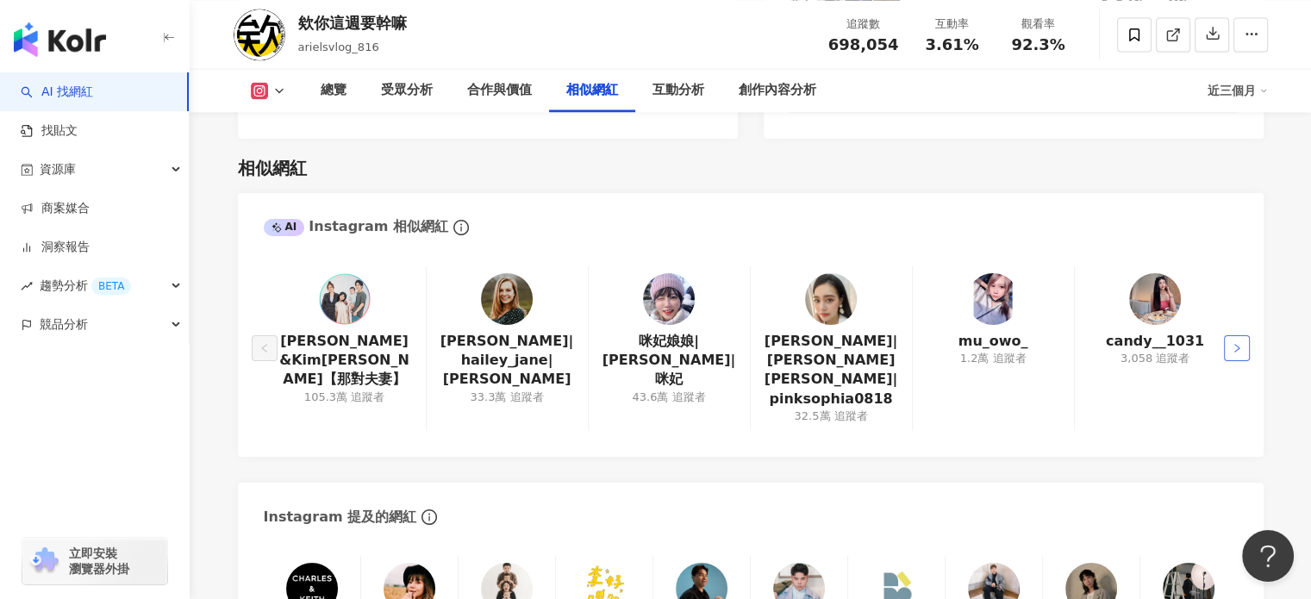
click at [1245, 335] on button "button" at bounding box center [1237, 348] width 26 height 26
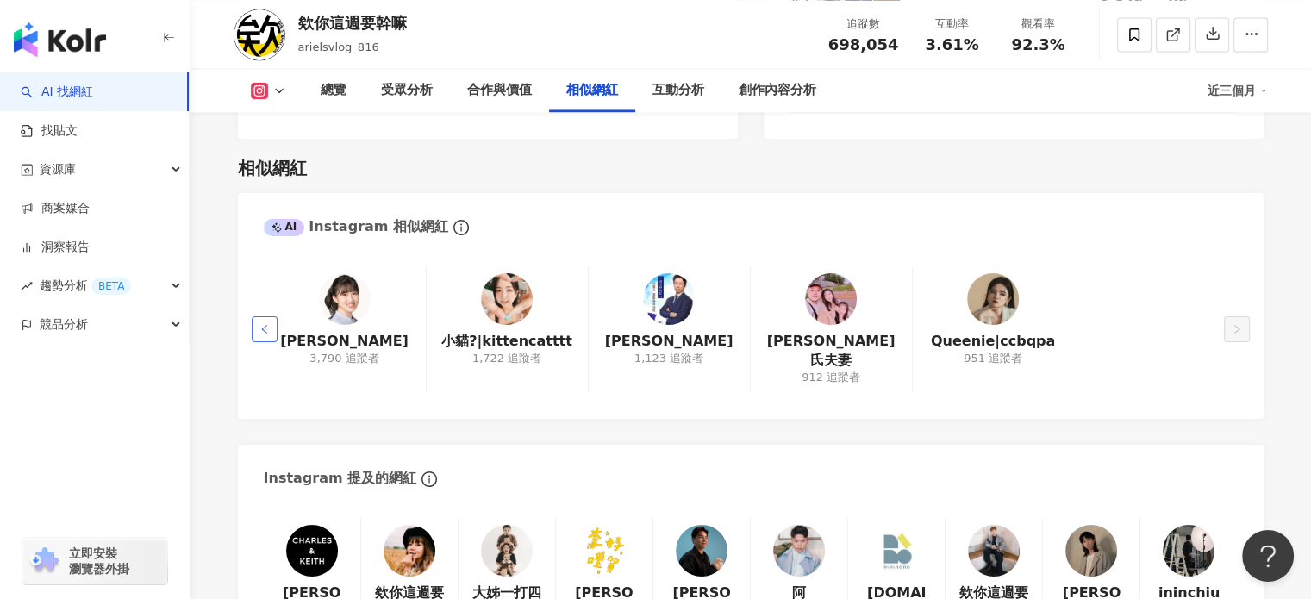
click at [253, 316] on button "button" at bounding box center [265, 329] width 26 height 26
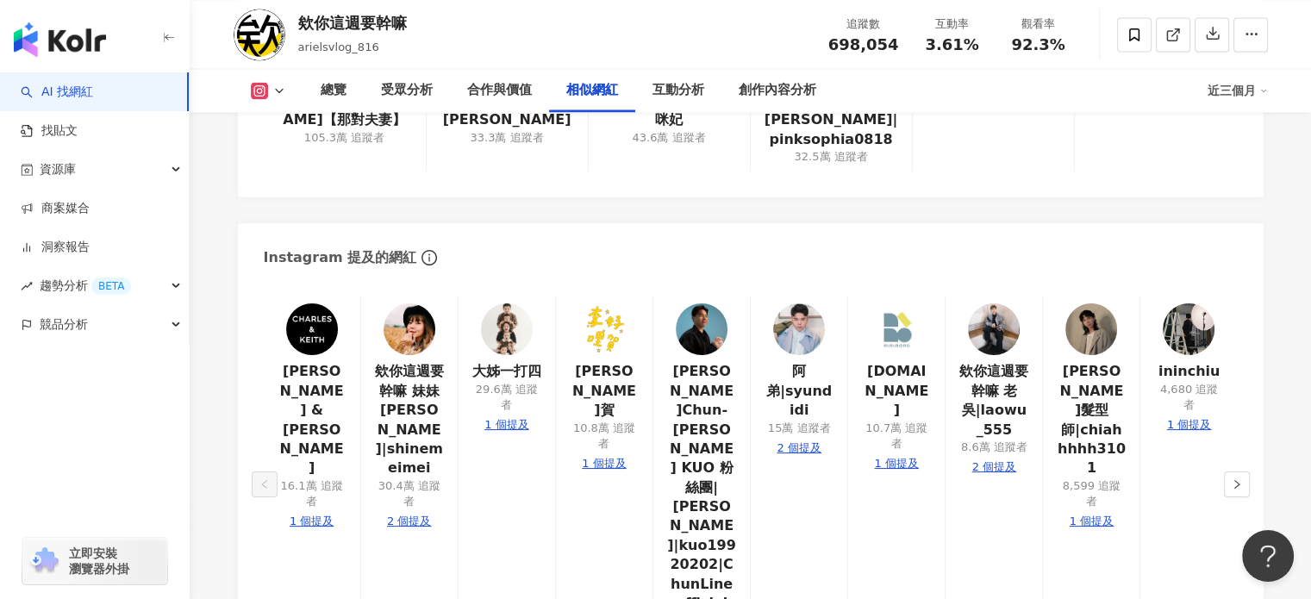
scroll to position [3099, 0]
click at [1242, 472] on button "button" at bounding box center [1237, 485] width 26 height 26
click at [258, 472] on button "button" at bounding box center [265, 485] width 26 height 26
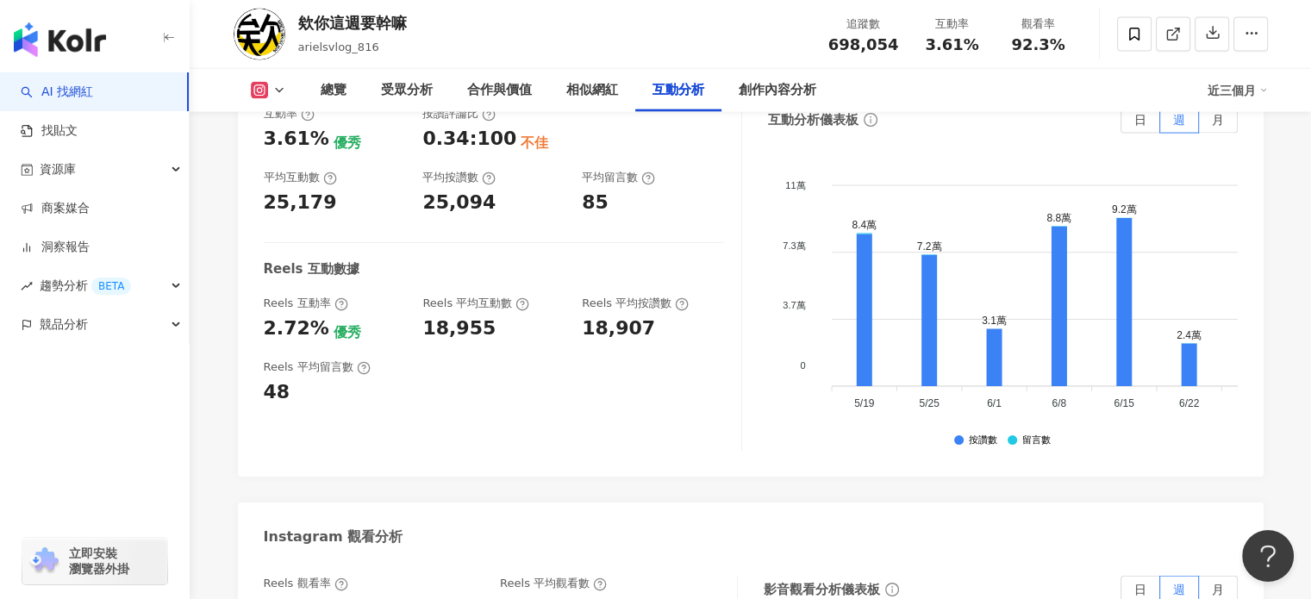
scroll to position [3875, 0]
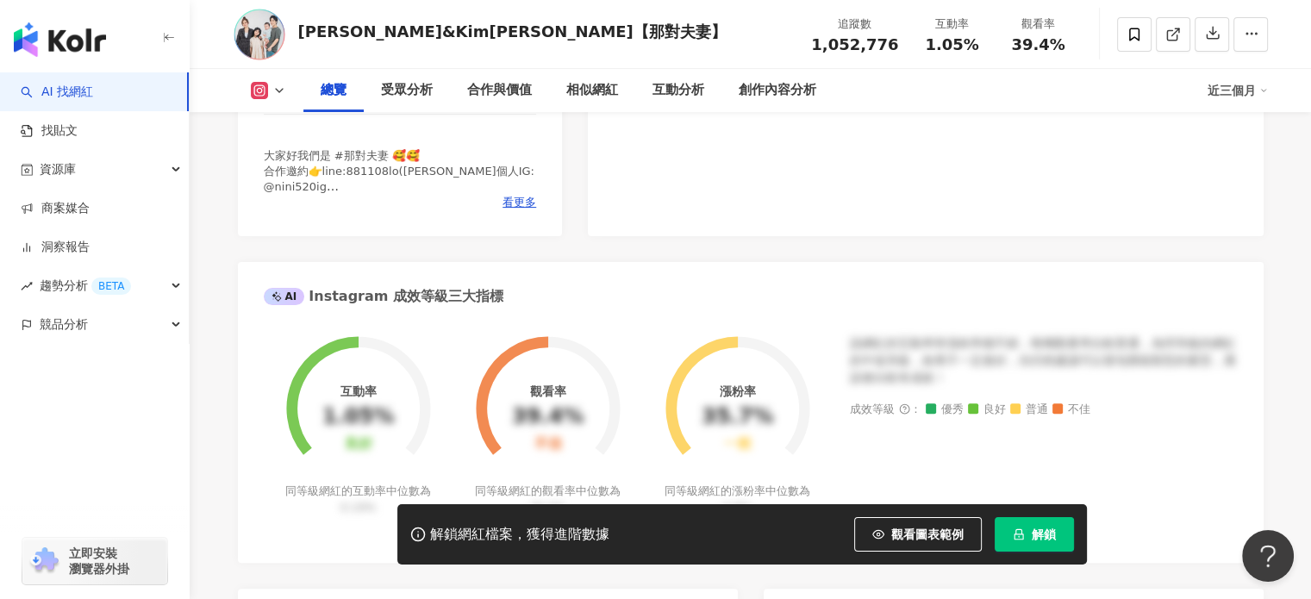
scroll to position [690, 0]
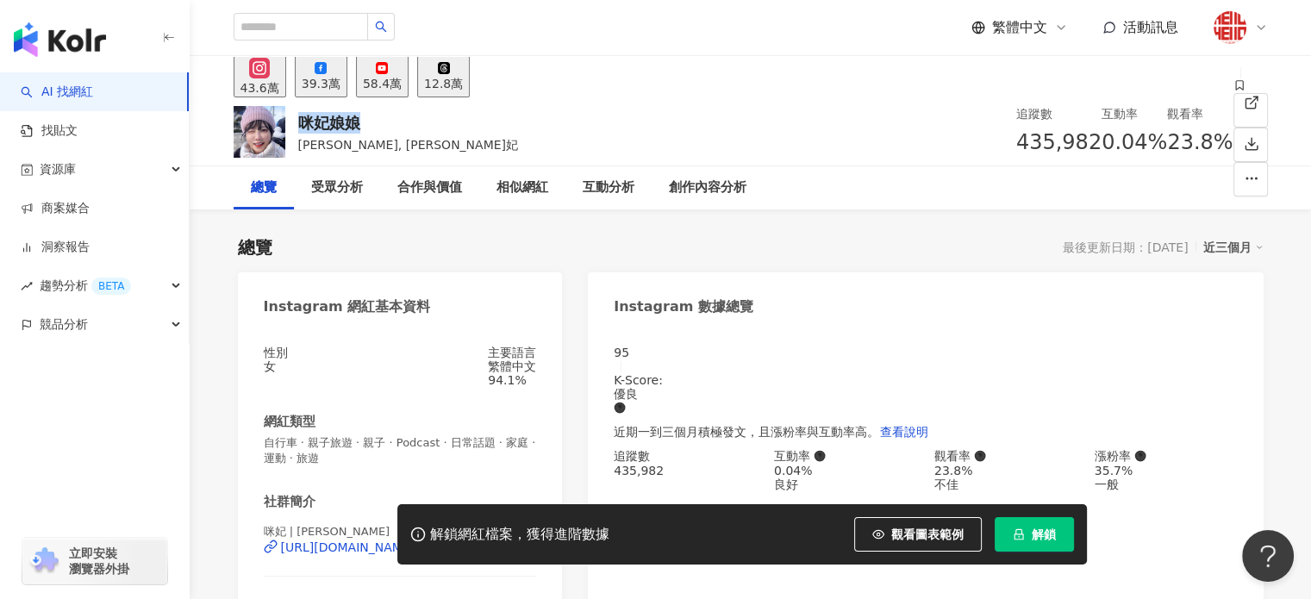
drag, startPoint x: 364, startPoint y: 122, endPoint x: 295, endPoint y: 122, distance: 69.0
click at [295, 122] on div "咪妃娘娘 Julia, 咪妃 追蹤數 435,982 互動率 0.04% 觀看率 23.8%" at bounding box center [751, 131] width 1104 height 68
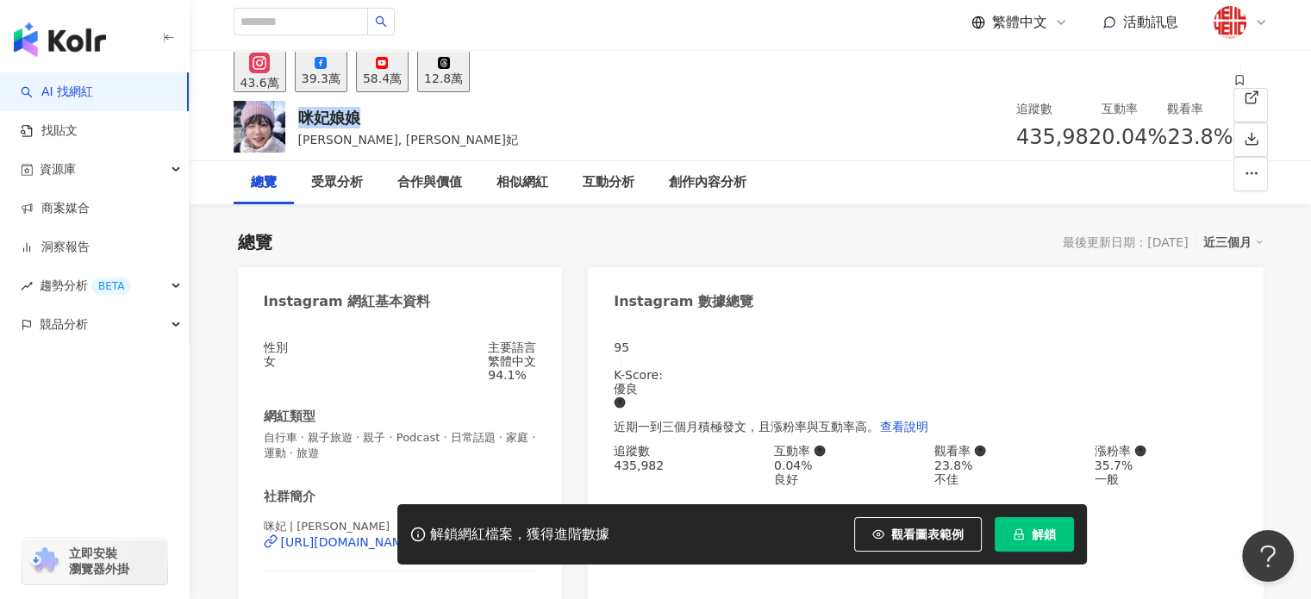
scroll to position [86, 0]
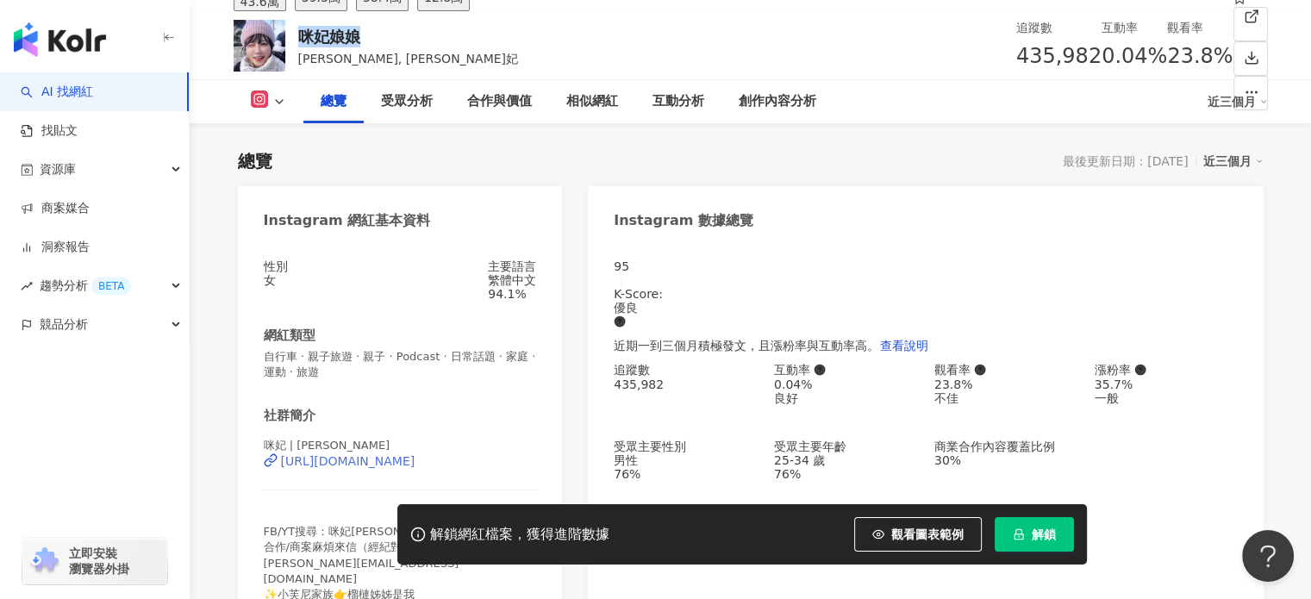
click at [372, 468] on div "https://www.instagram.com/juliamisakii/" at bounding box center [348, 461] width 134 height 14
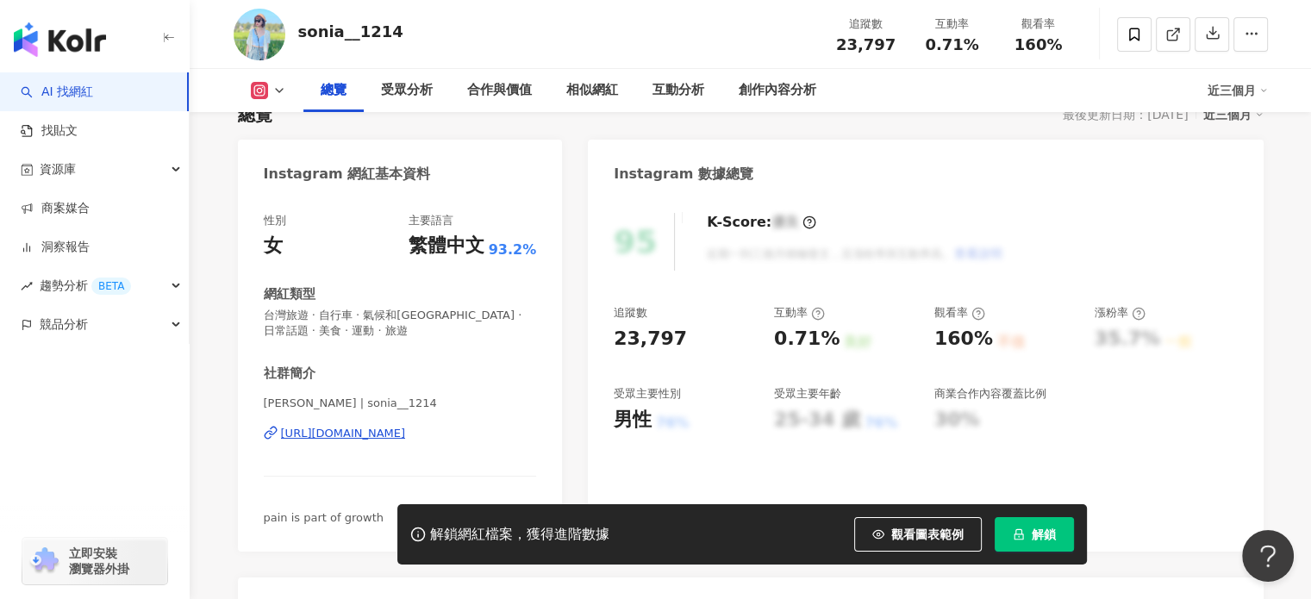
scroll to position [259, 0]
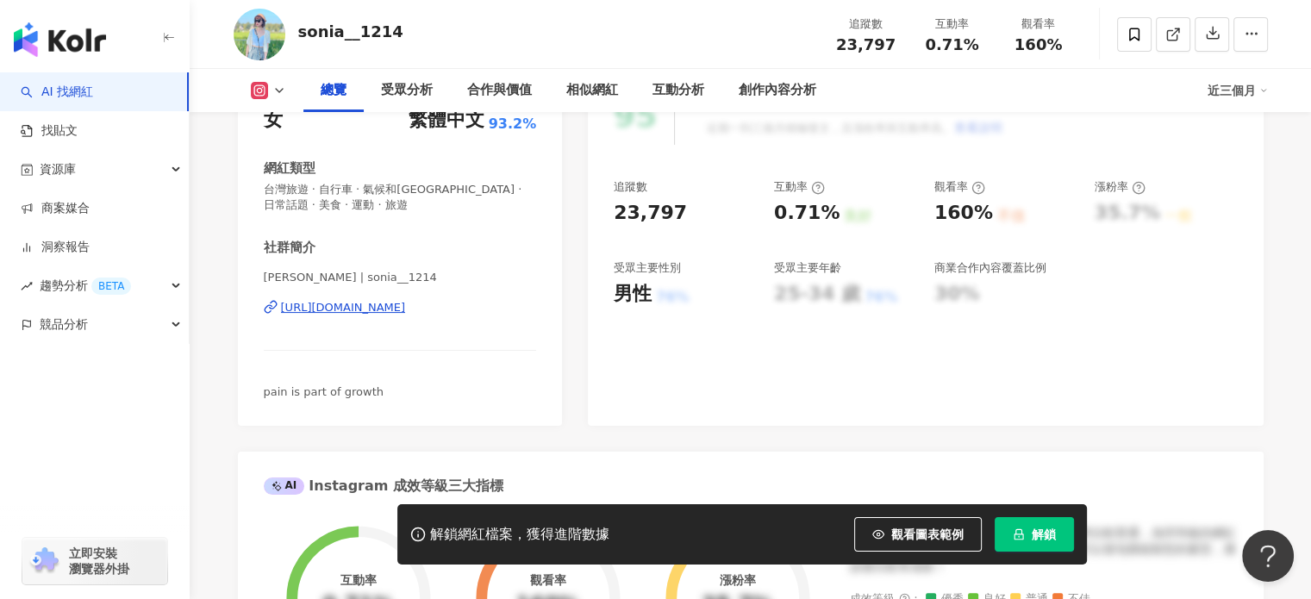
click at [385, 310] on div "[URL][DOMAIN_NAME]" at bounding box center [343, 308] width 125 height 16
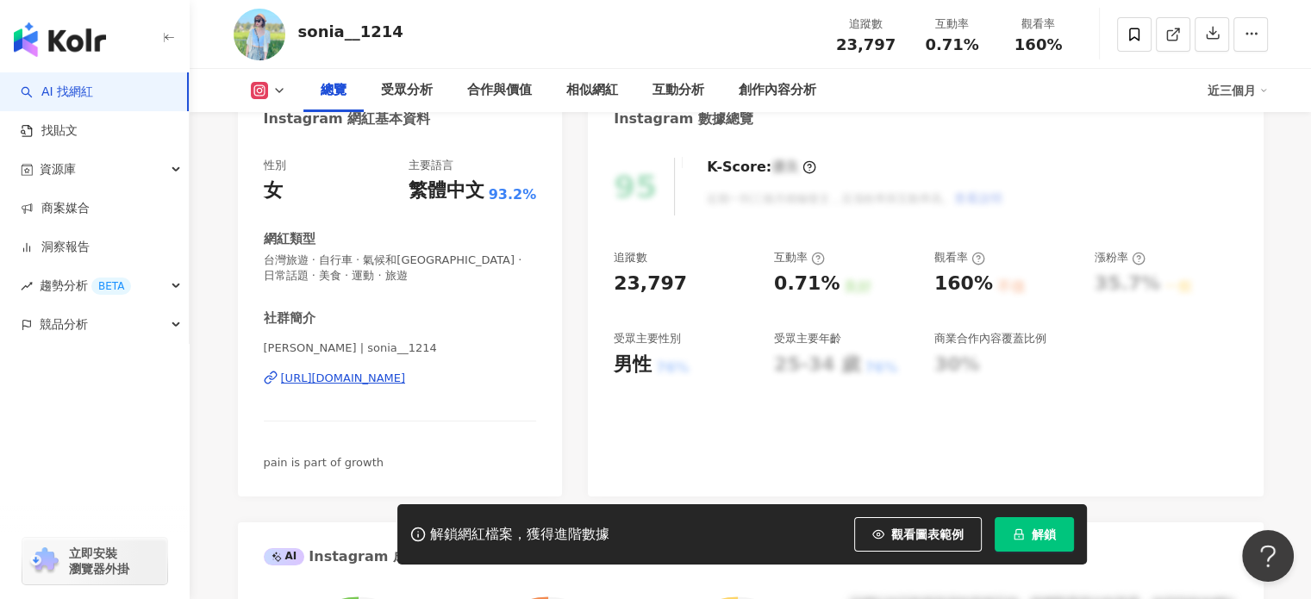
scroll to position [0, 0]
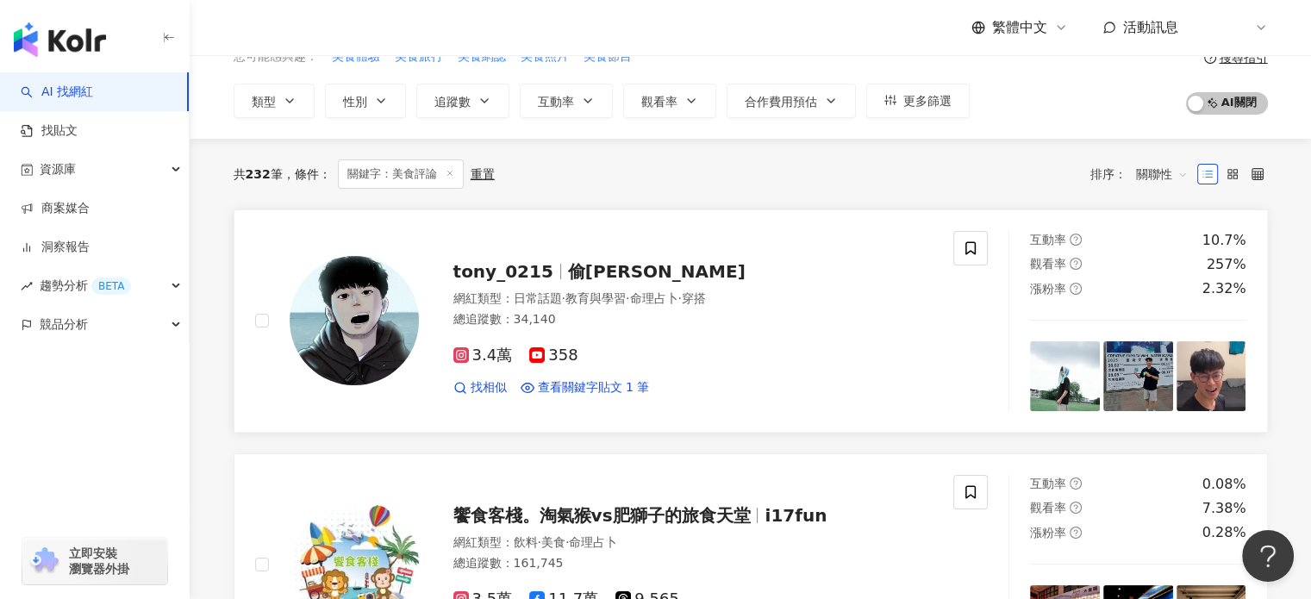
scroll to position [86, 0]
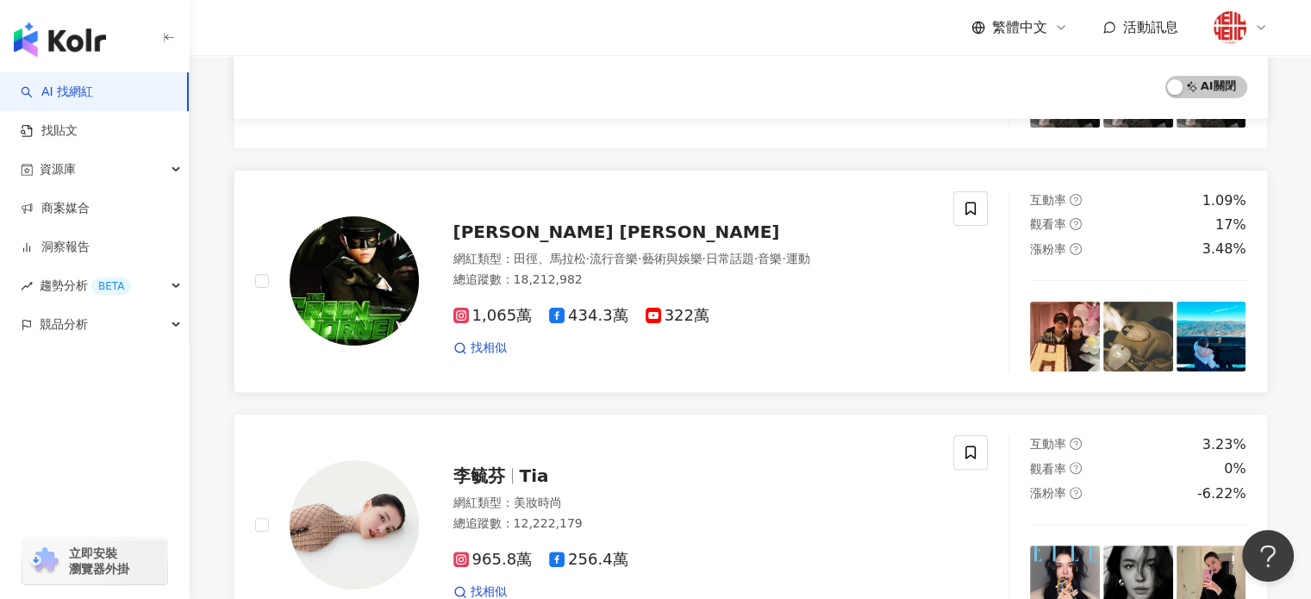
scroll to position [425, 0]
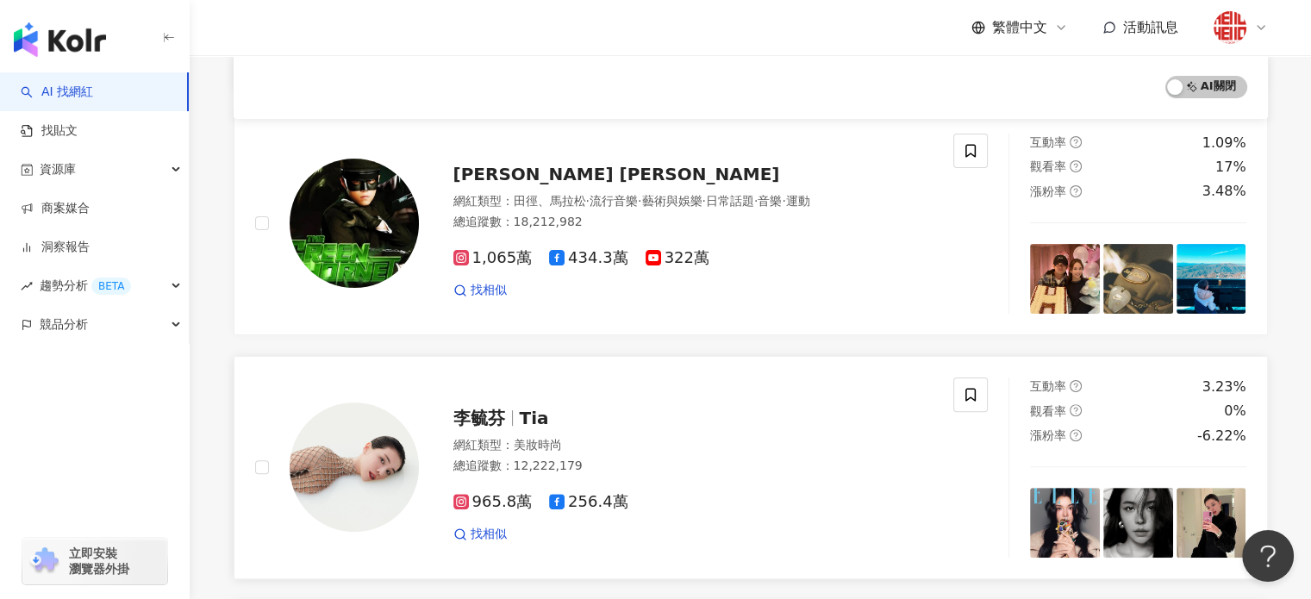
click at [692, 358] on link "李毓芬 Tia 網紅類型 ： 美妝時尚 總追蹤數 ： 12,222,179 965.8萬 256.4萬 找相似 互動率 3.23% 觀看率 0% 漲粉率 -6…" at bounding box center [751, 467] width 1035 height 223
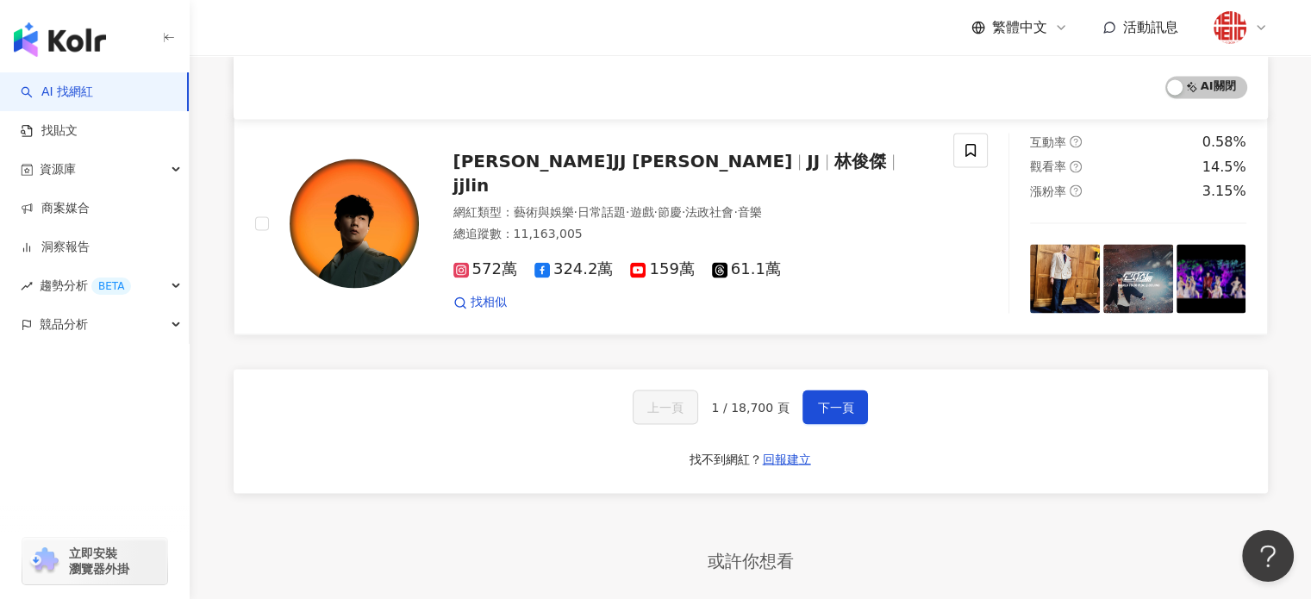
scroll to position [3184, 0]
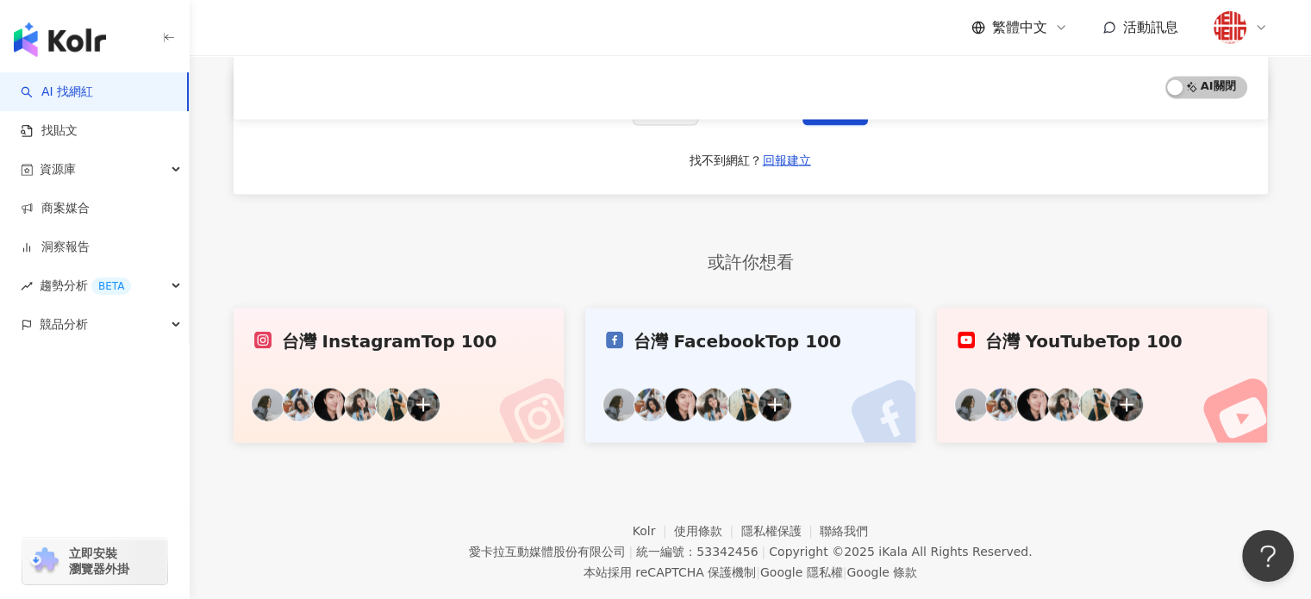
click at [767, 336] on link "台灣 Facebook Top 100" at bounding box center [750, 375] width 331 height 134
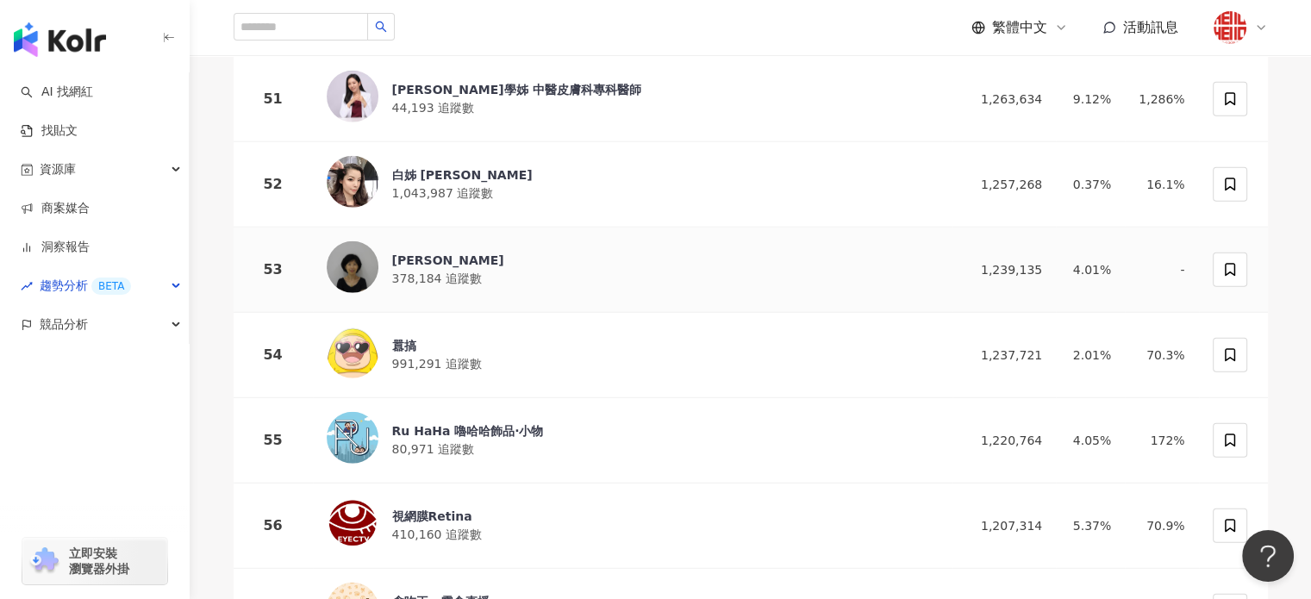
scroll to position [4570, 0]
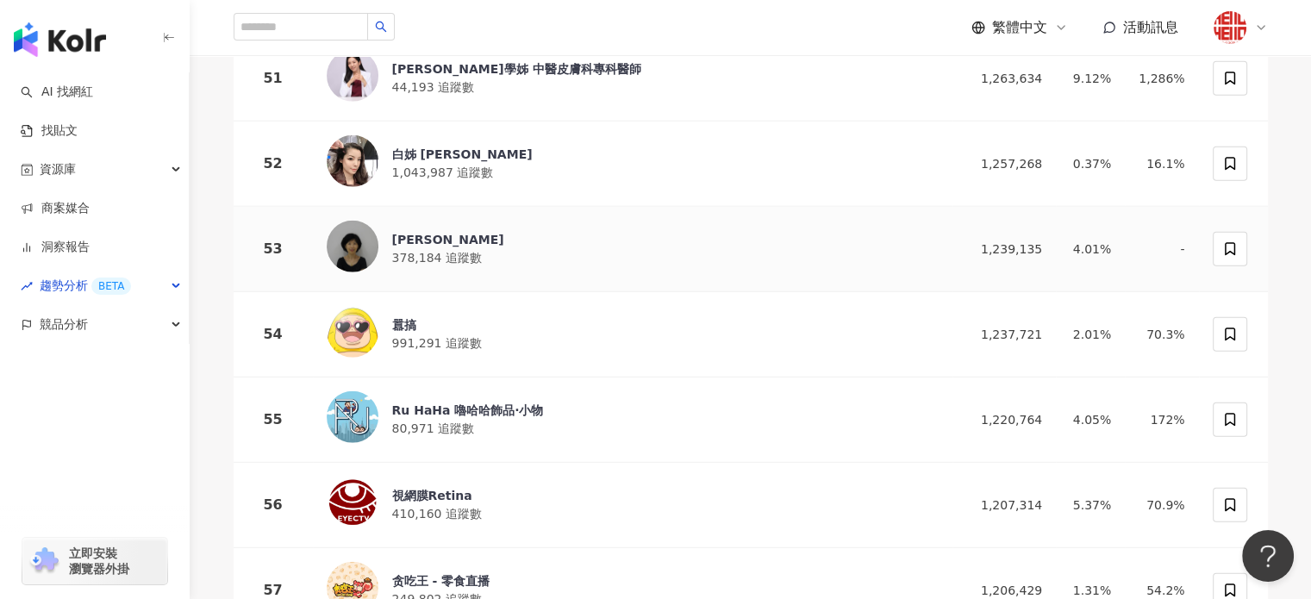
click at [414, 231] on div "陳佩琪Peggy" at bounding box center [448, 239] width 112 height 17
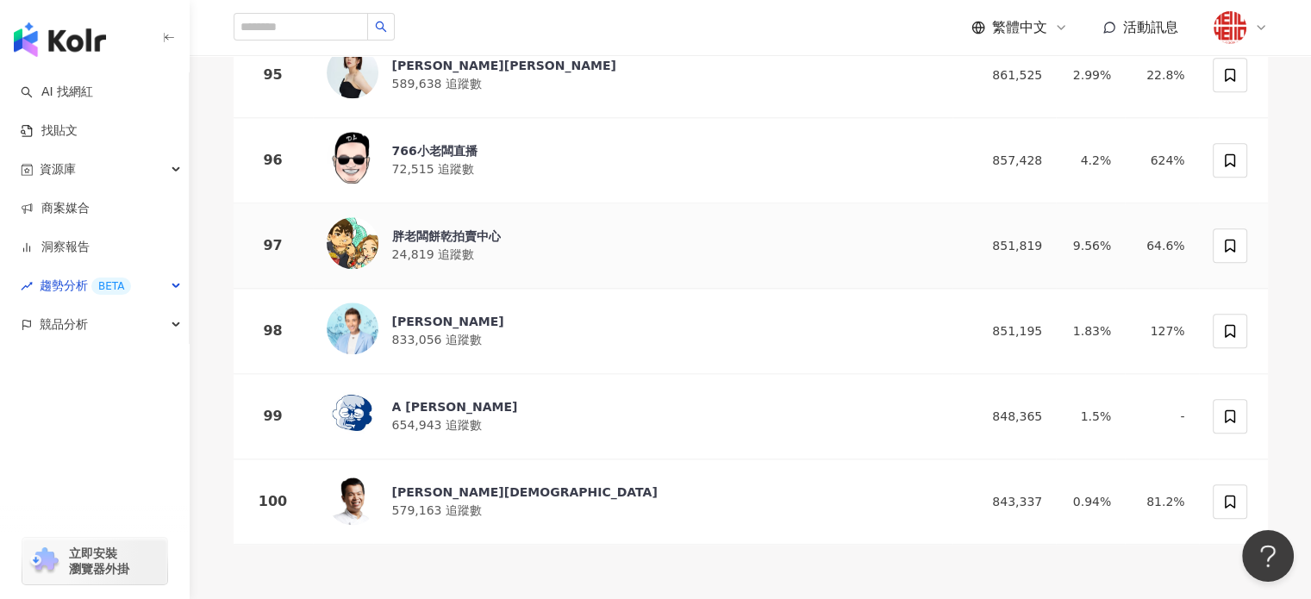
scroll to position [8363, 0]
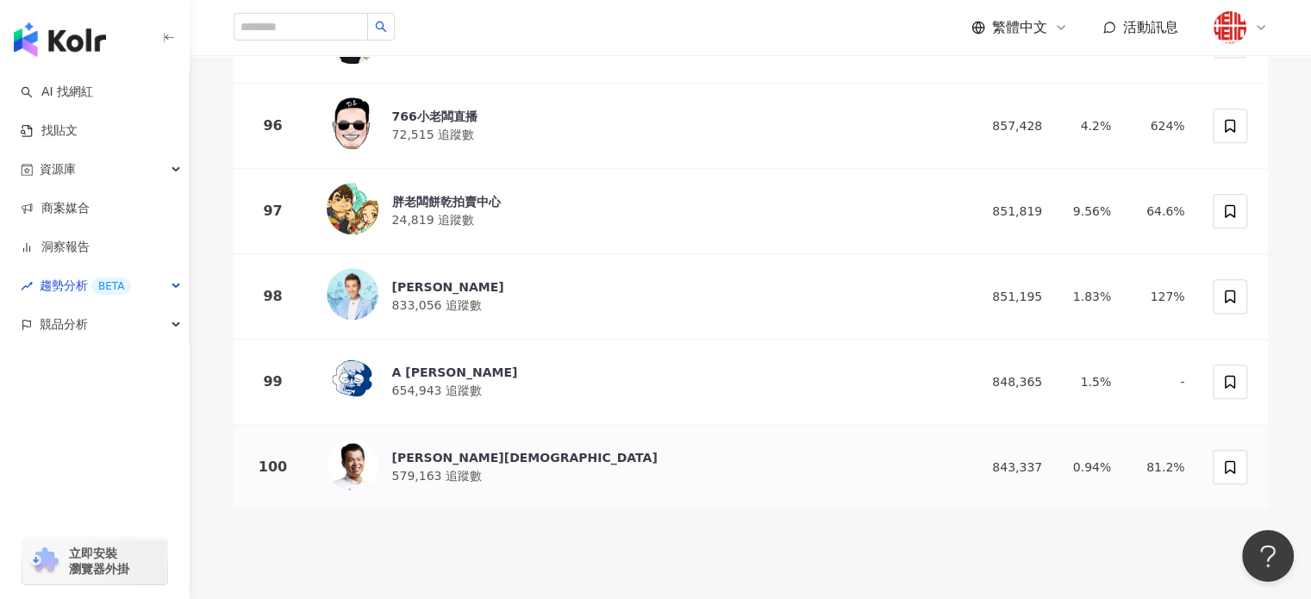
click at [411, 449] on div "阿慶師" at bounding box center [525, 457] width 266 height 17
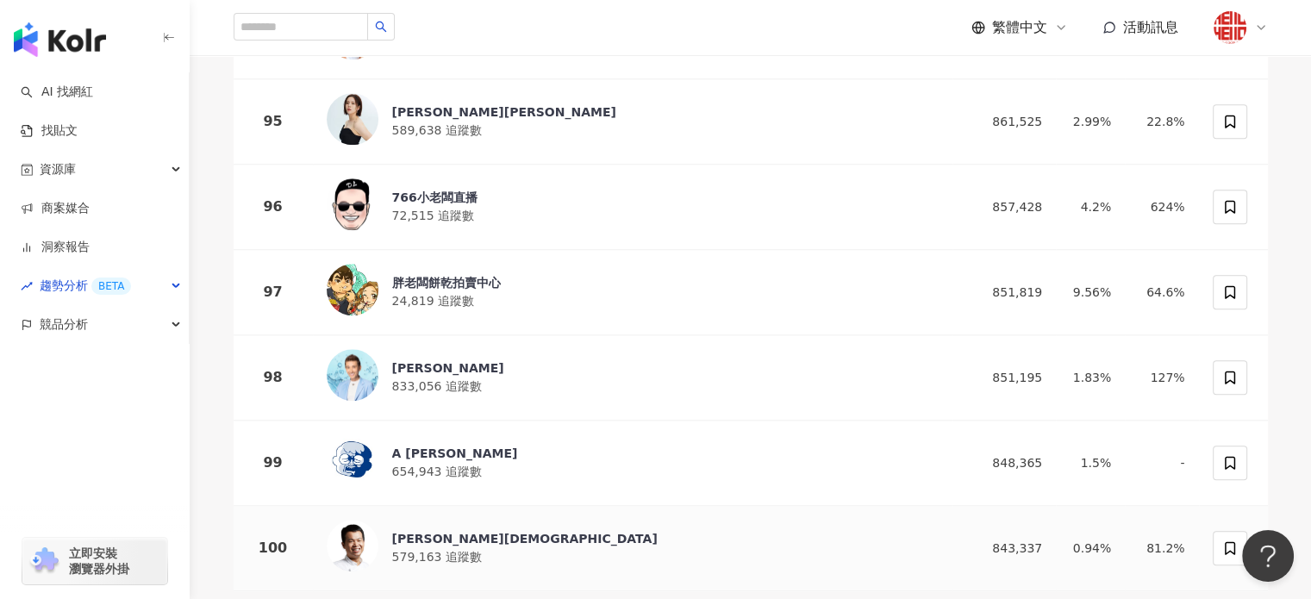
scroll to position [8277, 0]
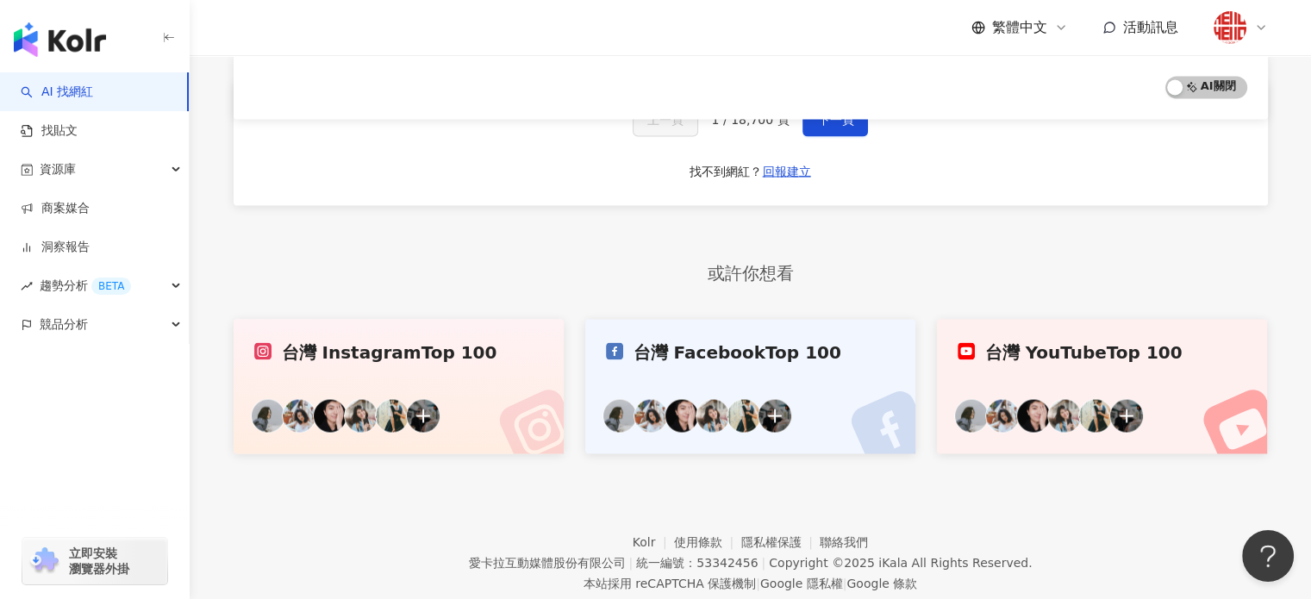
scroll to position [3194, 0]
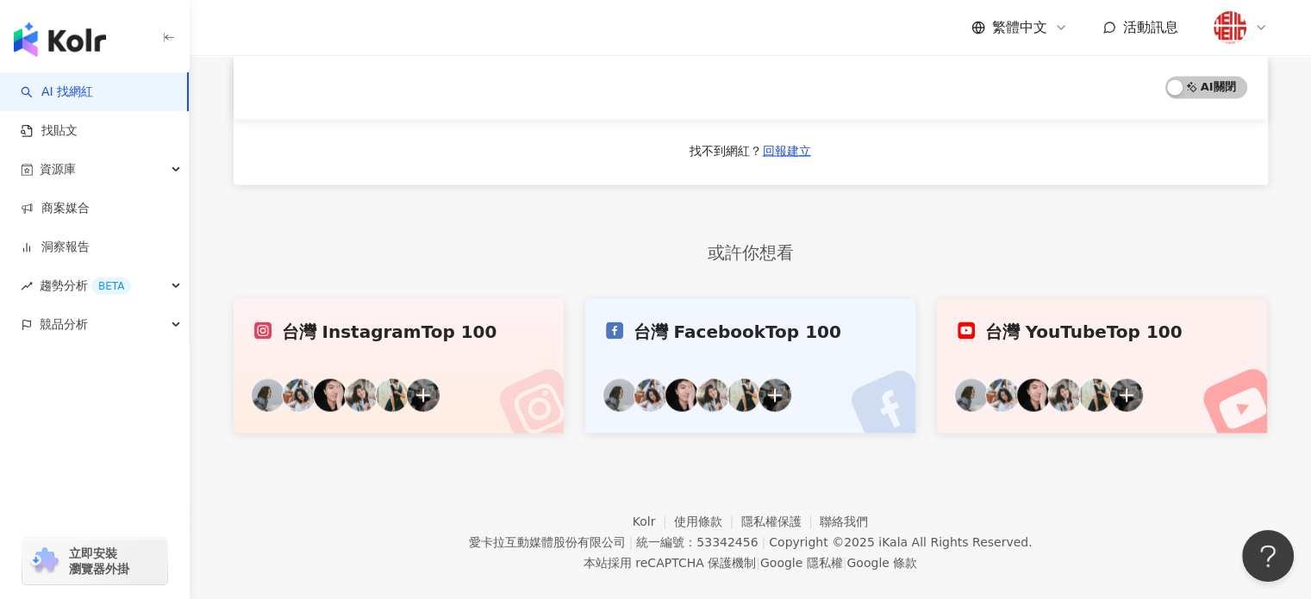
click at [417, 378] on img at bounding box center [423, 395] width 34 height 34
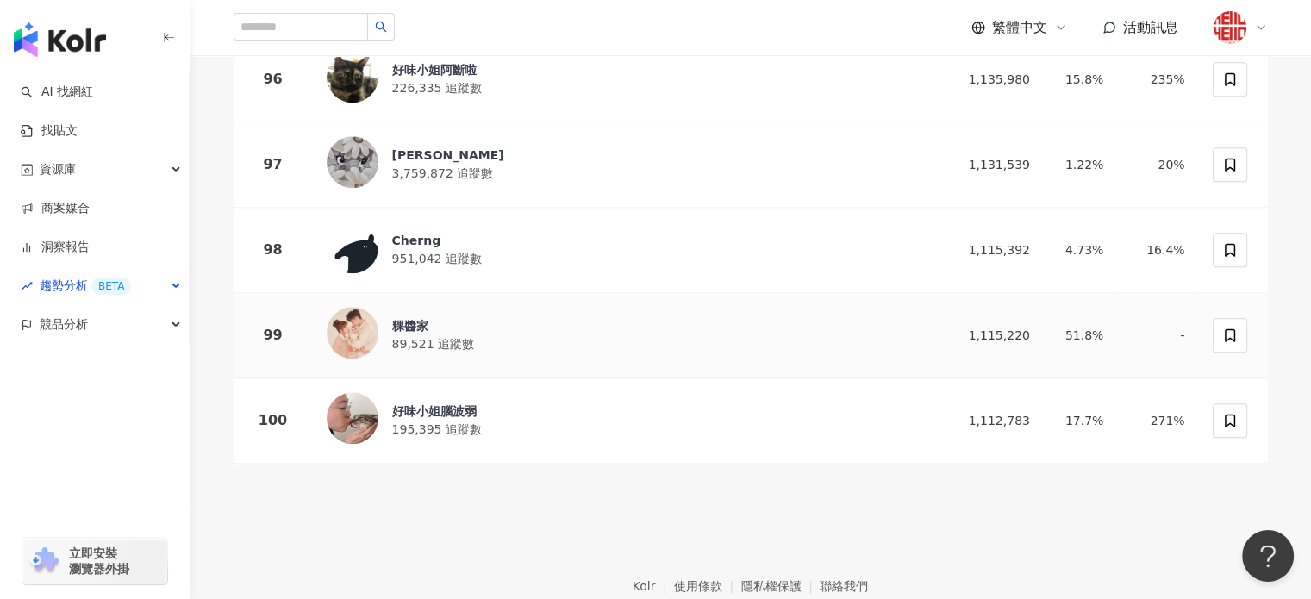
scroll to position [8413, 0]
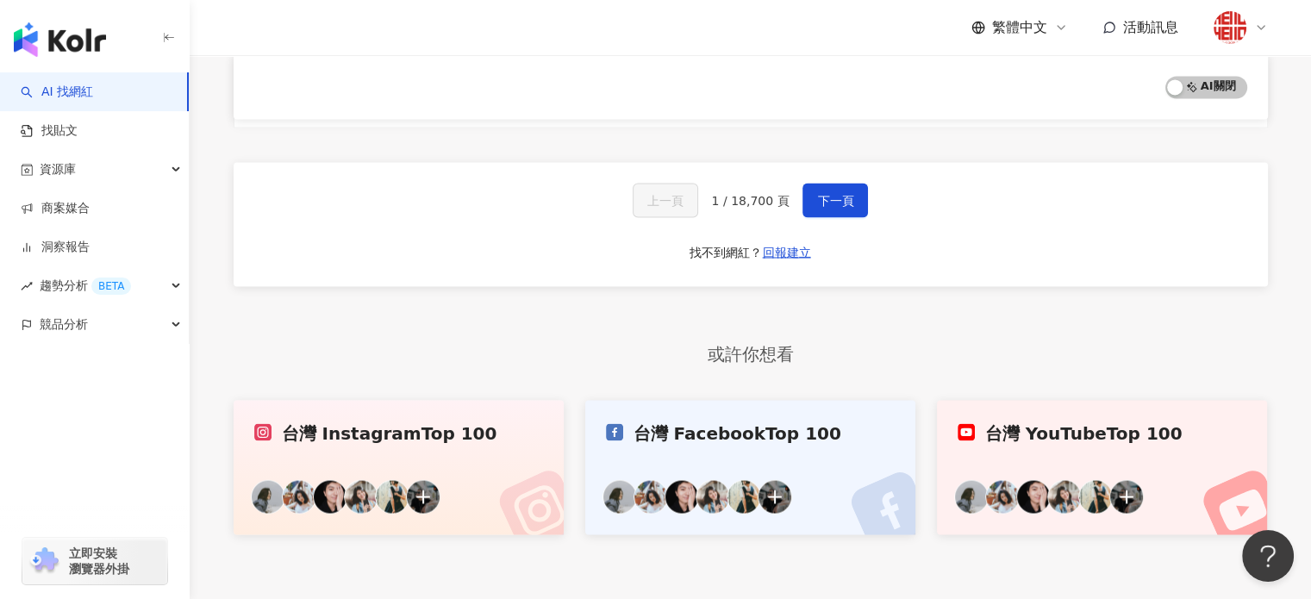
scroll to position [3098, 0]
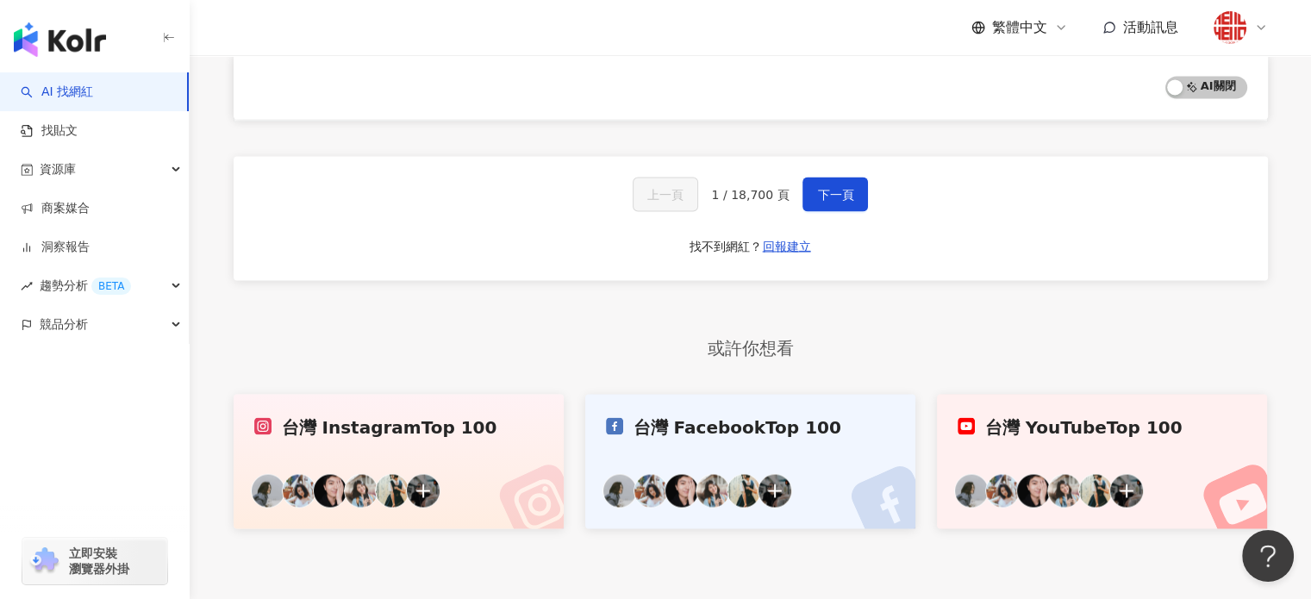
click at [1122, 424] on link "台灣 YouTube Top 100" at bounding box center [1102, 461] width 331 height 134
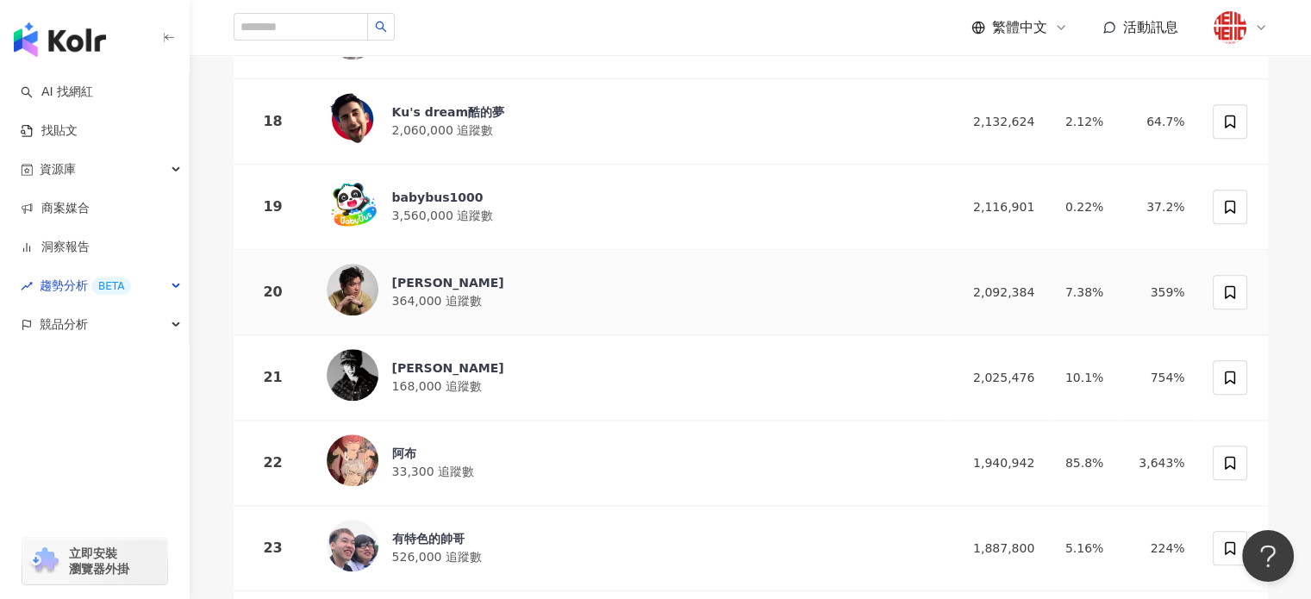
scroll to position [1724, 0]
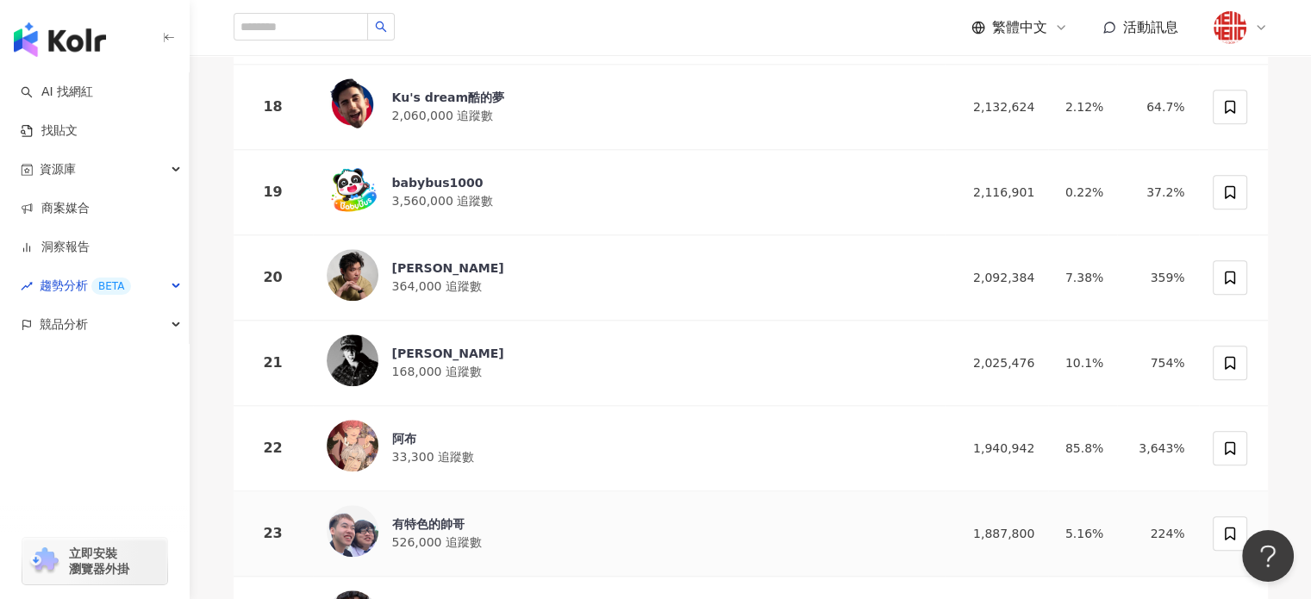
click at [427, 516] on div "有特色的帥哥" at bounding box center [437, 524] width 90 height 17
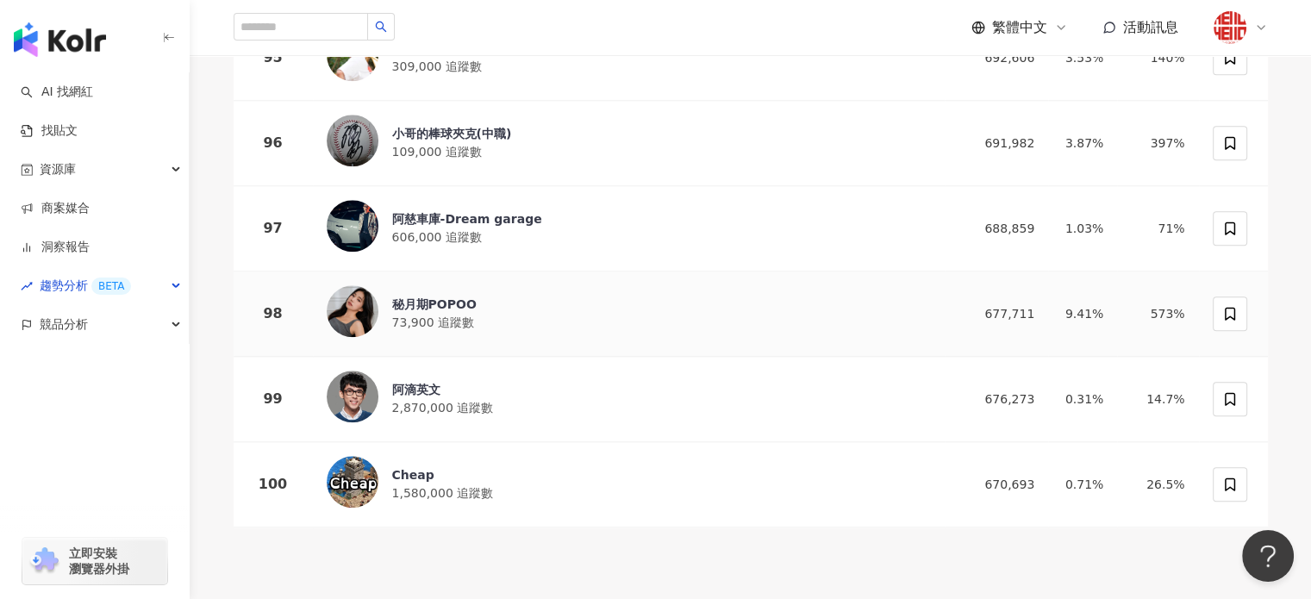
scroll to position [8363, 0]
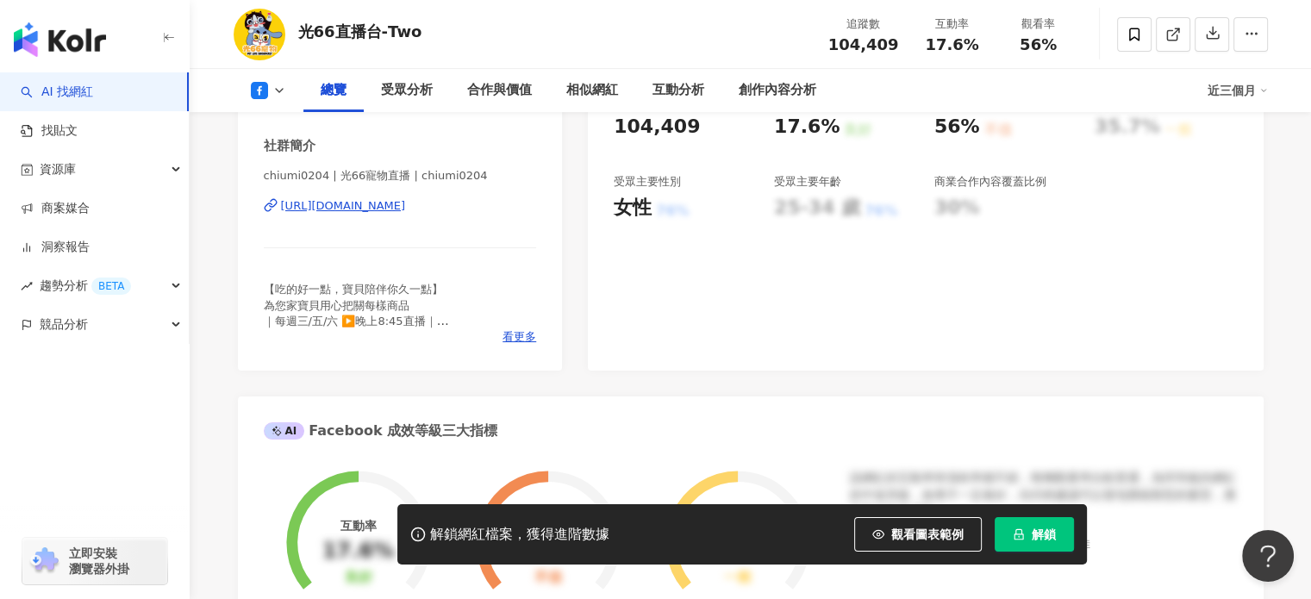
click at [406, 206] on div "https://www.facebook.com/106278820730910" at bounding box center [343, 206] width 125 height 16
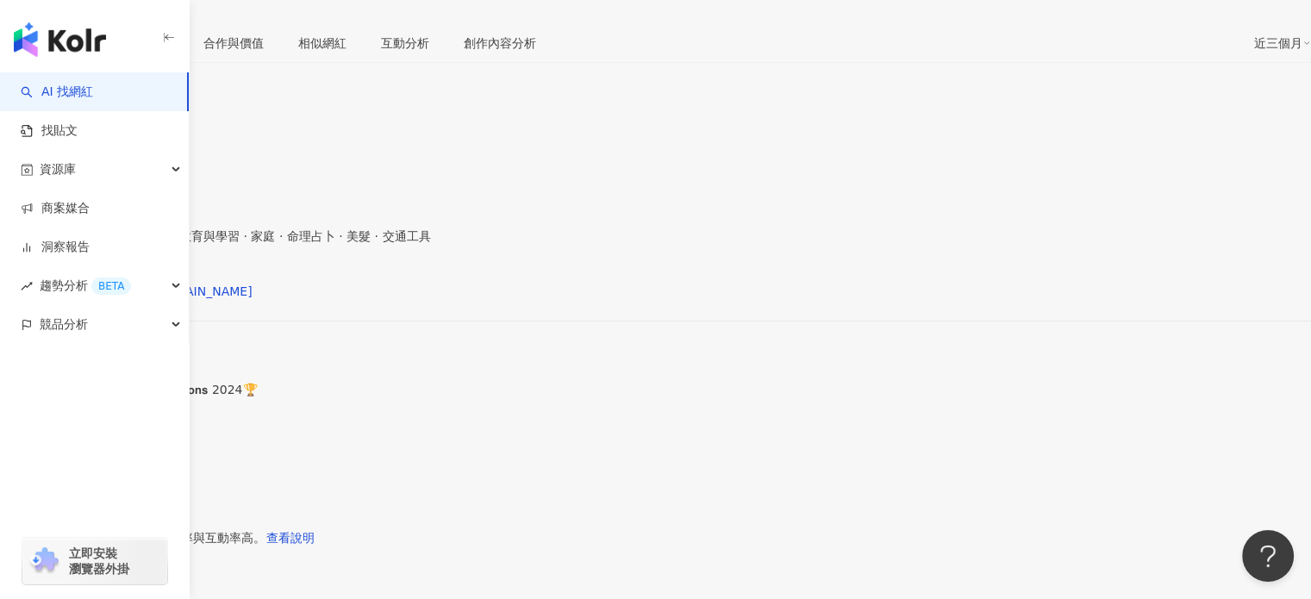
scroll to position [431, 0]
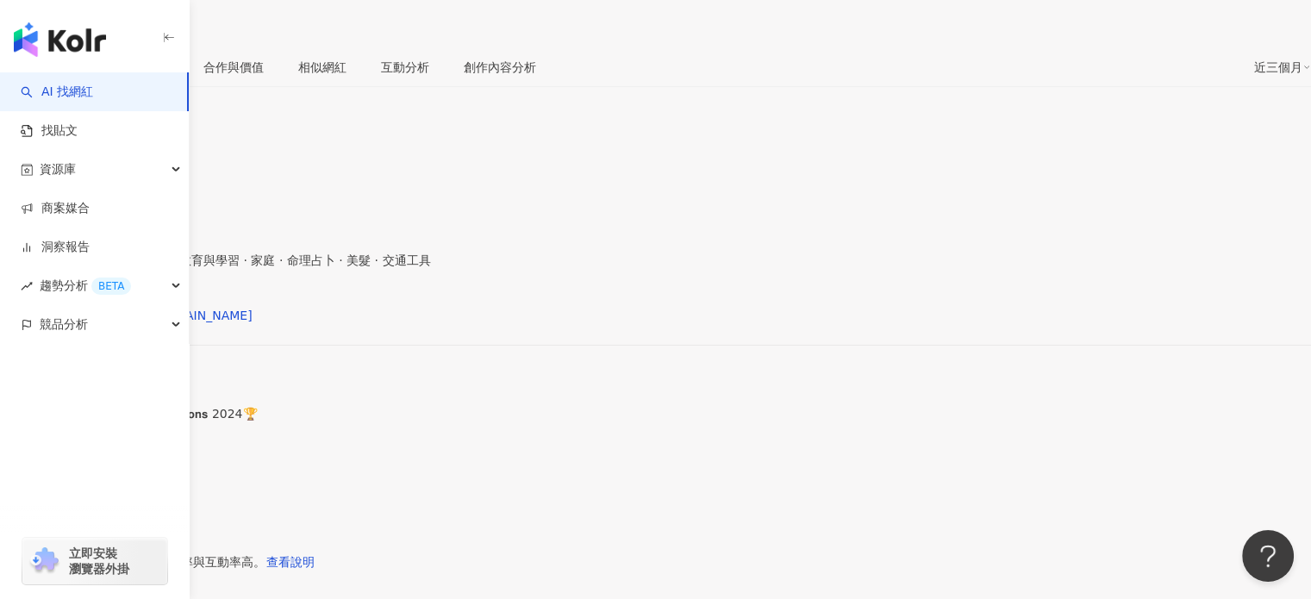
click at [403, 294] on div "天后闆妹 | ban.mei.onnnnni https://www.instagram.com/ban.mei.onnnnni/" at bounding box center [655, 330] width 1311 height 72
click at [253, 309] on div "https://www.instagram.com/ban.mei.onnnnni/" at bounding box center [134, 316] width 235 height 14
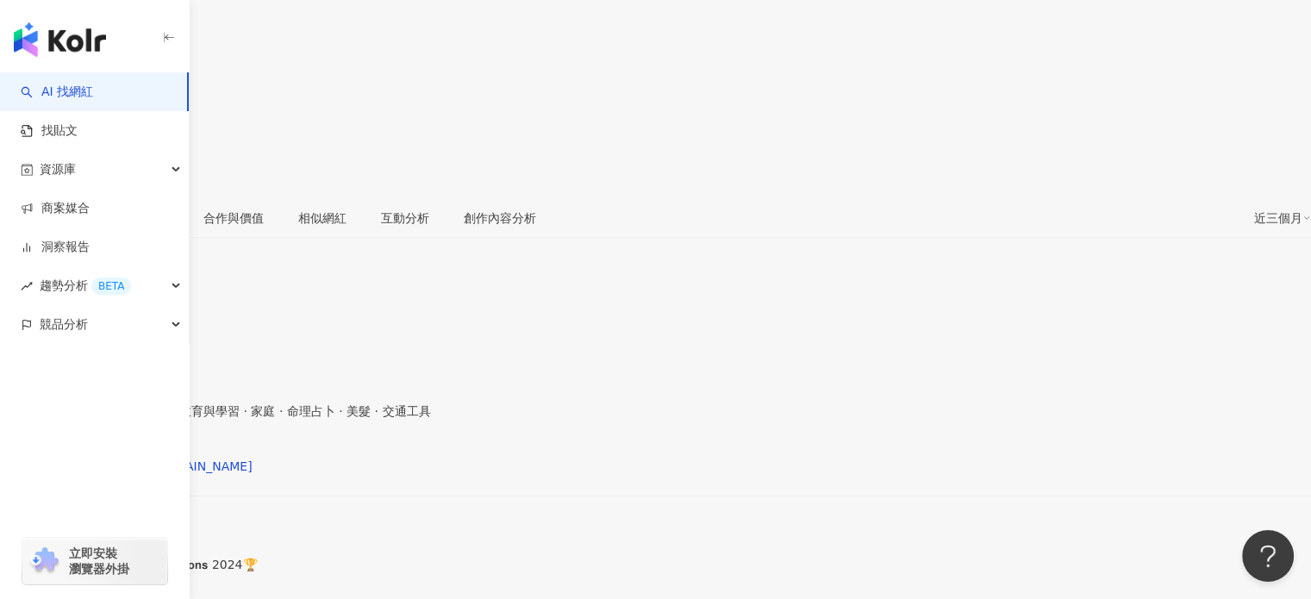
scroll to position [0, 0]
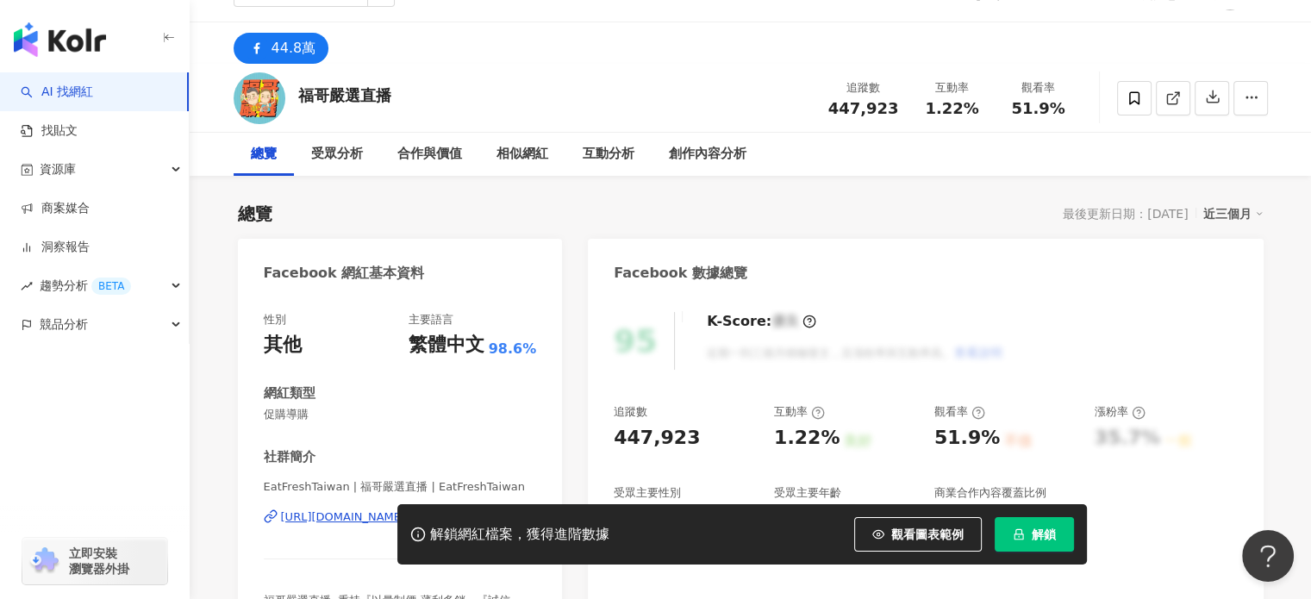
scroll to position [172, 0]
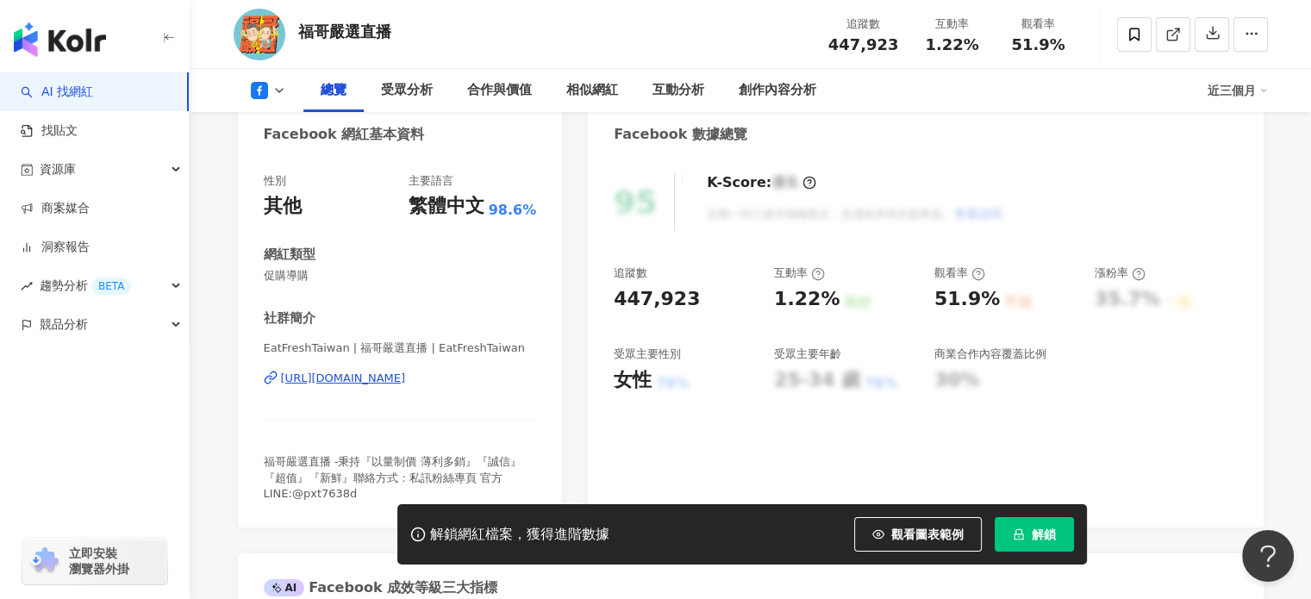
click at [400, 381] on div "https://www.facebook.com/1465404263533121" at bounding box center [343, 379] width 125 height 16
click at [604, 100] on div "相似網紅" at bounding box center [592, 90] width 52 height 21
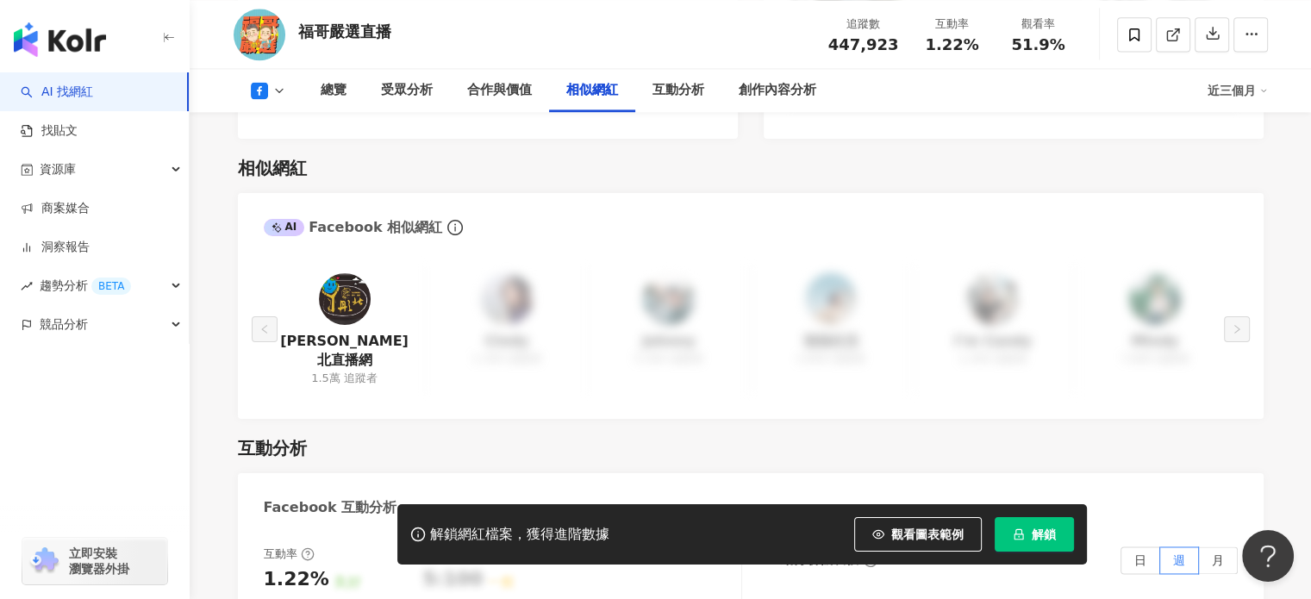
click at [341, 285] on img at bounding box center [345, 299] width 52 height 52
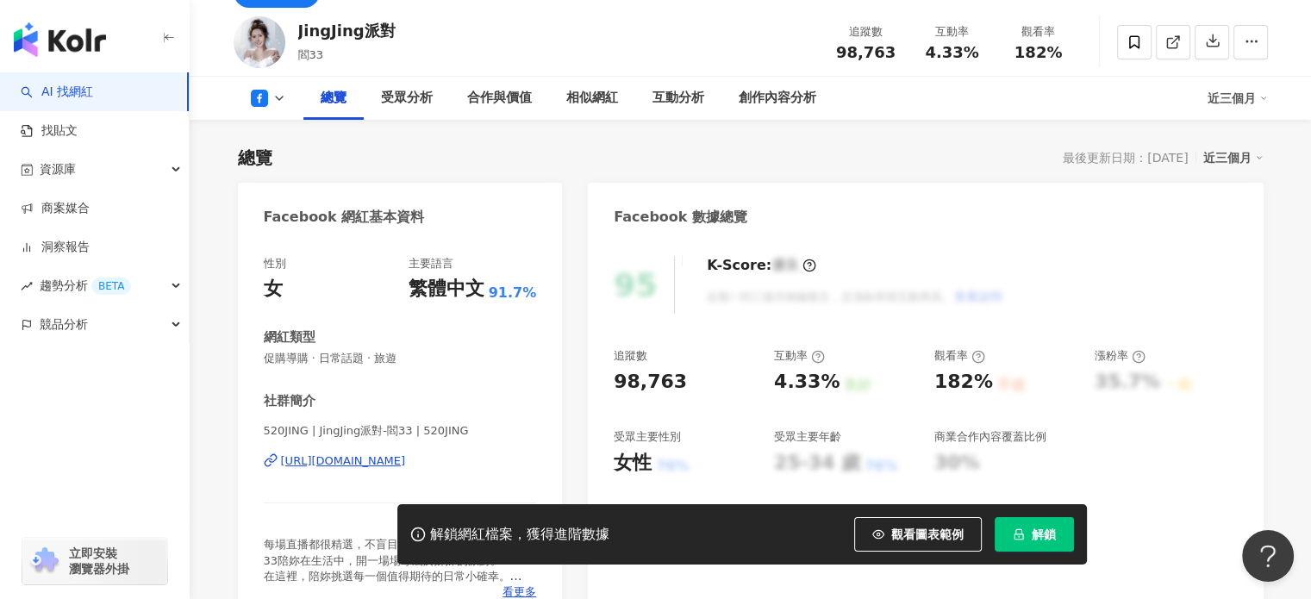
scroll to position [172, 0]
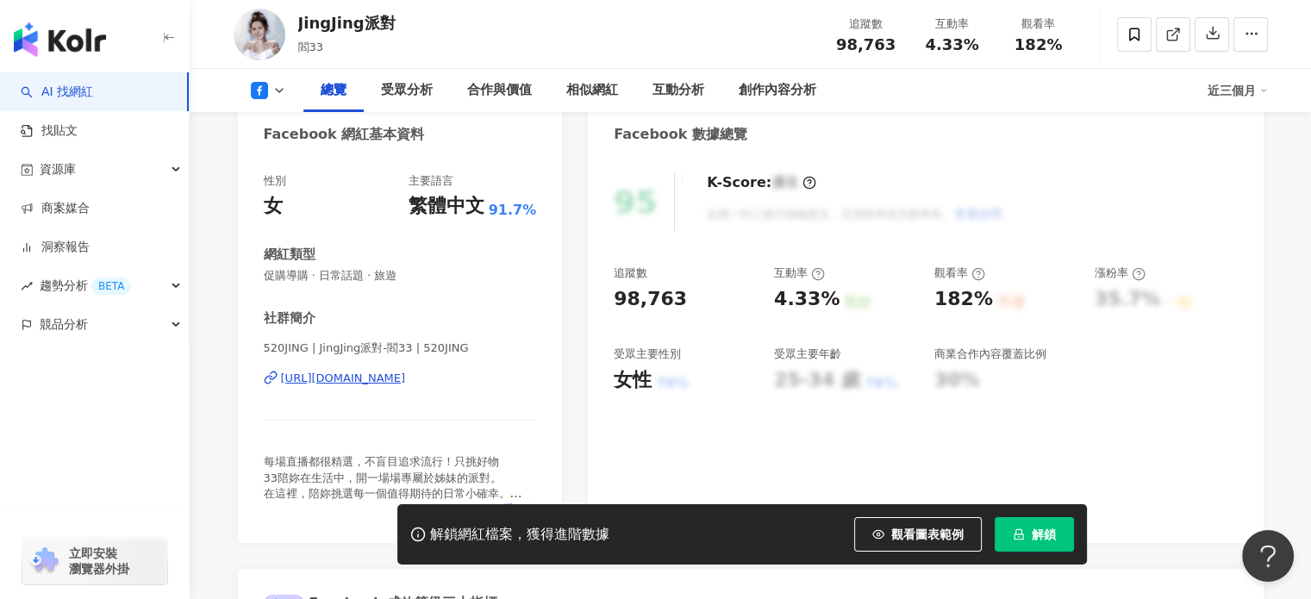
click at [406, 375] on div "[URL][DOMAIN_NAME]" at bounding box center [343, 379] width 125 height 16
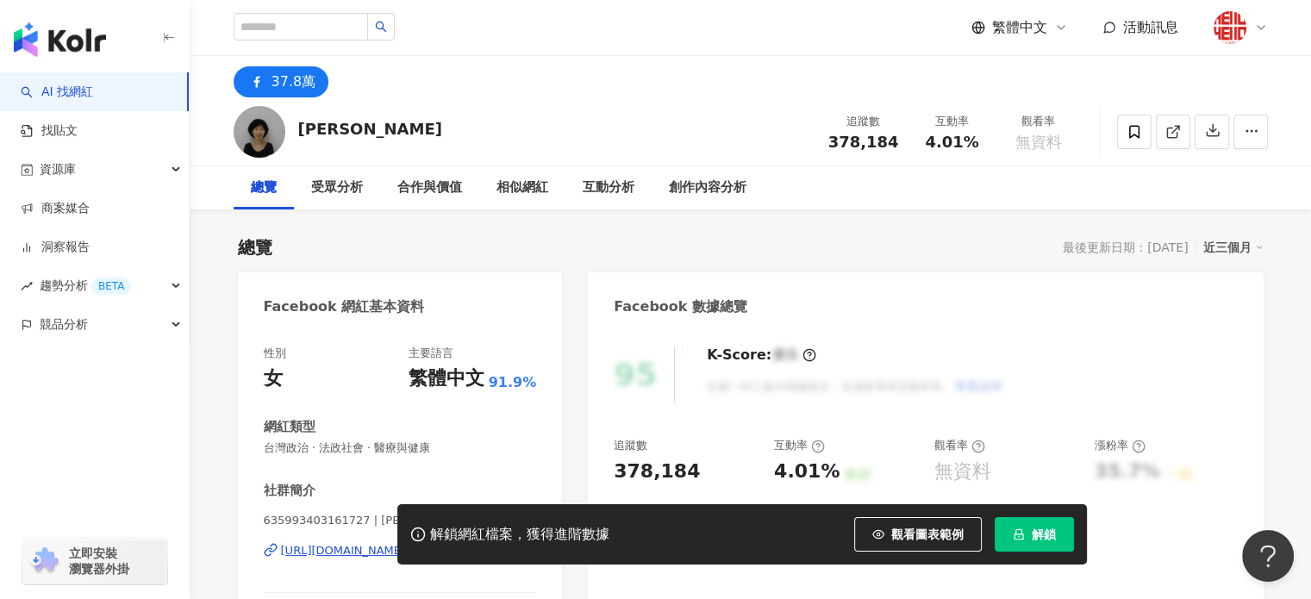
click at [406, 543] on div "https://www.facebook.com/635993403161727" at bounding box center [343, 551] width 125 height 16
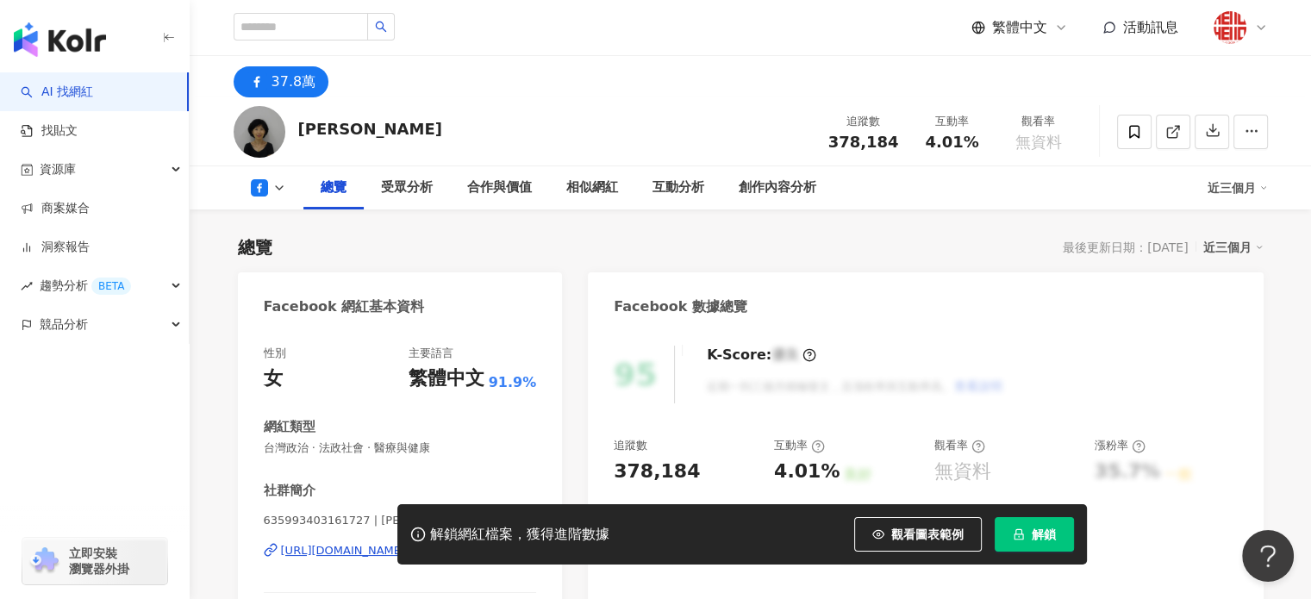
scroll to position [172, 0]
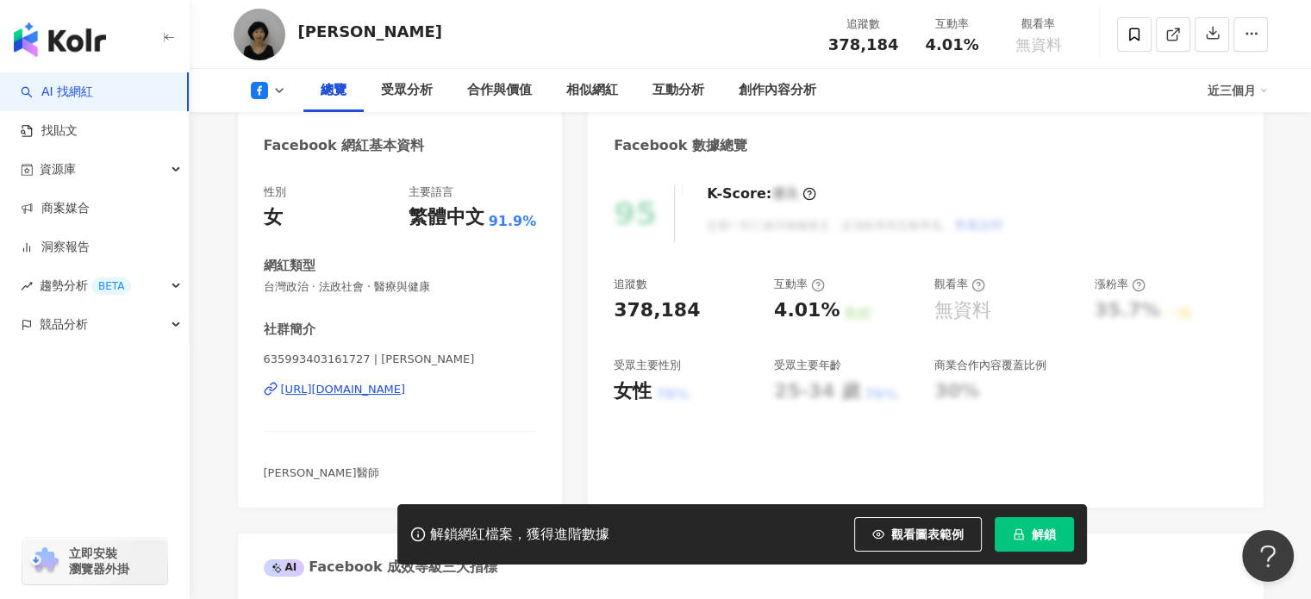
scroll to position [517, 0]
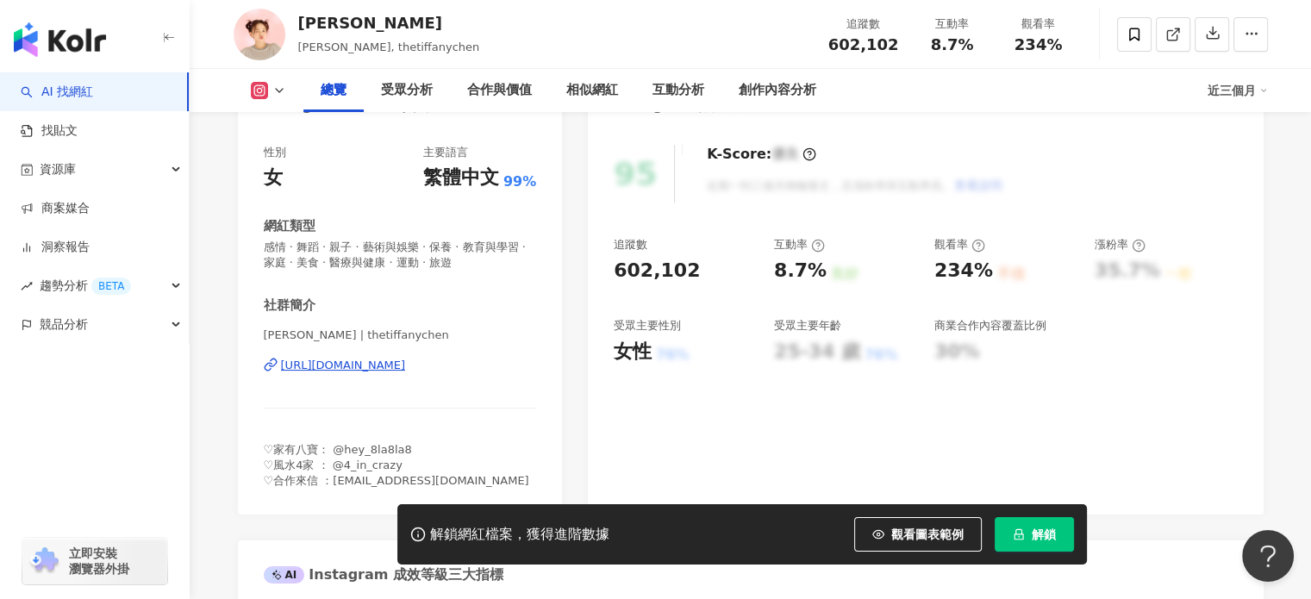
scroll to position [259, 0]
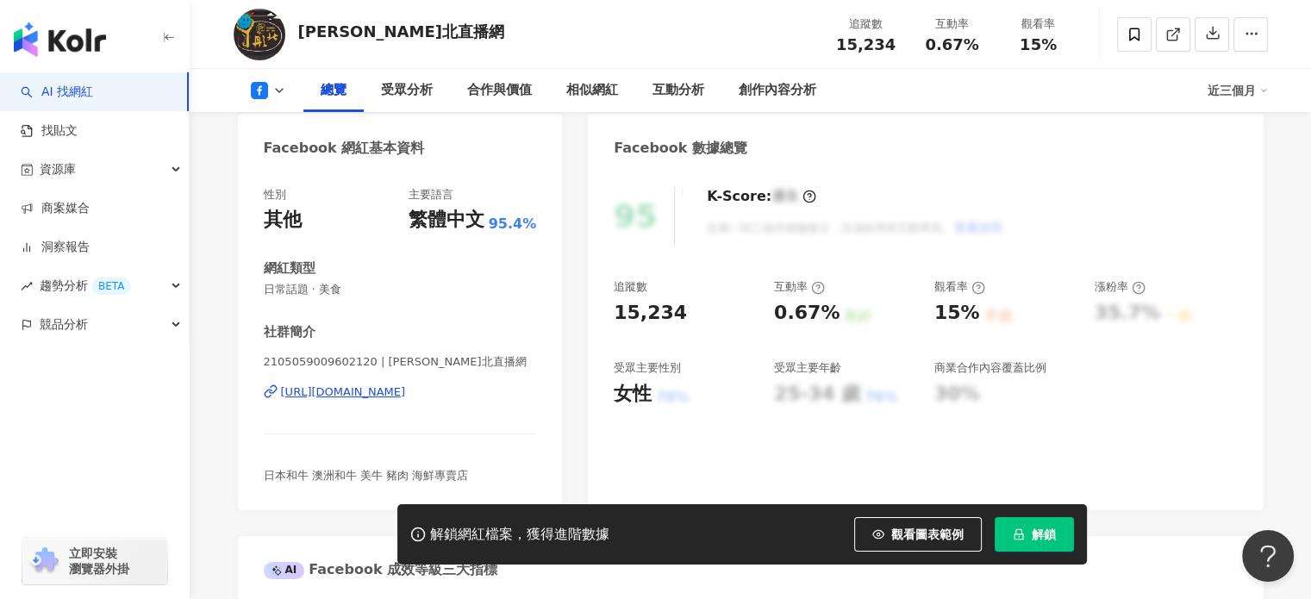
scroll to position [172, 0]
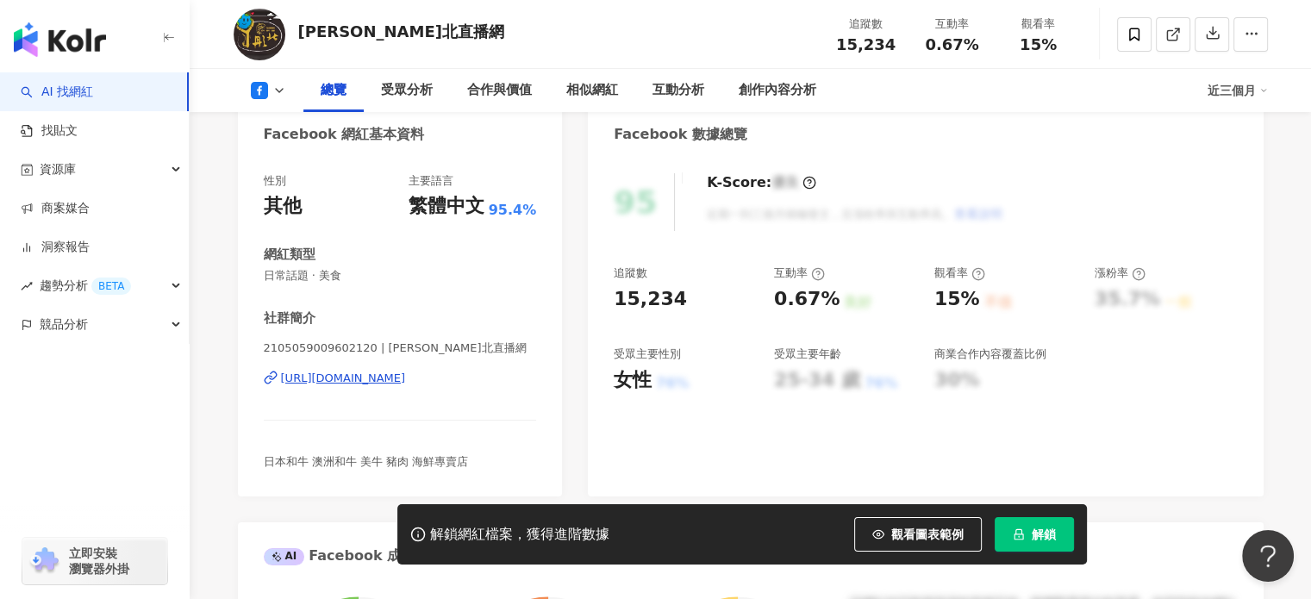
click at [406, 378] on div "https://www.facebook.com/2105059009602120" at bounding box center [343, 379] width 125 height 16
click at [593, 99] on div "相似網紅" at bounding box center [592, 90] width 52 height 21
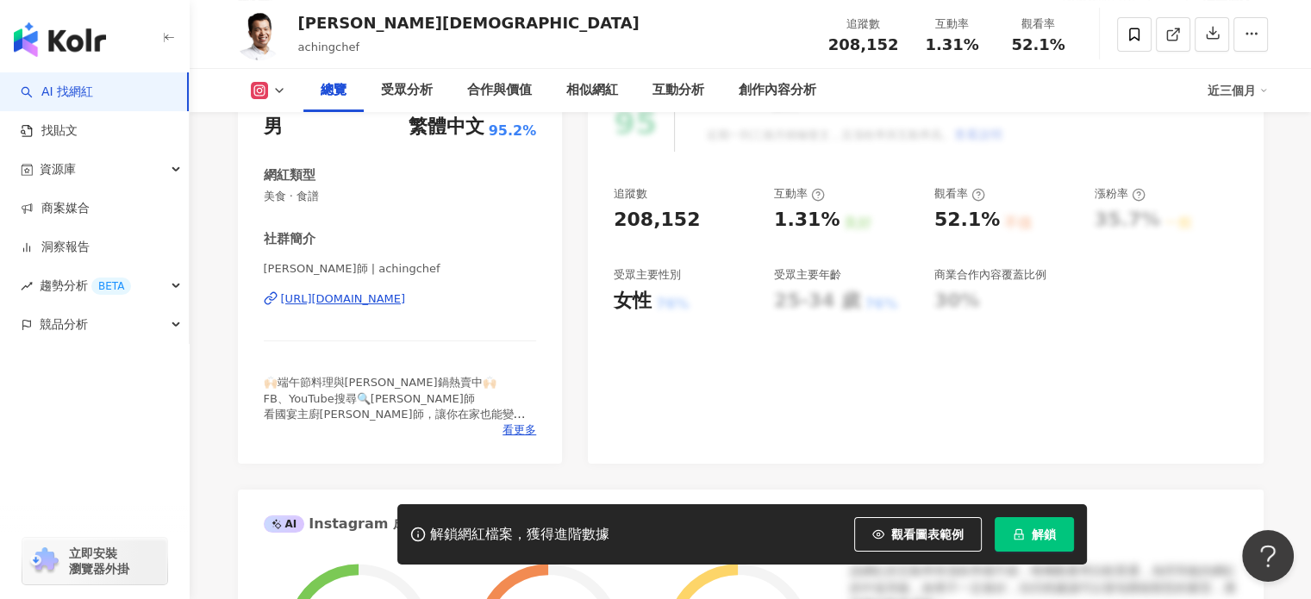
scroll to position [259, 0]
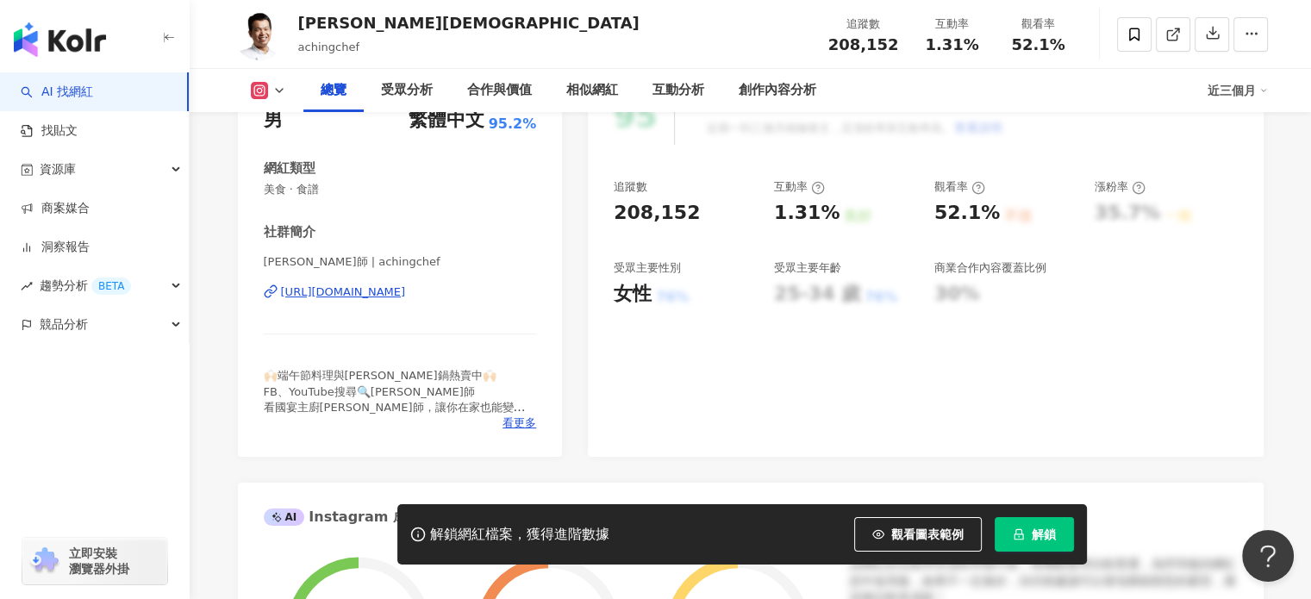
click at [406, 295] on div "[URL][DOMAIN_NAME]" at bounding box center [343, 293] width 125 height 16
click at [523, 420] on span "看更多" at bounding box center [520, 424] width 34 height 16
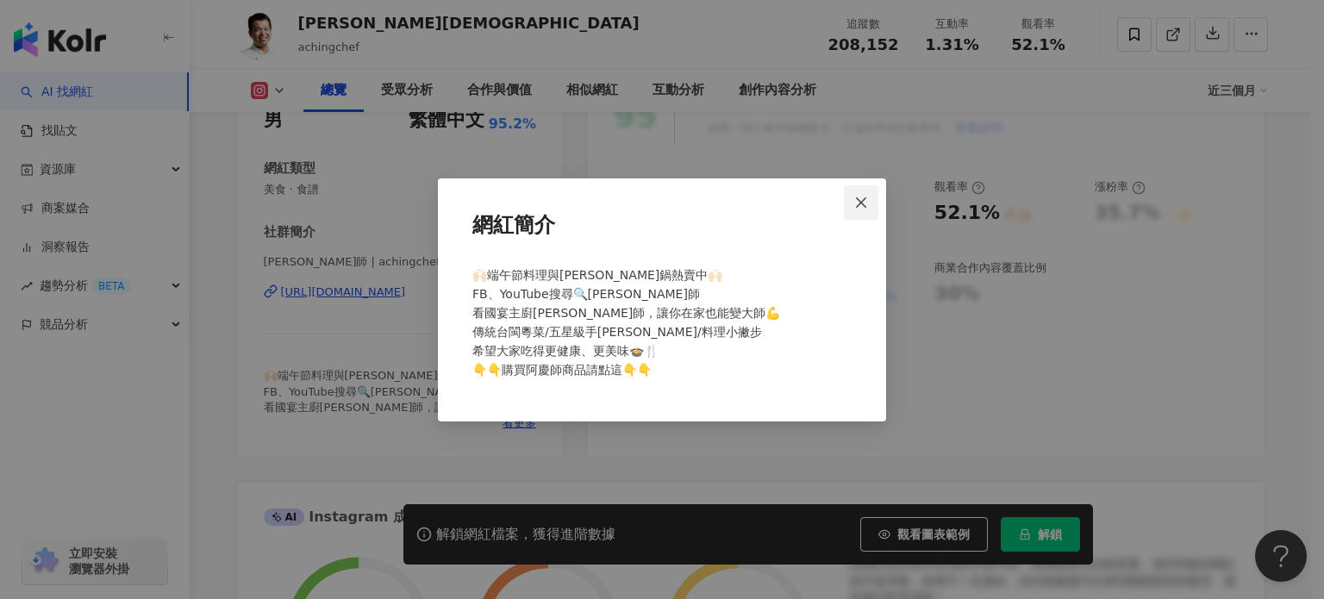
click at [860, 200] on icon "close" at bounding box center [861, 203] width 14 height 14
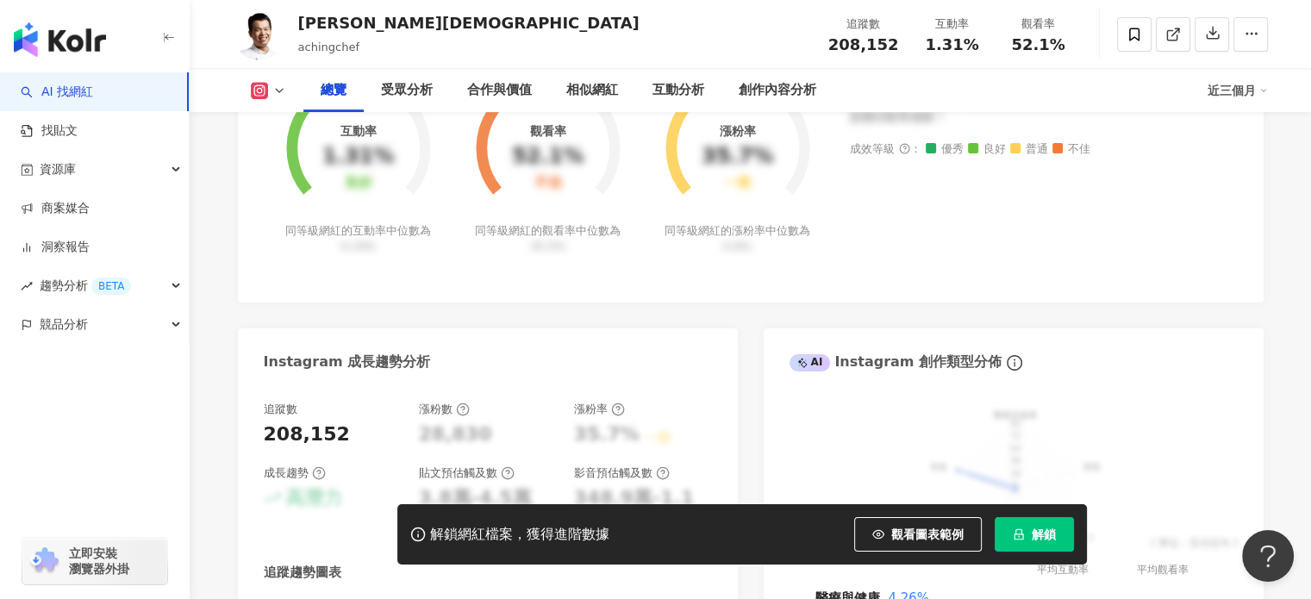
scroll to position [604, 0]
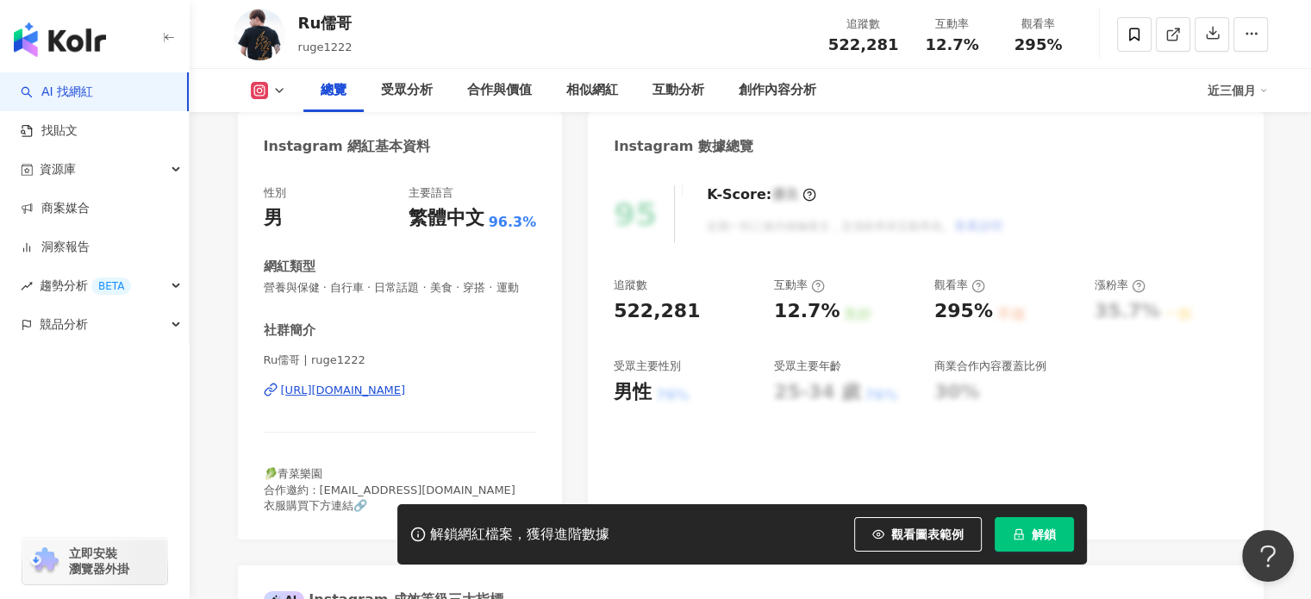
scroll to position [259, 0]
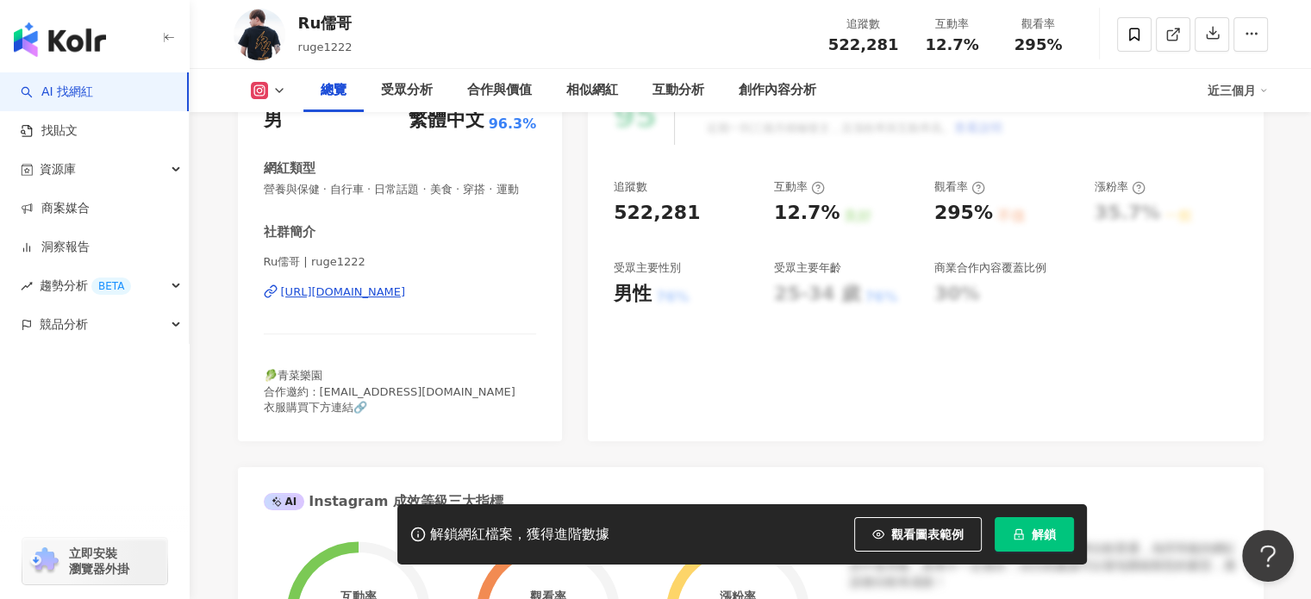
click at [381, 300] on div "https://www.instagram.com/ruge1222/" at bounding box center [343, 293] width 125 height 16
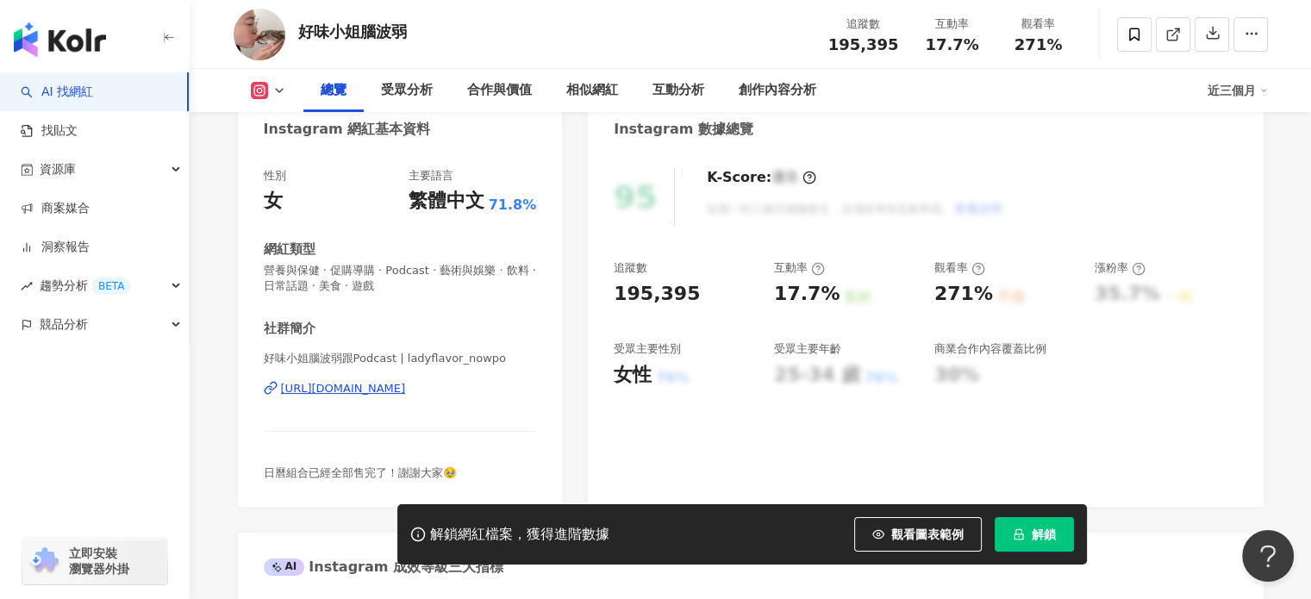
scroll to position [172, 0]
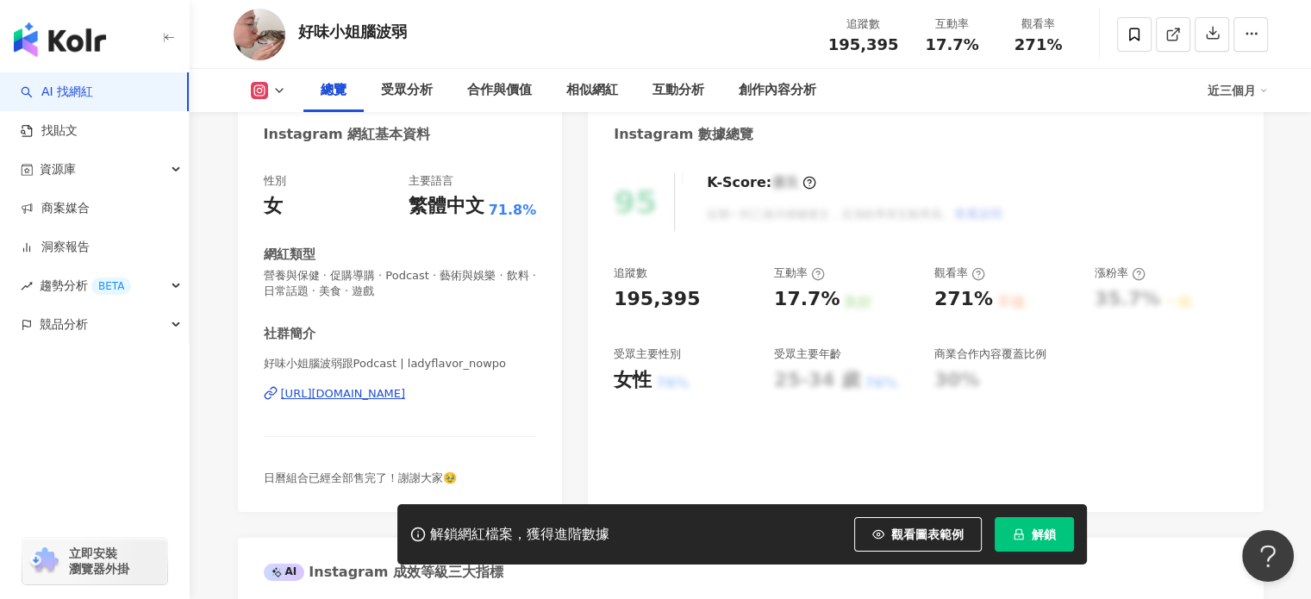
click at [402, 396] on div "https://www.instagram.com/ladyflavor_nowpo/" at bounding box center [343, 394] width 125 height 16
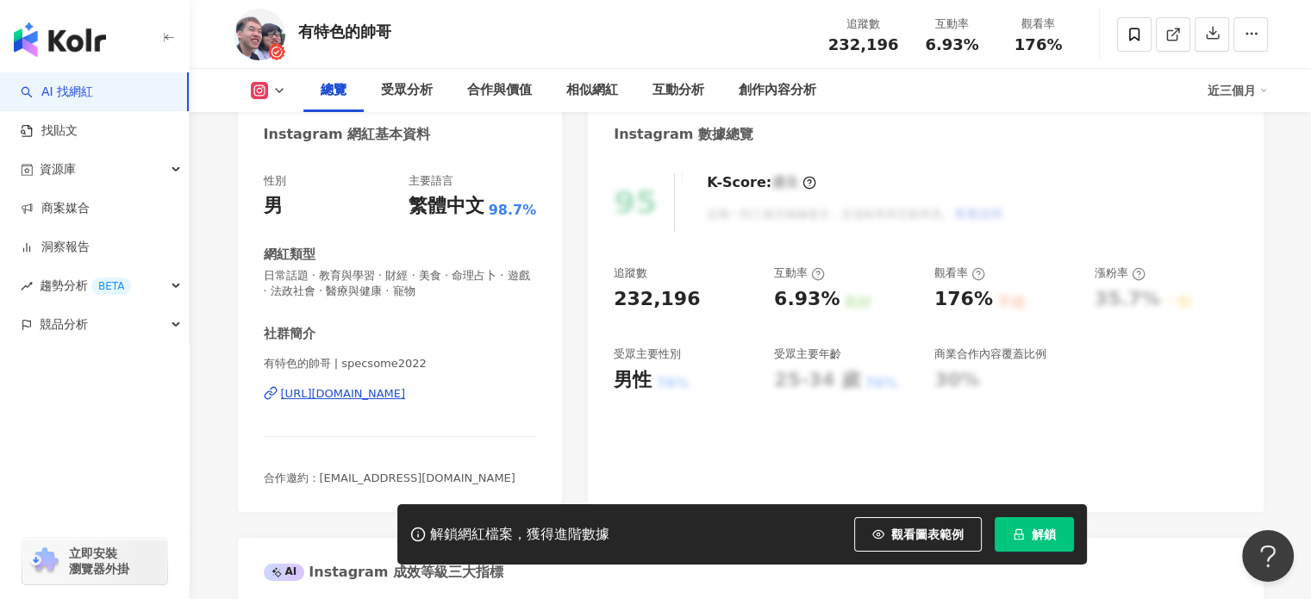
click at [406, 399] on div "[URL][DOMAIN_NAME]" at bounding box center [343, 394] width 125 height 16
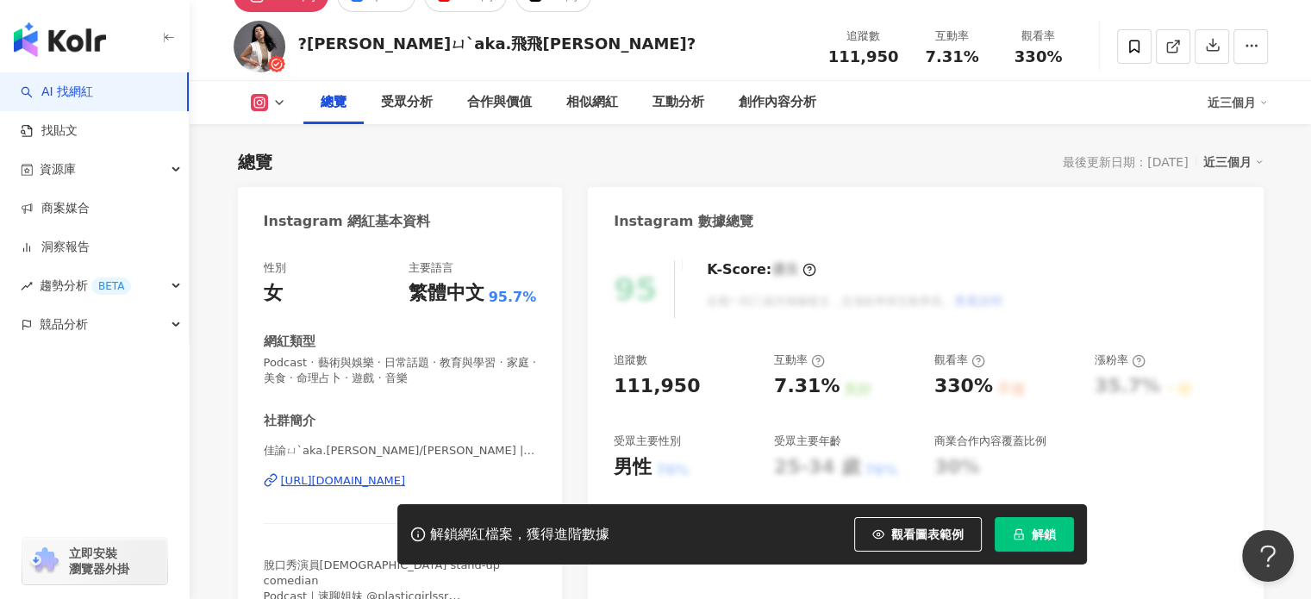
scroll to position [86, 0]
click at [406, 481] on div "https://www.instagram.com/flyflyjanice/" at bounding box center [343, 480] width 125 height 16
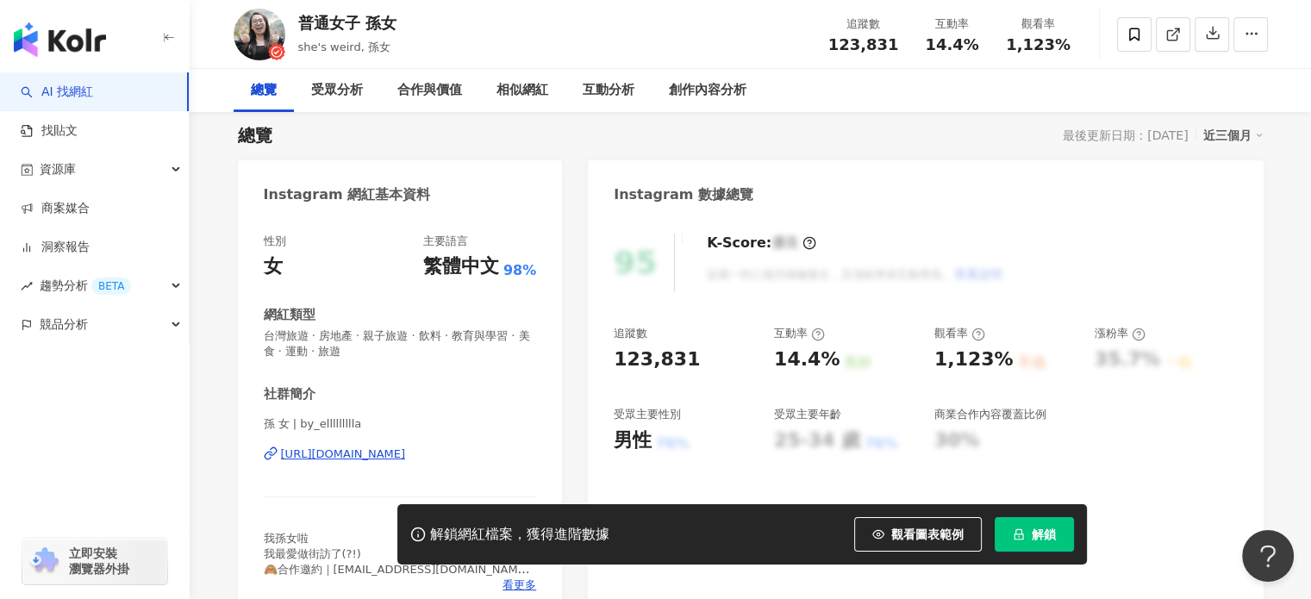
scroll to position [172, 0]
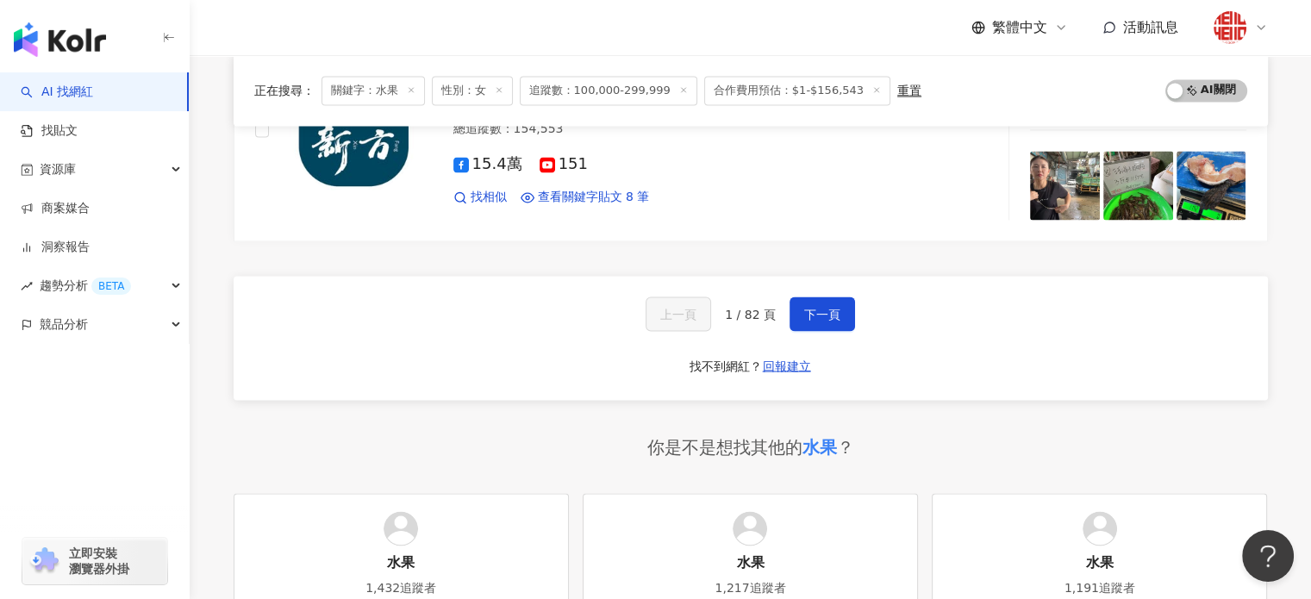
scroll to position [3018, 0]
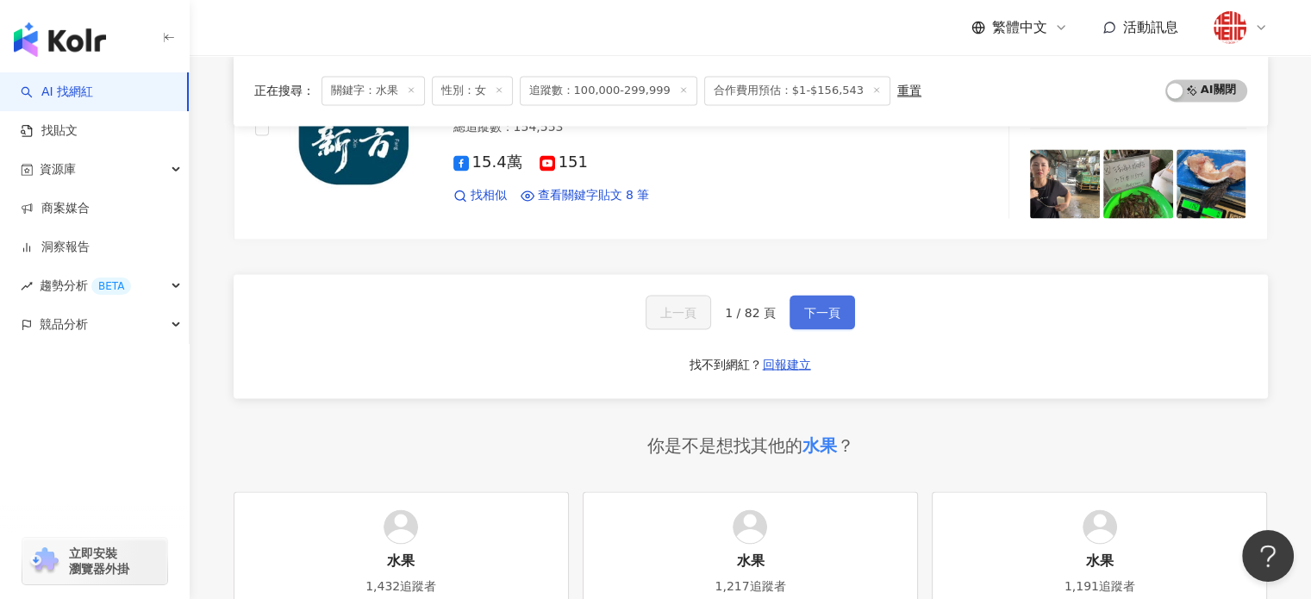
click at [830, 312] on span "下一頁" at bounding box center [822, 312] width 36 height 14
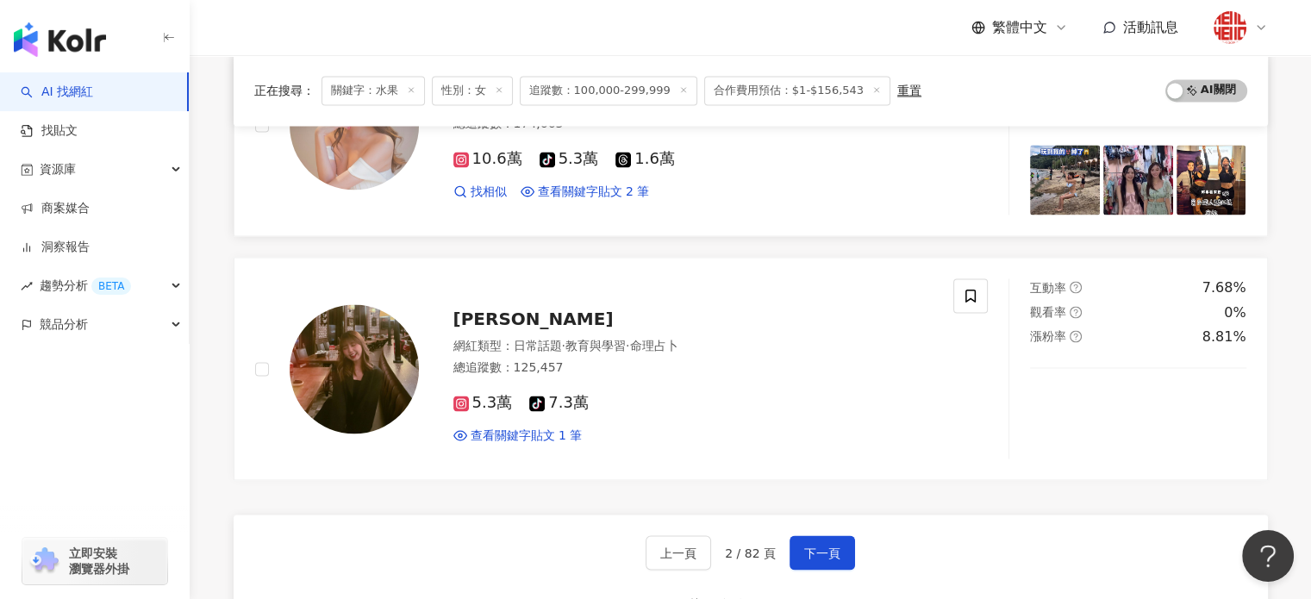
scroll to position [2795, 0]
